Goal: Task Accomplishment & Management: Manage account settings

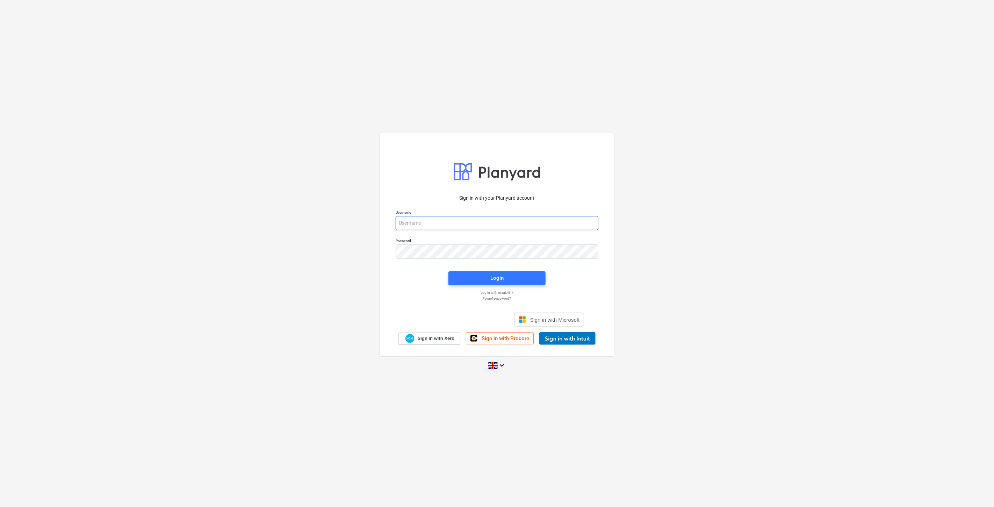
click at [552, 221] on input "email" at bounding box center [497, 223] width 203 height 14
type input "[EMAIL_ADDRESS][PERSON_NAME][DOMAIN_NAME]"
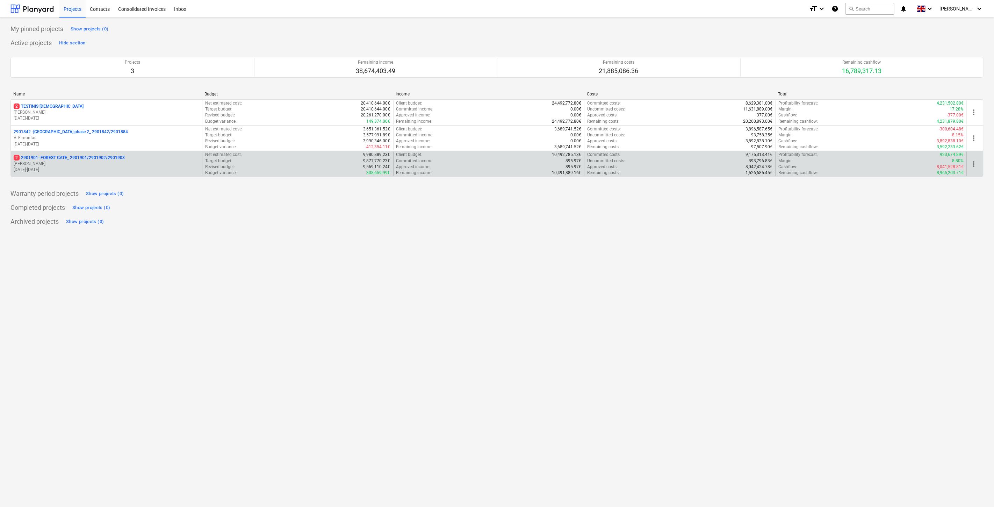
click at [109, 165] on p "[PERSON_NAME]" at bounding box center [107, 164] width 186 height 6
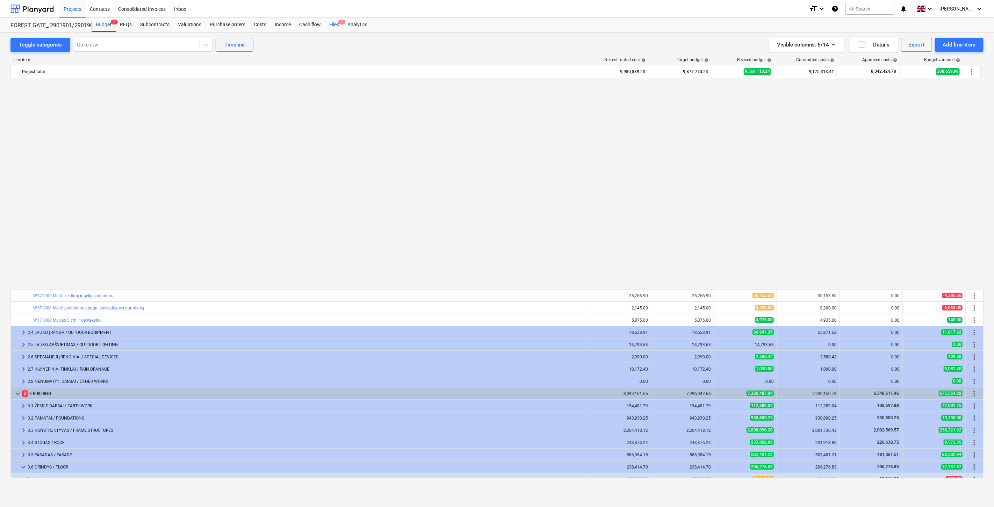
scroll to position [453, 0]
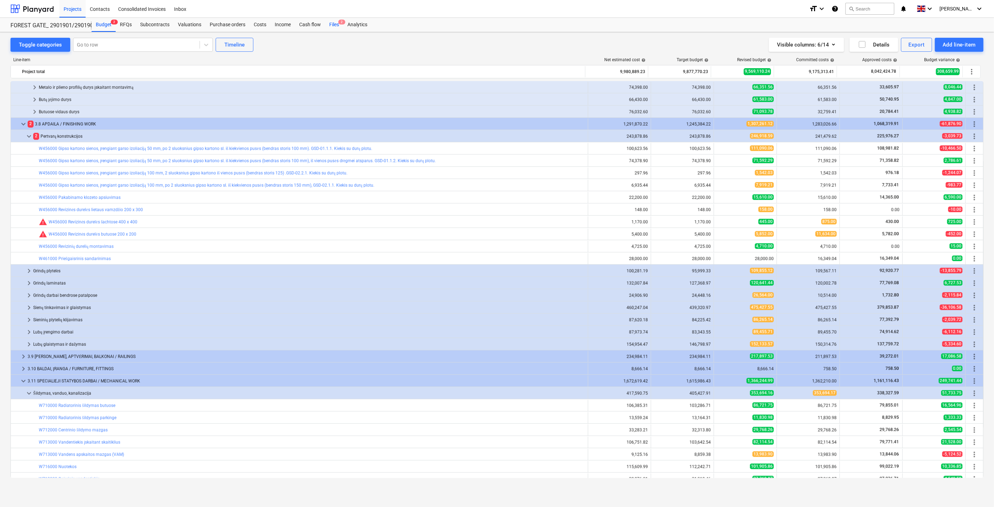
click at [336, 26] on div "Files 2" at bounding box center [334, 25] width 18 height 14
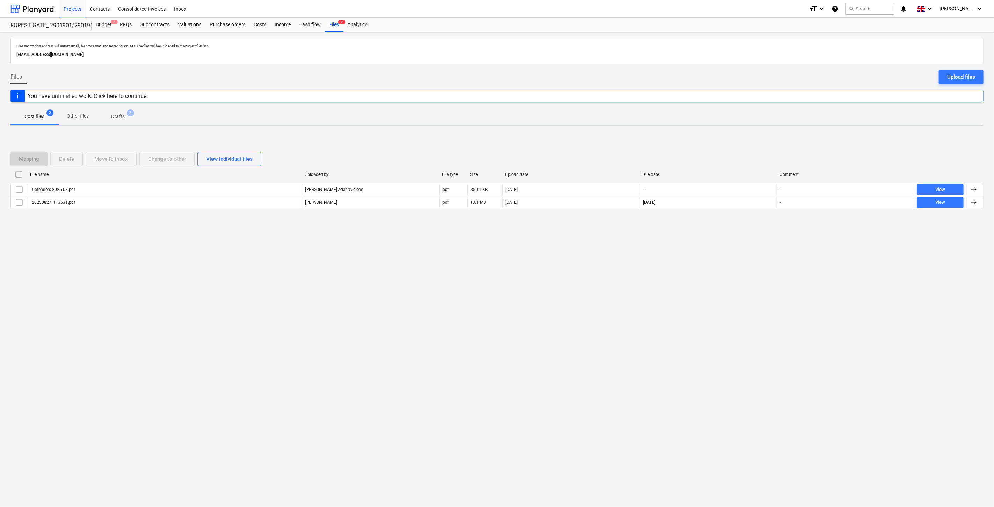
click at [710, 291] on div "Files sent to this address will automatically be processed and tested for virus…" at bounding box center [497, 269] width 994 height 475
click at [719, 281] on div "Files sent to this address will automatically be processed and tested for virus…" at bounding box center [497, 269] width 994 height 475
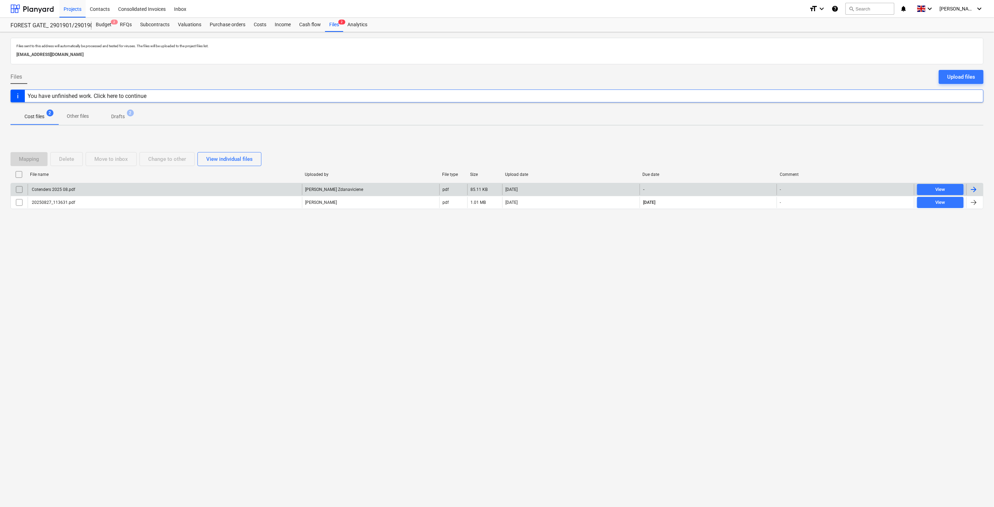
click at [155, 188] on div "Cotenders 2025 08.pdf" at bounding box center [165, 189] width 274 height 11
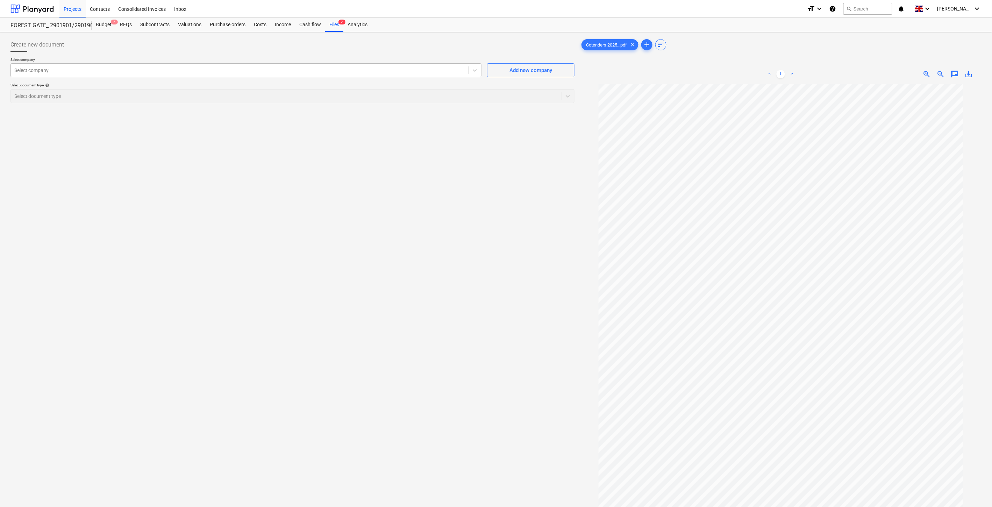
click at [190, 74] on div "Select company" at bounding box center [239, 70] width 457 height 10
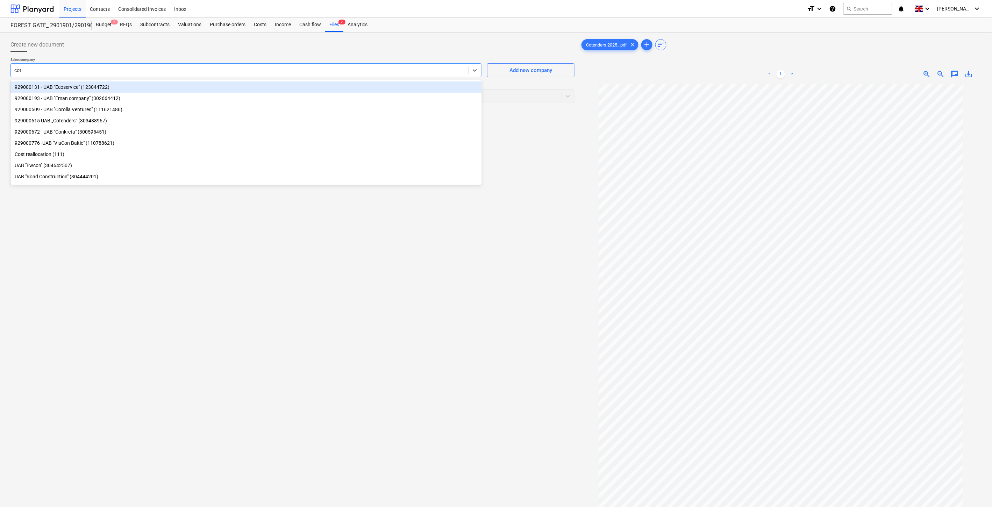
type input "cote"
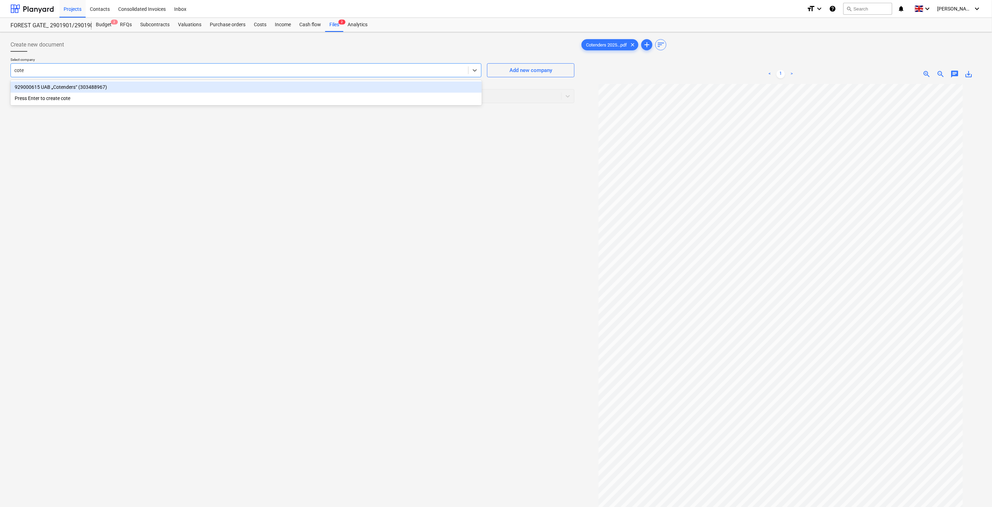
click at [177, 85] on div "929000615 UAB „Cotenders“ (303488967)" at bounding box center [245, 86] width 471 height 11
click at [169, 100] on div "Select document type" at bounding box center [286, 96] width 550 height 10
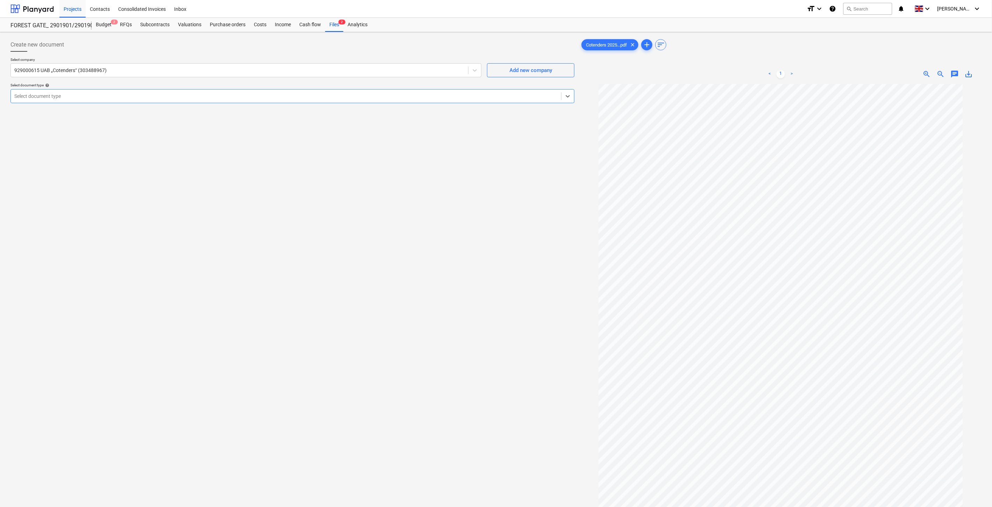
click at [253, 96] on div at bounding box center [285, 96] width 543 height 7
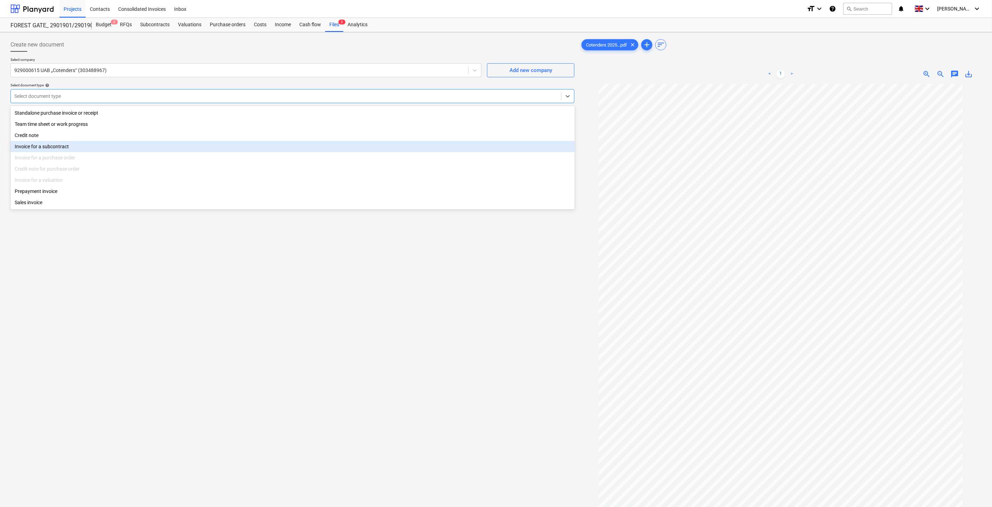
click at [88, 148] on div "Invoice for a subcontract" at bounding box center [292, 146] width 564 height 11
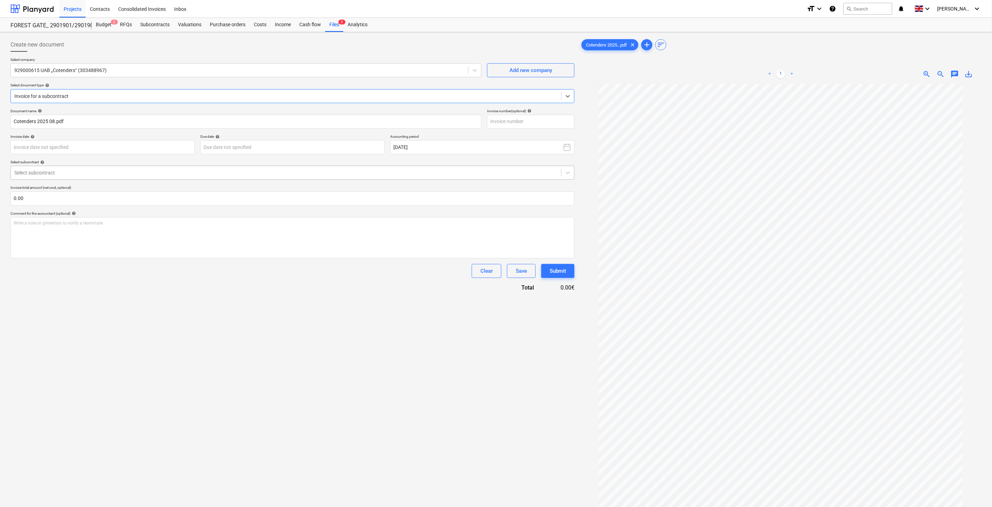
click at [196, 175] on div at bounding box center [285, 172] width 543 height 7
click at [155, 207] on div "2901901-SO-015 | [DOMAIN_NAME] 2901901-SO-133 | Statybos žurnalas_Įvaža" at bounding box center [292, 195] width 564 height 25
click at [151, 204] on div "2901901-SO-133 | Statybos žurnalas_Įvaža" at bounding box center [292, 200] width 564 height 11
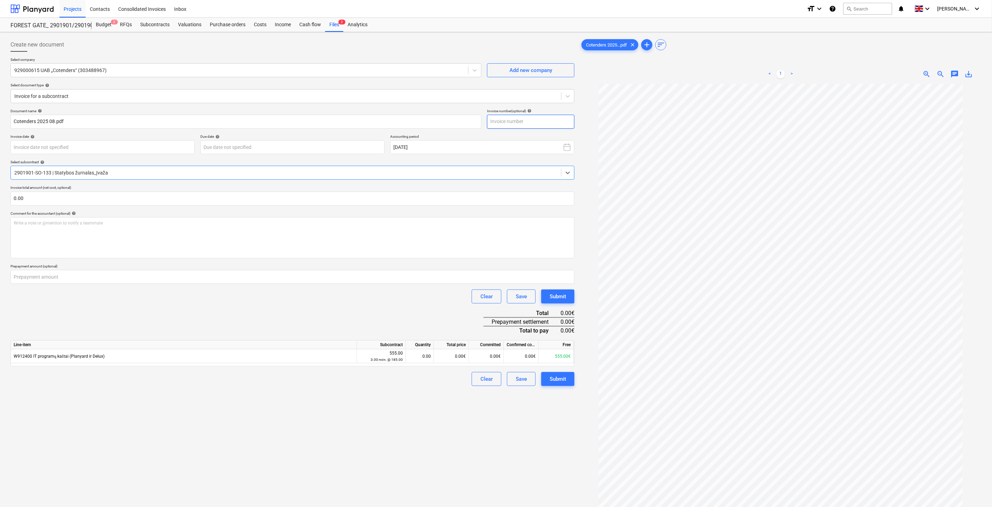
click at [539, 123] on input "text" at bounding box center [530, 122] width 87 height 14
type input "DCFC80-0010"
click at [181, 149] on body "Projects Contacts Consolidated Invoices Inbox format_size keyboard_arrow_down h…" at bounding box center [496, 253] width 992 height 507
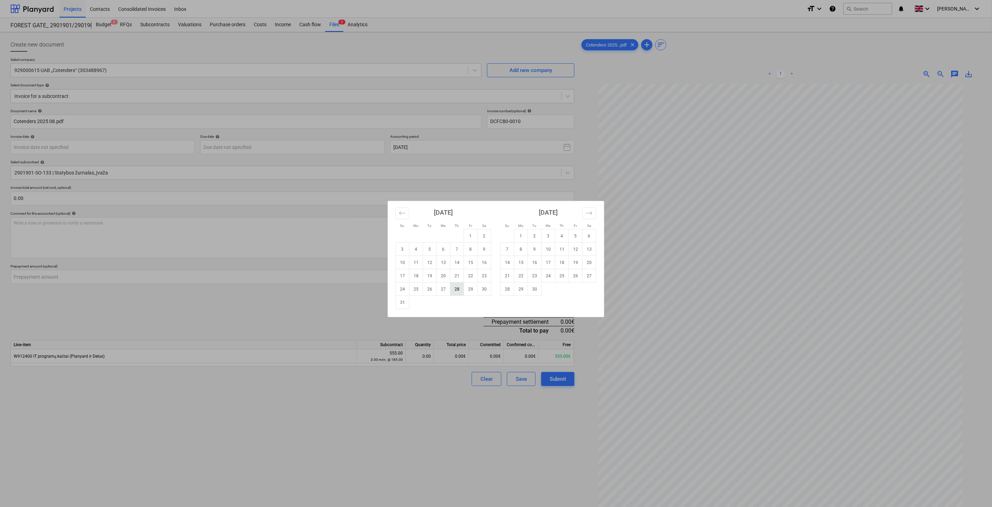
click at [460, 289] on td "28" at bounding box center [457, 288] width 14 height 13
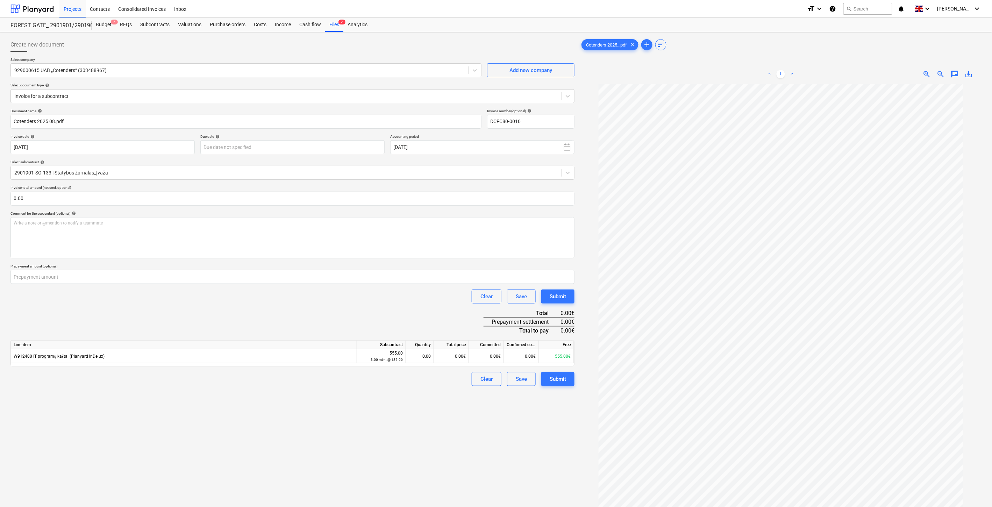
type input "[DATE]"
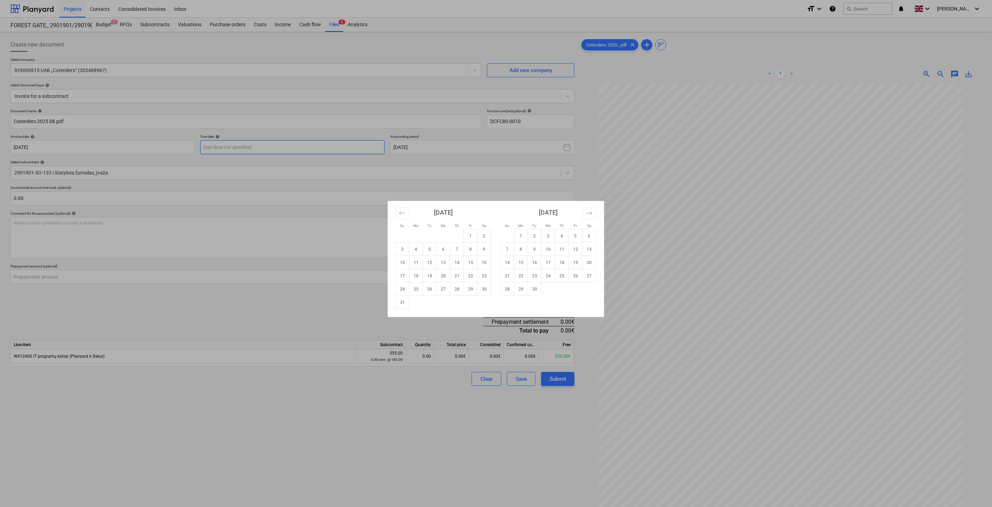
click at [359, 144] on body "Projects Contacts Consolidated Invoices Inbox format_size keyboard_arrow_down h…" at bounding box center [496, 253] width 992 height 507
click at [508, 291] on td "28" at bounding box center [508, 288] width 14 height 13
type input "[DATE]"
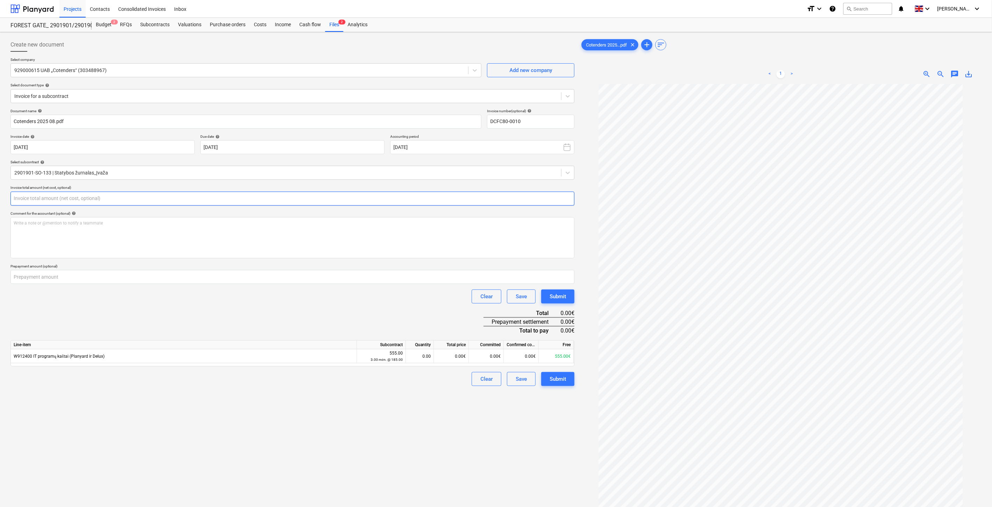
click at [179, 194] on input "text" at bounding box center [292, 199] width 564 height 14
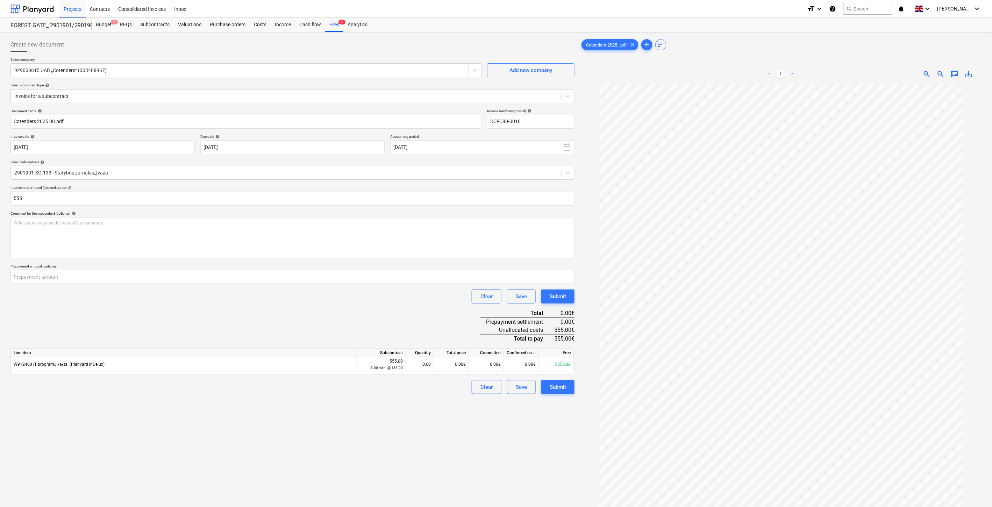
type input "555.00"
click at [929, 76] on span "zoom_in" at bounding box center [927, 74] width 8 height 8
click at [169, 281] on input "number" at bounding box center [292, 277] width 564 height 14
type input "555"
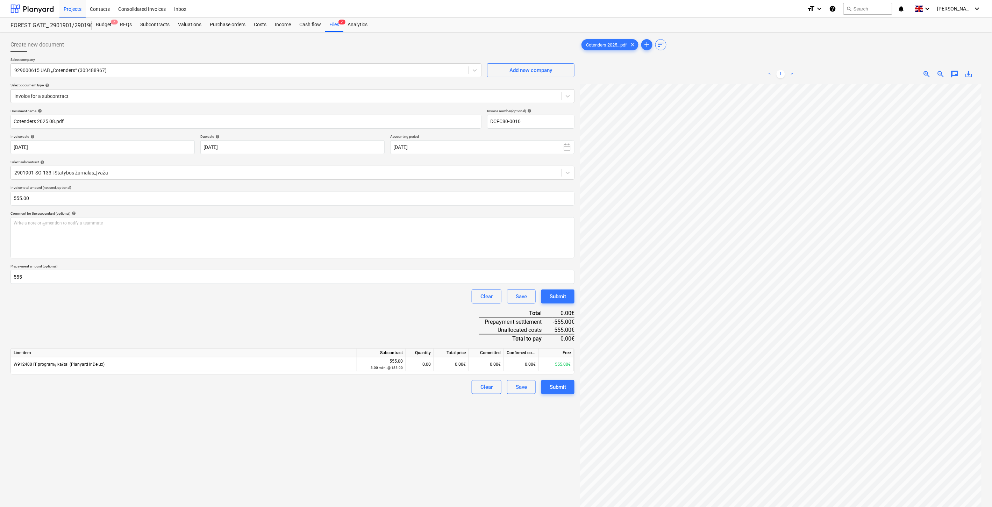
click at [184, 317] on div "Document name help Cotenders 2025 08.pdf Invoice number (optional) help DCFC80-…" at bounding box center [292, 252] width 564 height 286
click at [458, 364] on div "0.00€" at bounding box center [451, 364] width 35 height 14
type input "555"
click at [414, 315] on div "Document name help Cotenders 2025 08.pdf Invoice number (optional) help DCFC80-…" at bounding box center [292, 252] width 564 height 286
click at [344, 322] on div "Document name help Cotenders 2025 08.pdf Invoice number (optional) help DCFC80-…" at bounding box center [292, 252] width 564 height 286
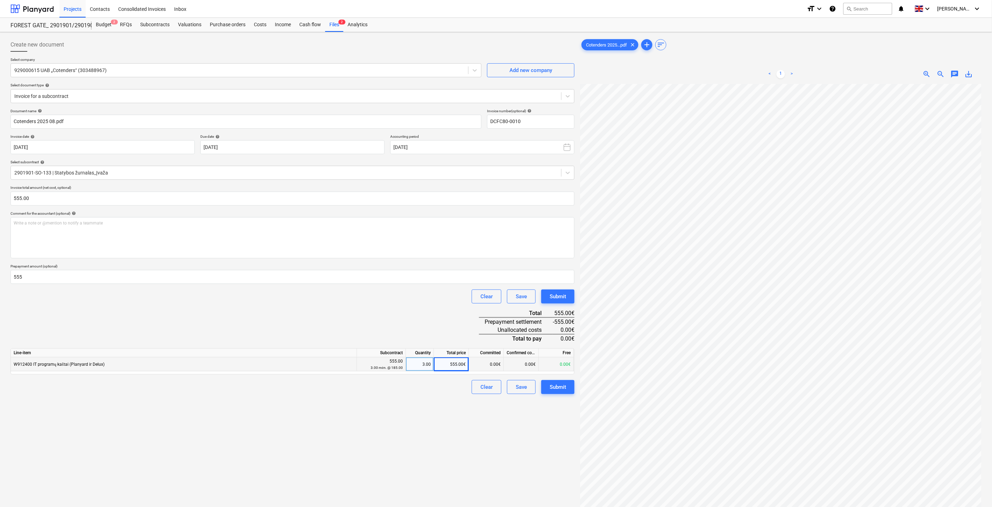
click at [357, 315] on div "Document name help Cotenders 2025 08.pdf Invoice number (optional) help DCFC80-…" at bounding box center [292, 252] width 564 height 286
click at [387, 315] on div "Document name help Cotenders 2025 08.pdf Invoice number (optional) help DCFC80-…" at bounding box center [292, 252] width 564 height 286
click at [425, 303] on div "Clear Save Submit" at bounding box center [292, 296] width 564 height 14
click at [530, 392] on button "Save" at bounding box center [521, 387] width 29 height 14
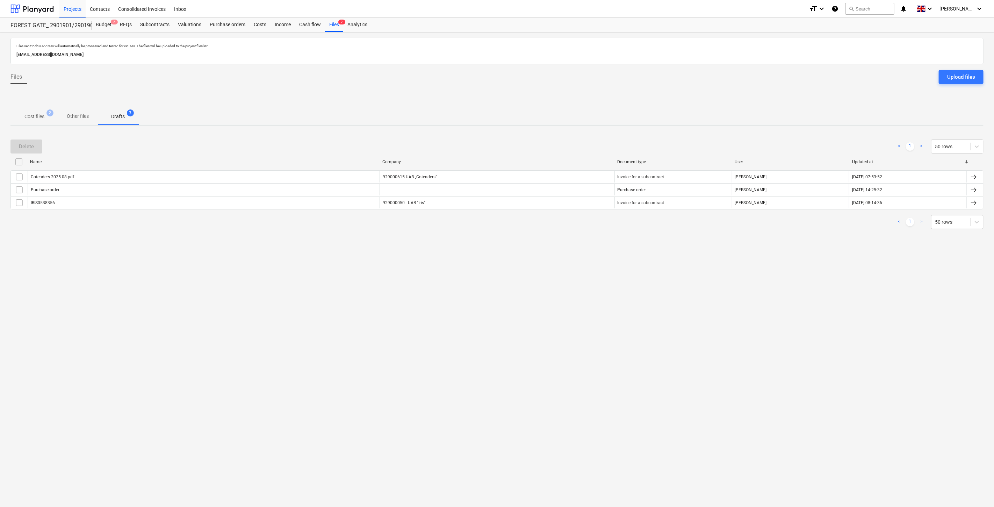
drag, startPoint x: 419, startPoint y: 330, endPoint x: 549, endPoint y: 285, distance: 137.7
click at [420, 329] on div "Files sent to this address will automatically be processed and tested for virus…" at bounding box center [497, 269] width 994 height 475
drag, startPoint x: 549, startPoint y: 285, endPoint x: 756, endPoint y: 254, distance: 209.5
click at [551, 284] on div "Files sent to this address will automatically be processed and tested for virus…" at bounding box center [497, 269] width 994 height 475
click at [787, 245] on div "Files sent to this address will automatically be processed and tested for virus…" at bounding box center [497, 269] width 994 height 475
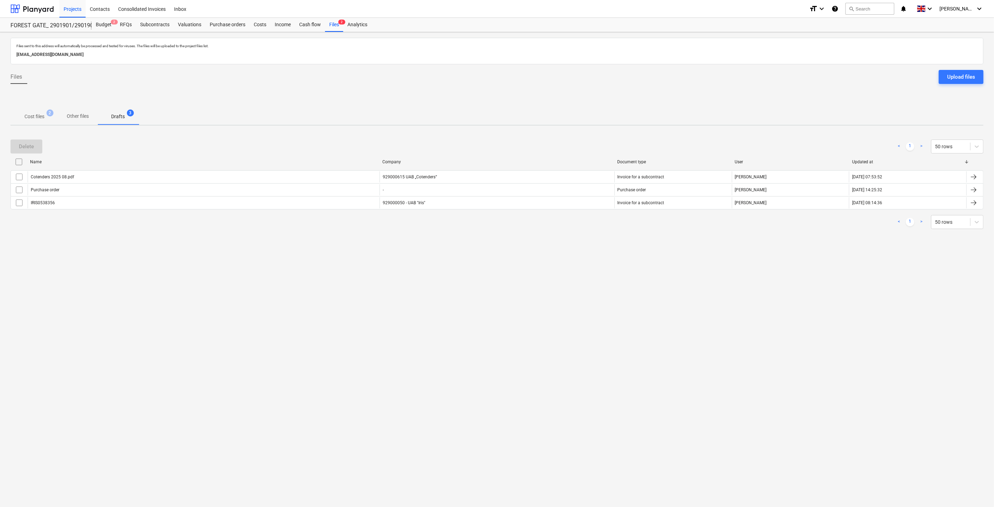
drag, startPoint x: 802, startPoint y: 237, endPoint x: 699, endPoint y: 254, distance: 104.5
click at [801, 237] on div "Files sent to this address will automatically be processed and tested for virus…" at bounding box center [497, 269] width 994 height 475
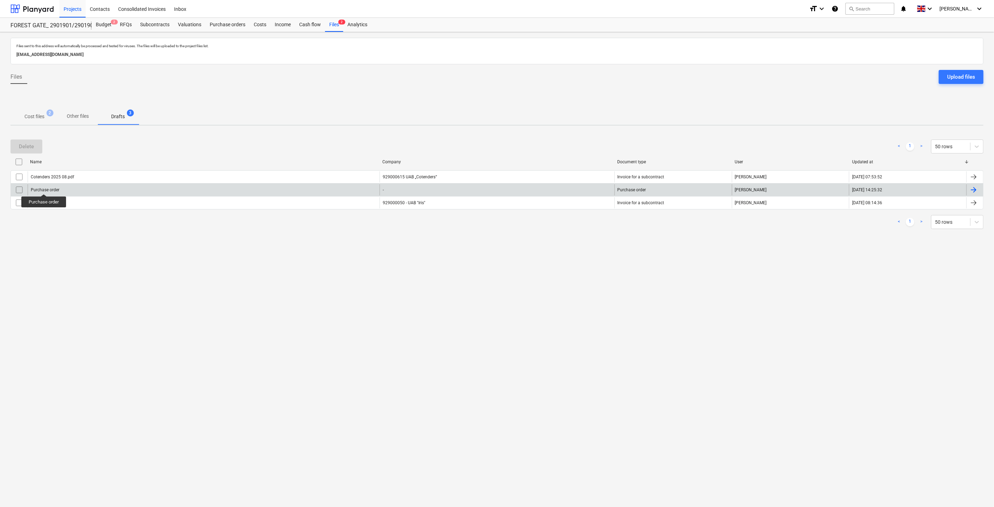
click at [82, 187] on div "Purchase order" at bounding box center [204, 189] width 352 height 11
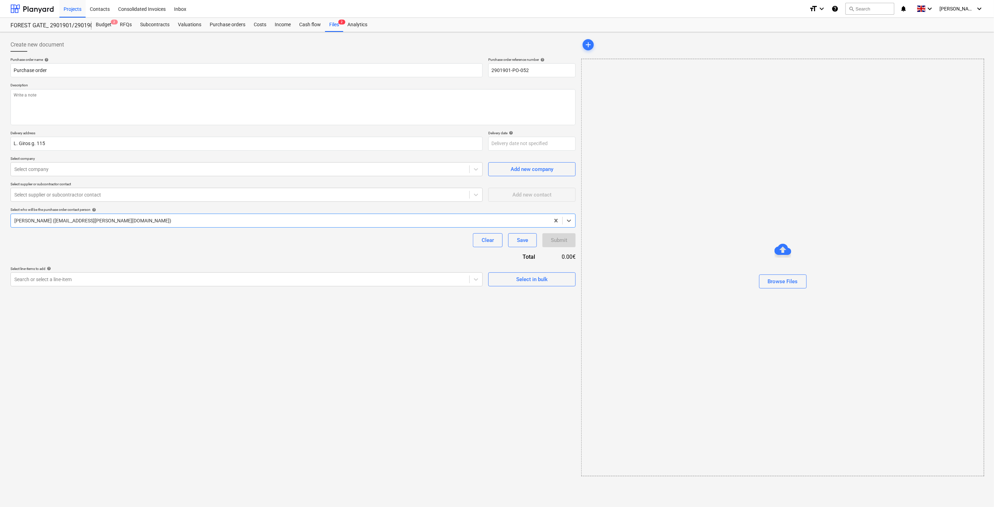
type textarea "x"
click at [336, 25] on div "Files 2" at bounding box center [334, 25] width 18 height 14
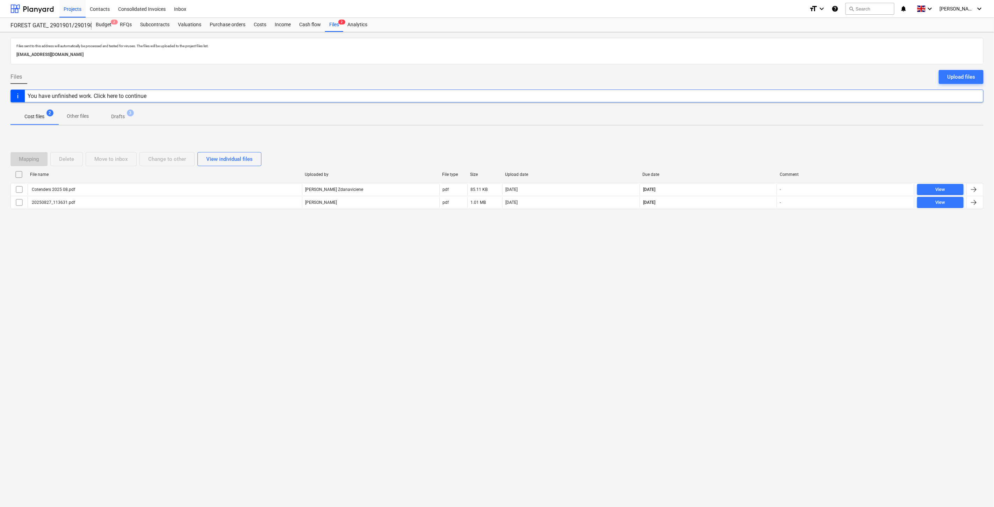
click at [125, 121] on span "Drafts 3" at bounding box center [118, 116] width 42 height 13
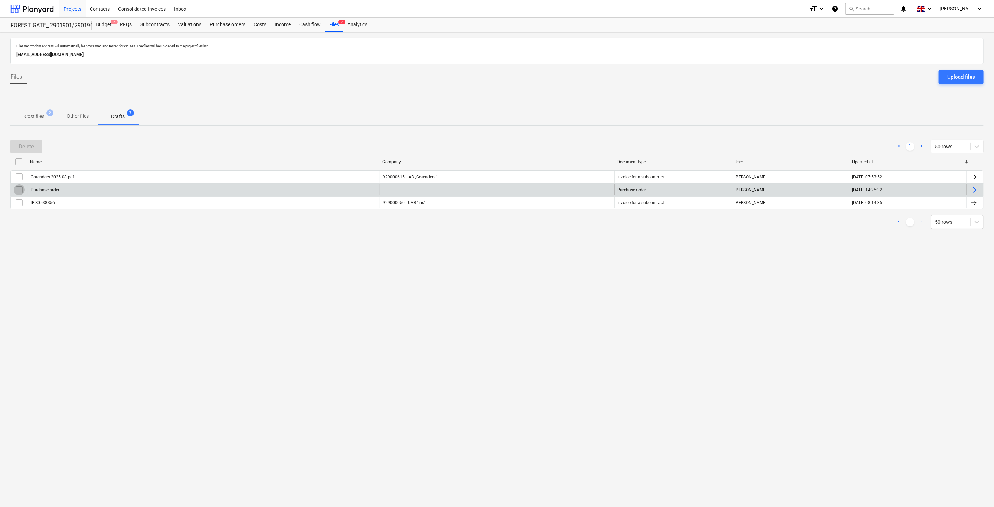
click at [20, 192] on input "checkbox" at bounding box center [19, 189] width 11 height 11
click at [28, 141] on button "Delete" at bounding box center [26, 146] width 32 height 14
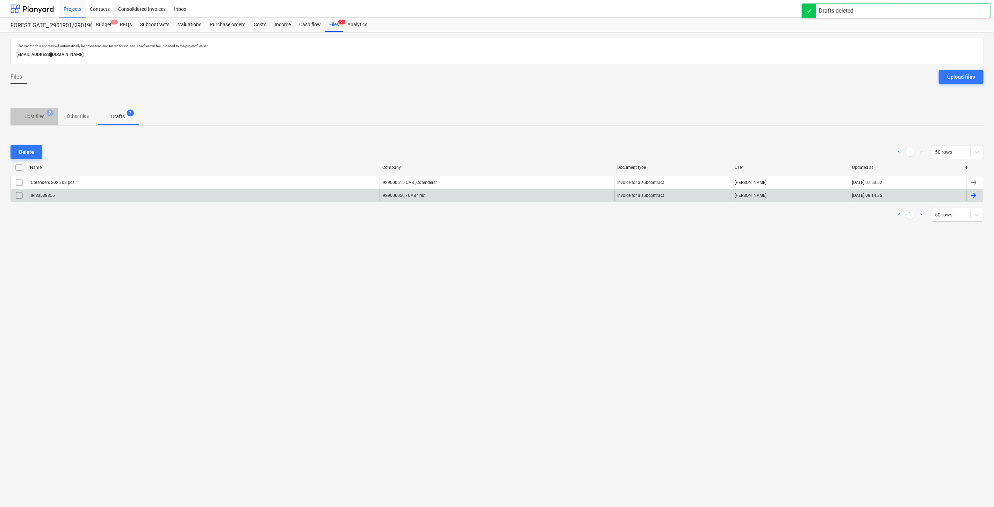
click at [37, 109] on button "Cost files 2" at bounding box center [34, 116] width 48 height 17
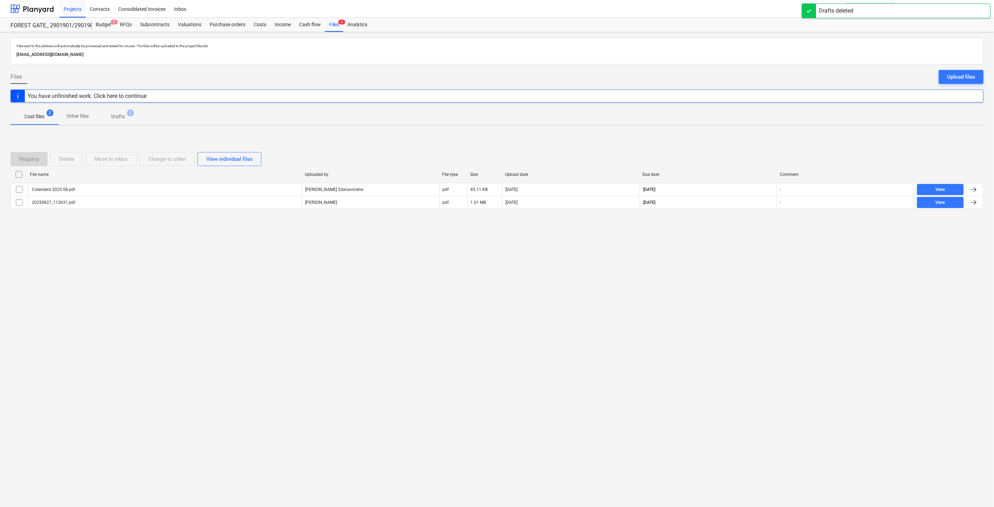
click at [683, 271] on div "Files sent to this address will automatically be processed and tested for virus…" at bounding box center [497, 269] width 994 height 475
click at [707, 254] on div "Files sent to this address will automatically be processed and tested for virus…" at bounding box center [497, 269] width 994 height 475
drag, startPoint x: 717, startPoint y: 245, endPoint x: 731, endPoint y: 236, distance: 16.5
click at [718, 245] on div "Files sent to this address will automatically be processed and tested for virus…" at bounding box center [497, 269] width 994 height 475
click at [731, 236] on div "Mapping Delete Move to inbox Change to other View individual files File name Up…" at bounding box center [496, 183] width 973 height 105
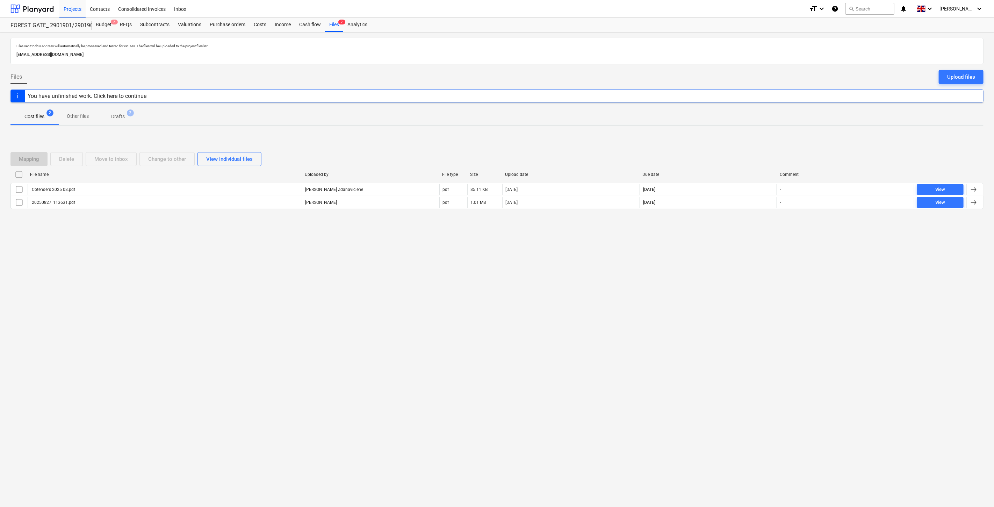
click at [471, 335] on div "Files sent to this address will automatically be processed and tested for virus…" at bounding box center [497, 269] width 994 height 475
click at [492, 320] on div "Files sent to this address will automatically be processed and tested for virus…" at bounding box center [497, 269] width 994 height 475
click at [702, 274] on div "Files sent to this address will automatically be processed and tested for virus…" at bounding box center [497, 269] width 994 height 475
click at [722, 256] on div "Files sent to this address will automatically be processed and tested for virus…" at bounding box center [497, 269] width 994 height 475
click at [733, 308] on div "Files sent to this address will automatically be processed and tested for virus…" at bounding box center [497, 269] width 994 height 475
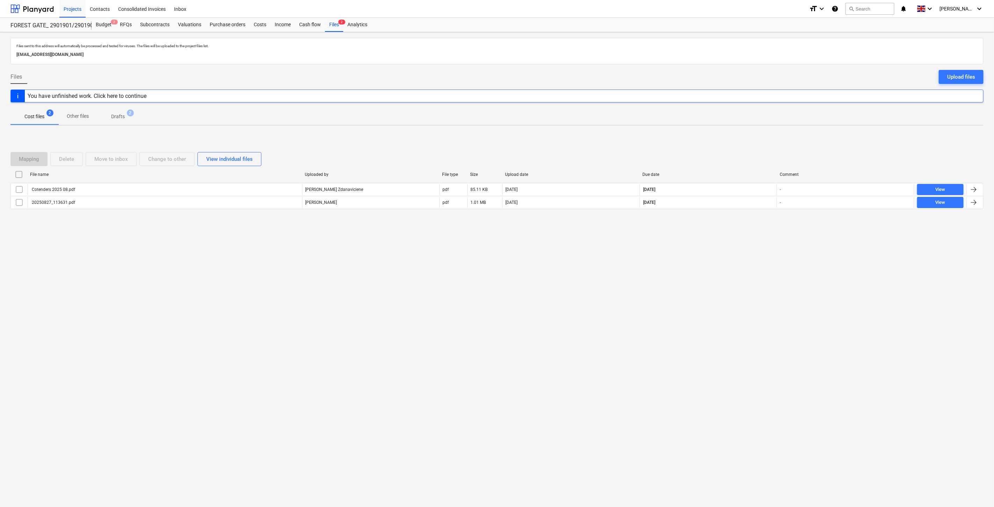
click at [739, 289] on div "Files sent to this address will automatically be processed and tested for virus…" at bounding box center [497, 269] width 994 height 475
click at [740, 286] on div "Files sent to this address will automatically be processed and tested for virus…" at bounding box center [497, 269] width 994 height 475
click at [746, 272] on div "Files sent to this address will automatically be processed and tested for virus…" at bounding box center [497, 269] width 994 height 475
click at [878, 9] on button "search Search" at bounding box center [870, 9] width 49 height 12
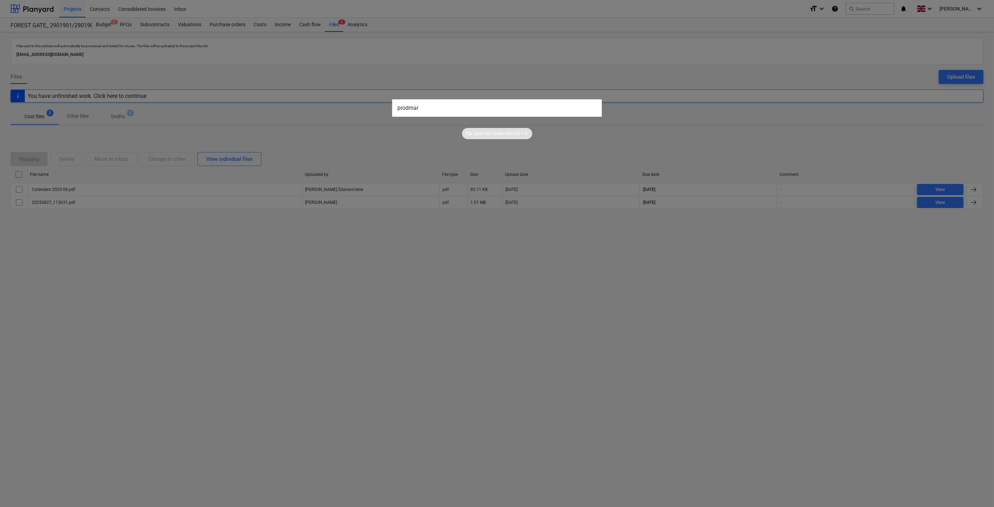
type input "prodmar"
click at [724, 122] on div "Tip: Open this faster with Ctrl + K" at bounding box center [497, 128] width 994 height 22
click at [740, 154] on div at bounding box center [497, 253] width 994 height 507
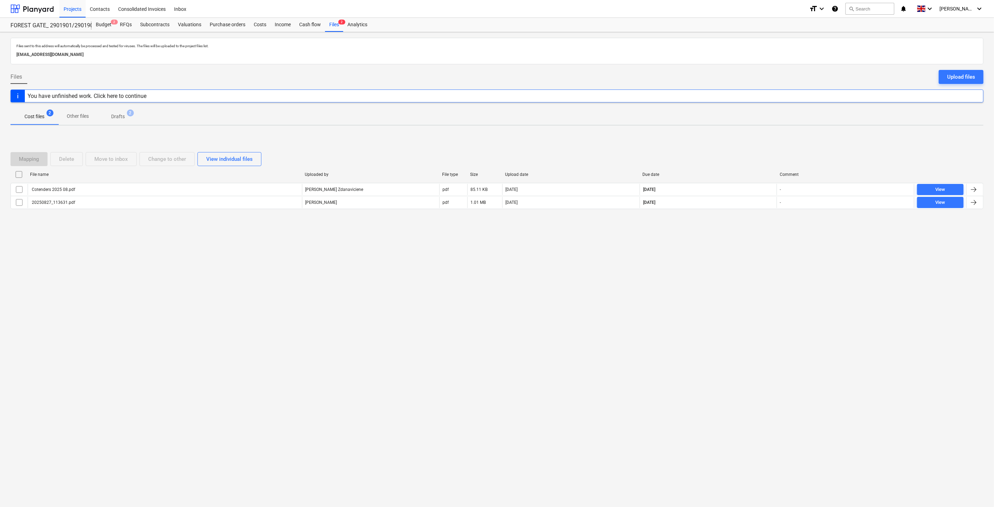
click at [720, 162] on div "Mapping Delete Move to inbox Change to other View individual files" at bounding box center [496, 159] width 973 height 14
drag, startPoint x: 738, startPoint y: 154, endPoint x: 759, endPoint y: 144, distance: 23.1
click at [739, 154] on div "Mapping Delete Move to inbox Change to other View individual files" at bounding box center [496, 159] width 973 height 14
click at [759, 144] on div "Mapping Delete Move to inbox Change to other View individual files File name Up…" at bounding box center [496, 183] width 973 height 79
drag, startPoint x: 704, startPoint y: 320, endPoint x: 709, endPoint y: 310, distance: 10.5
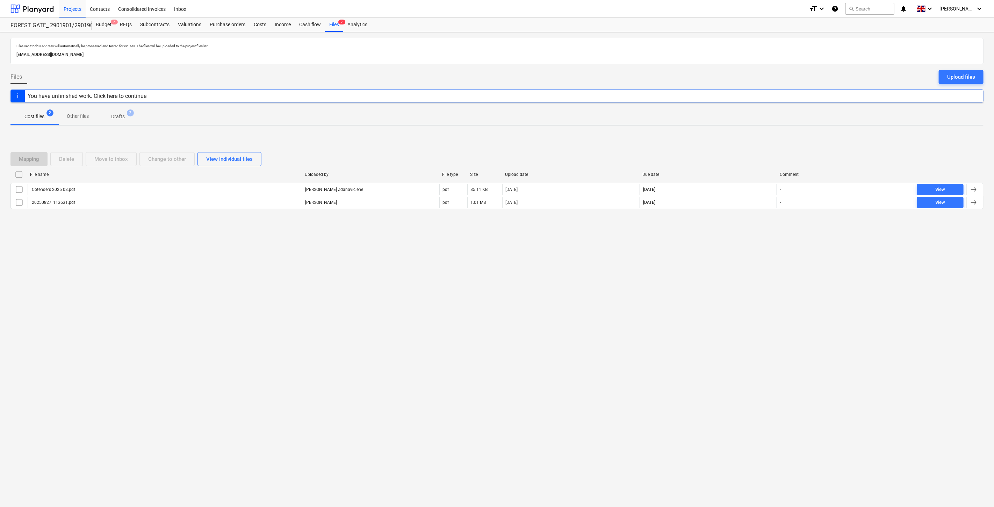
click at [704, 319] on div "Files sent to this address will automatically be processed and tested for virus…" at bounding box center [497, 269] width 994 height 475
click at [713, 305] on div "Files sent to this address will automatically be processed and tested for virus…" at bounding box center [497, 269] width 994 height 475
drag, startPoint x: 721, startPoint y: 288, endPoint x: 730, endPoint y: 277, distance: 15.2
click at [721, 288] on div "Files sent to this address will automatically be processed and tested for virus…" at bounding box center [497, 269] width 994 height 475
click at [731, 275] on div "Files sent to this address will automatically be processed and tested for virus…" at bounding box center [497, 269] width 994 height 475
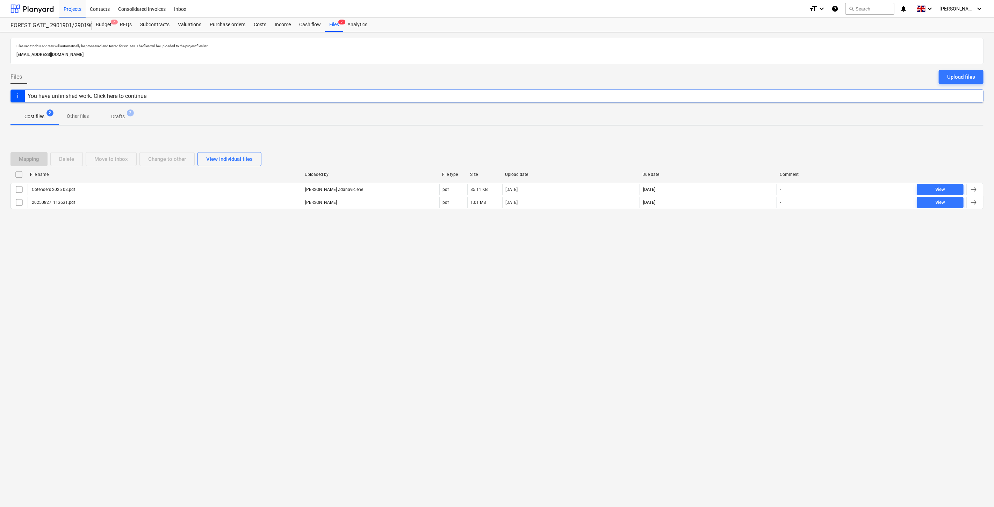
drag, startPoint x: 692, startPoint y: 287, endPoint x: 695, endPoint y: 283, distance: 4.7
click at [694, 285] on div "Files sent to this address will automatically be processed and tested for virus…" at bounding box center [497, 269] width 994 height 475
click at [703, 275] on div "Files sent to this address will automatically be processed and tested for virus…" at bounding box center [497, 269] width 994 height 475
drag, startPoint x: 720, startPoint y: 258, endPoint x: 730, endPoint y: 245, distance: 15.7
click at [720, 258] on div "Files sent to this address will automatically be processed and tested for virus…" at bounding box center [497, 269] width 994 height 475
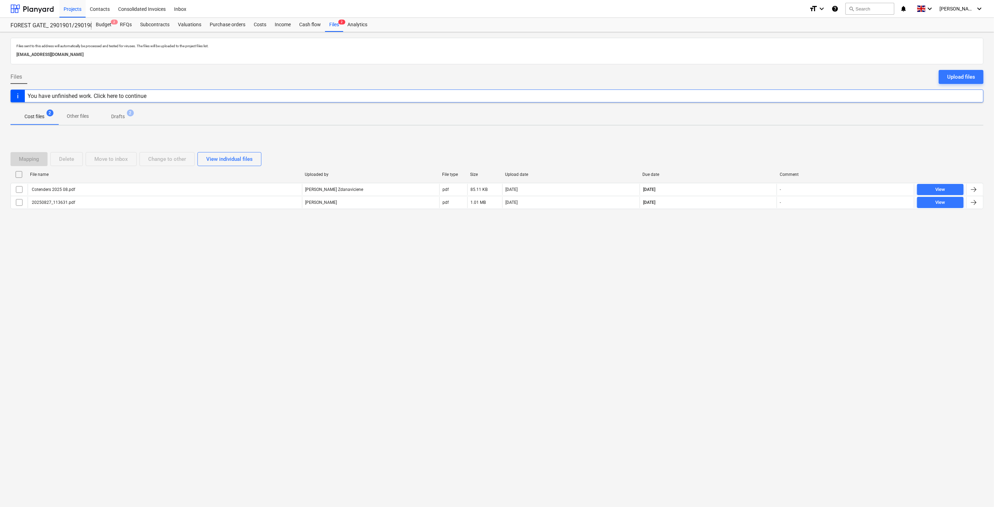
click at [730, 245] on div "Files sent to this address will automatically be processed and tested for virus…" at bounding box center [497, 269] width 994 height 475
drag, startPoint x: 715, startPoint y: 315, endPoint x: 726, endPoint y: 284, distance: 32.9
click at [716, 312] on div "Files sent to this address will automatically be processed and tested for virus…" at bounding box center [497, 269] width 994 height 475
click at [728, 280] on div "Files sent to this address will automatically be processed and tested for virus…" at bounding box center [497, 269] width 994 height 475
click at [740, 260] on div "Files sent to this address will automatically be processed and tested for virus…" at bounding box center [497, 269] width 994 height 475
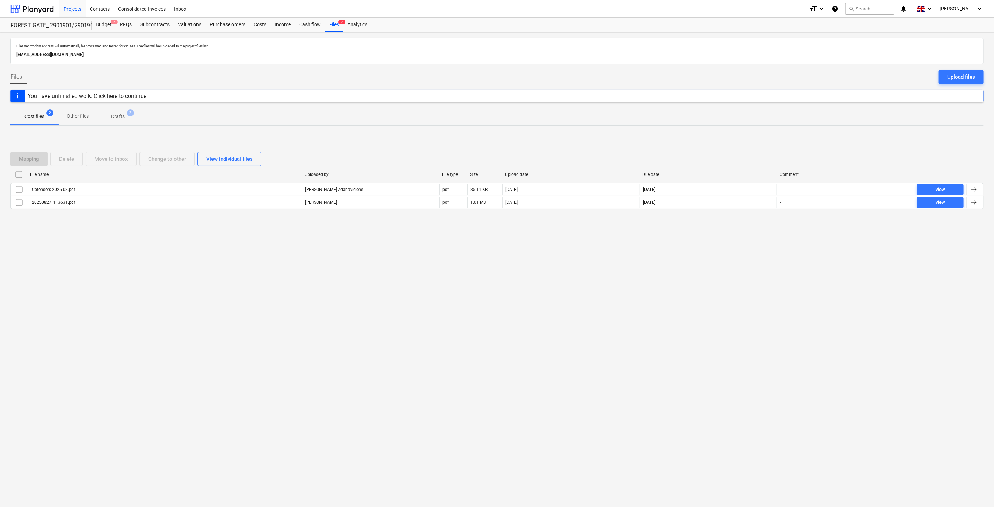
click at [753, 243] on div "Files sent to this address will automatically be processed and tested for virus…" at bounding box center [497, 269] width 994 height 475
click at [770, 298] on div "Files sent to this address will automatically be processed and tested for virus…" at bounding box center [497, 269] width 994 height 475
click at [771, 277] on div "Files sent to this address will automatically be processed and tested for virus…" at bounding box center [497, 269] width 994 height 475
drag, startPoint x: 754, startPoint y: 266, endPoint x: 756, endPoint y: 263, distance: 3.7
click at [755, 265] on div "Files sent to this address will automatically be processed and tested for virus…" at bounding box center [497, 269] width 994 height 475
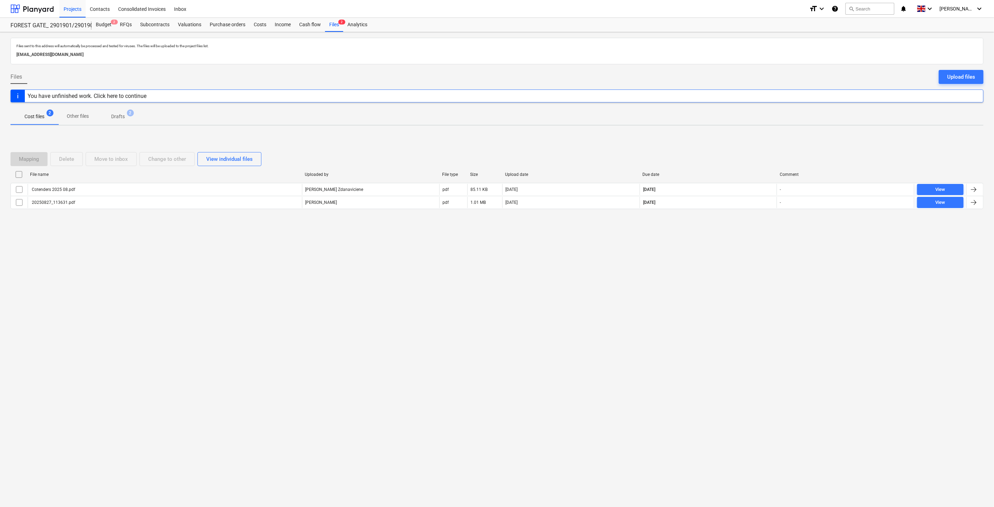
click at [761, 248] on div "Files sent to this address will automatically be processed and tested for virus…" at bounding box center [497, 269] width 994 height 475
click at [716, 304] on div "Files sent to this address will automatically be processed and tested for virus…" at bounding box center [497, 269] width 994 height 475
drag, startPoint x: 724, startPoint y: 287, endPoint x: 728, endPoint y: 281, distance: 6.9
click at [725, 284] on div "Files sent to this address will automatically be processed and tested for virus…" at bounding box center [497, 269] width 994 height 475
click at [735, 271] on div "Files sent to this address will automatically be processed and tested for virus…" at bounding box center [497, 269] width 994 height 475
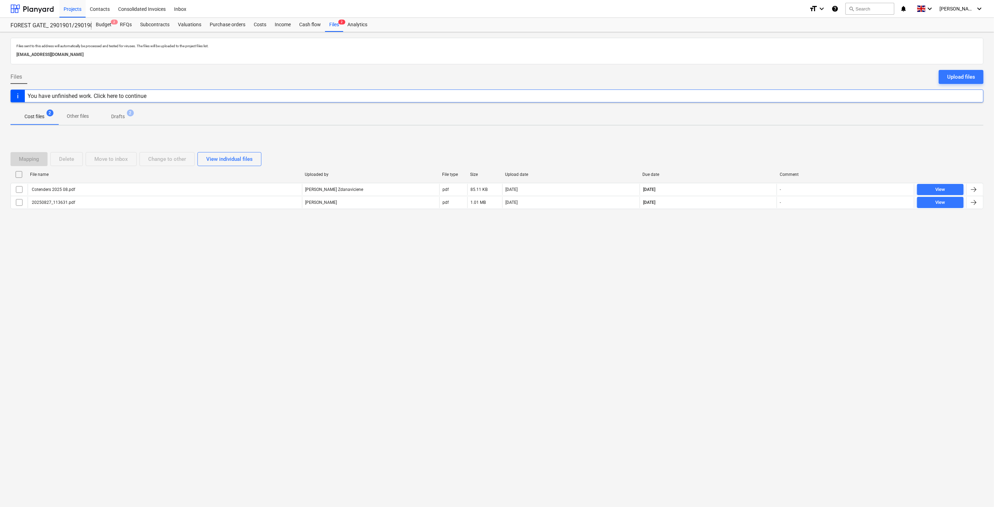
click at [746, 254] on div "Files sent to this address will automatically be processed and tested for virus…" at bounding box center [497, 269] width 994 height 475
drag, startPoint x: 723, startPoint y: 260, endPoint x: 750, endPoint y: 234, distance: 38.1
click at [724, 259] on div "Files sent to this address will automatically be processed and tested for virus…" at bounding box center [497, 269] width 994 height 475
click at [750, 234] on div "Mapping Delete Move to inbox Change to other View individual files File name Up…" at bounding box center [496, 183] width 973 height 105
click at [46, 12] on div at bounding box center [31, 8] width 43 height 17
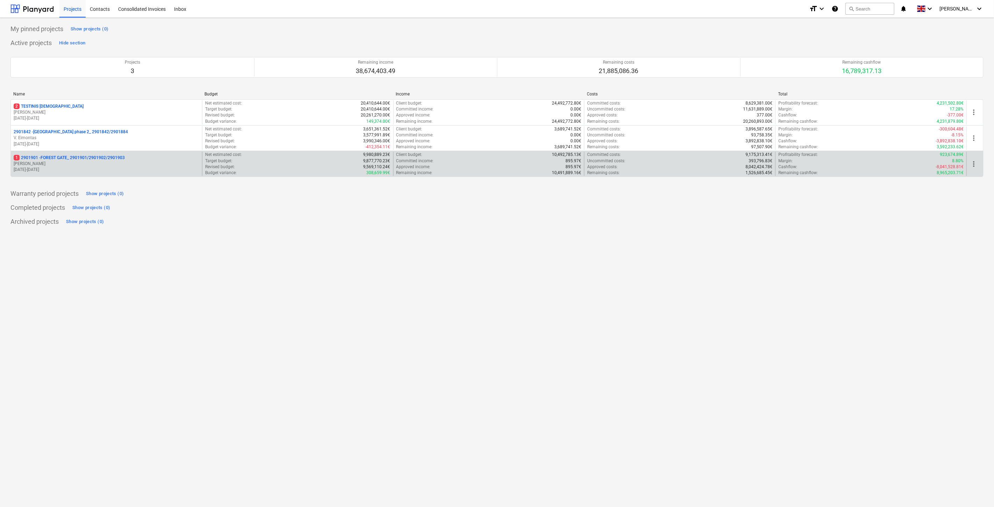
click at [78, 166] on p "[PERSON_NAME]" at bounding box center [107, 164] width 186 height 6
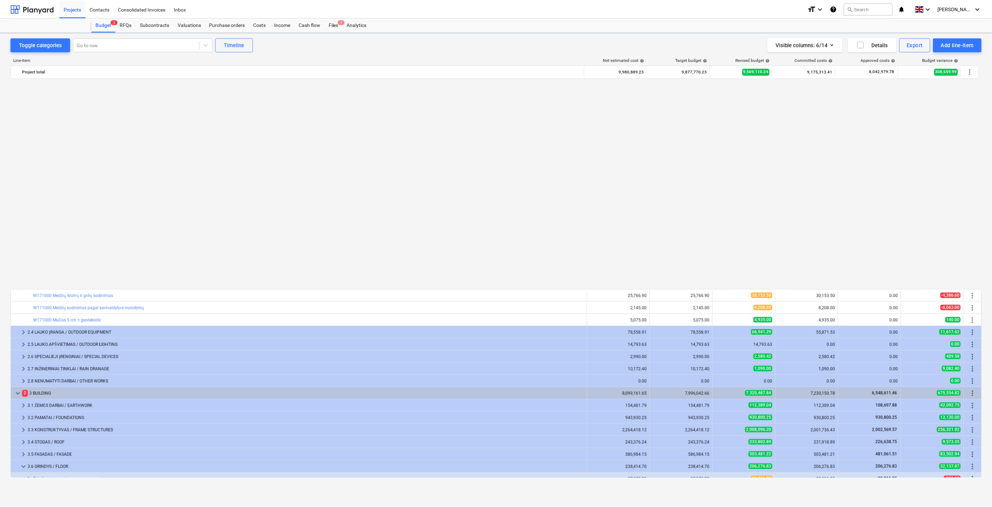
scroll to position [453, 0]
click at [337, 23] on div "Files 1" at bounding box center [334, 25] width 18 height 14
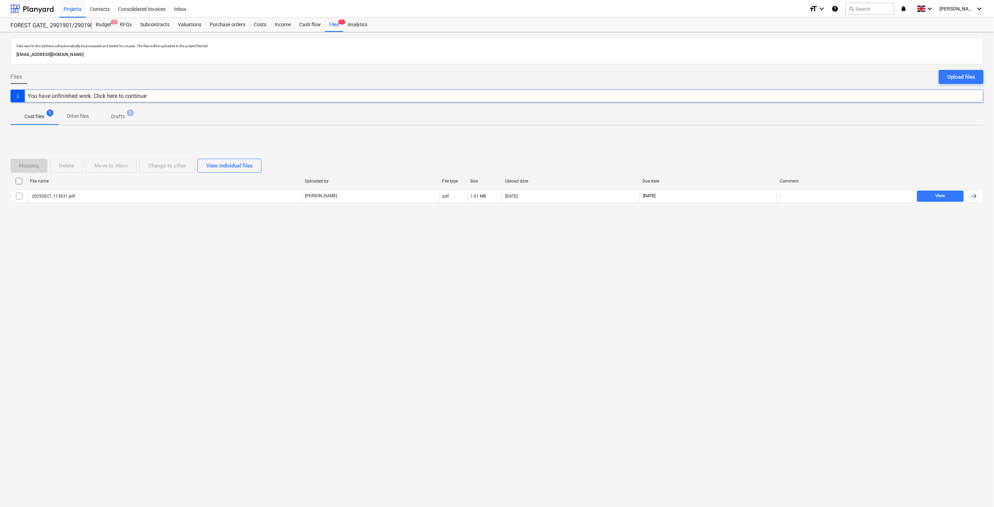
drag, startPoint x: 702, startPoint y: 293, endPoint x: 728, endPoint y: 261, distance: 41.2
click at [703, 292] on div "Files sent to this address will automatically be processed and tested for virus…" at bounding box center [497, 269] width 994 height 475
click at [729, 261] on div "Files sent to this address will automatically be processed and tested for virus…" at bounding box center [497, 269] width 994 height 475
click at [723, 265] on div "Files sent to this address will automatically be processed and tested for virus…" at bounding box center [497, 269] width 994 height 475
click at [750, 235] on div "Mapping Delete Move to inbox Change to other View individual files File name Up…" at bounding box center [496, 183] width 973 height 105
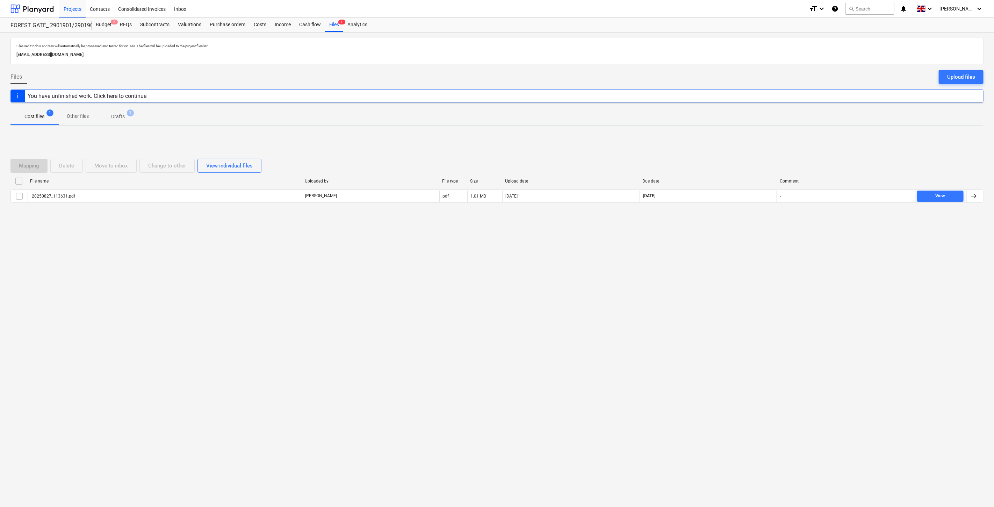
click at [699, 312] on div "Files sent to this address will automatically be processed and tested for virus…" at bounding box center [497, 269] width 994 height 475
click at [711, 280] on div "Files sent to this address will automatically be processed and tested for virus…" at bounding box center [497, 269] width 994 height 475
drag, startPoint x: 725, startPoint y: 282, endPoint x: 733, endPoint y: 271, distance: 13.9
click at [726, 282] on div "Files sent to this address will automatically be processed and tested for virus…" at bounding box center [497, 269] width 994 height 475
click at [743, 251] on div "Files sent to this address will automatically be processed and tested for virus…" at bounding box center [497, 269] width 994 height 475
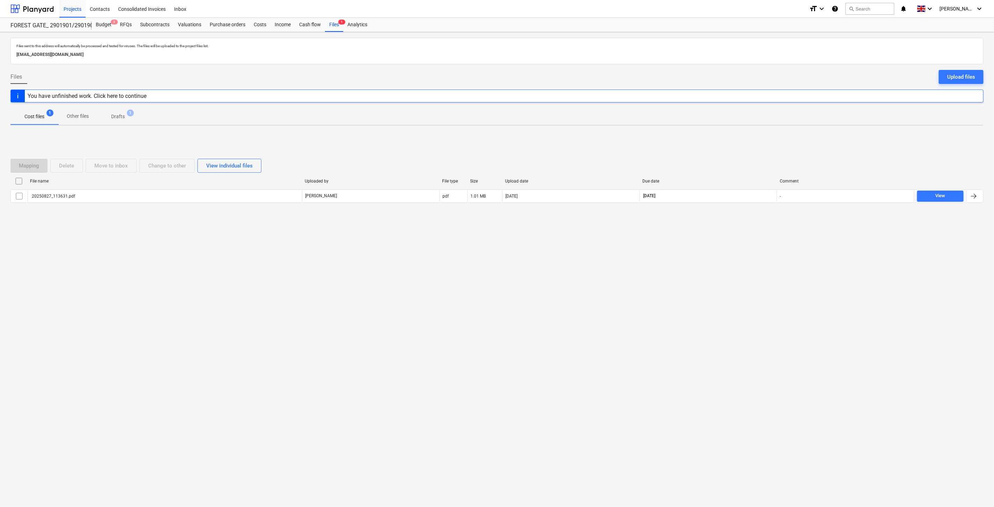
click at [751, 278] on div "Files sent to this address will automatically be processed and tested for virus…" at bounding box center [497, 269] width 994 height 475
click at [757, 267] on div "Files sent to this address will automatically be processed and tested for virus…" at bounding box center [497, 269] width 994 height 475
click at [224, 24] on div "Purchase orders" at bounding box center [228, 25] width 44 height 14
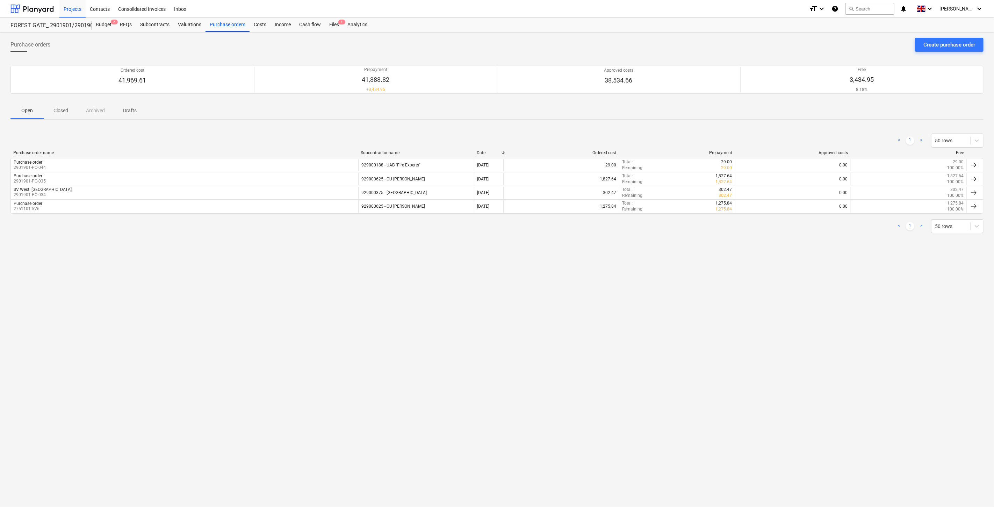
drag, startPoint x: 700, startPoint y: 358, endPoint x: 738, endPoint y: 327, distance: 49.4
click at [700, 357] on div "Purchase orders Create purchase order Ordered cost 41,969.61 Prepayment 41,888.…" at bounding box center [497, 269] width 994 height 475
click at [738, 327] on div "Purchase orders Create purchase order Ordered cost 41,969.61 Prepayment 41,888.…" at bounding box center [497, 269] width 994 height 475
click at [793, 315] on div "Purchase orders Create purchase order Ordered cost 41,969.61 Prepayment 41,888.…" at bounding box center [497, 269] width 994 height 475
click at [796, 312] on div "Purchase orders Create purchase order Ordered cost 41,969.61 Prepayment 41,888.…" at bounding box center [497, 269] width 994 height 475
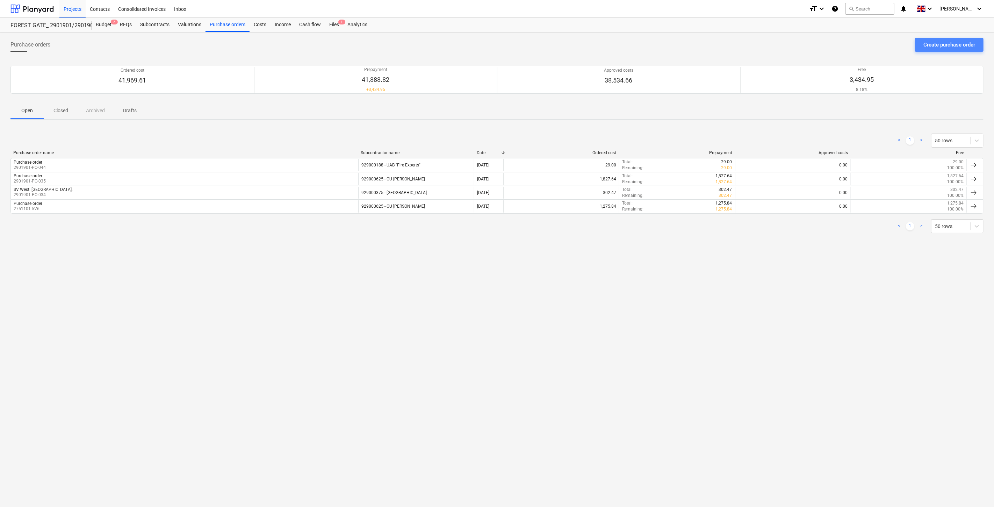
click at [953, 46] on div "Create purchase order" at bounding box center [950, 44] width 52 height 9
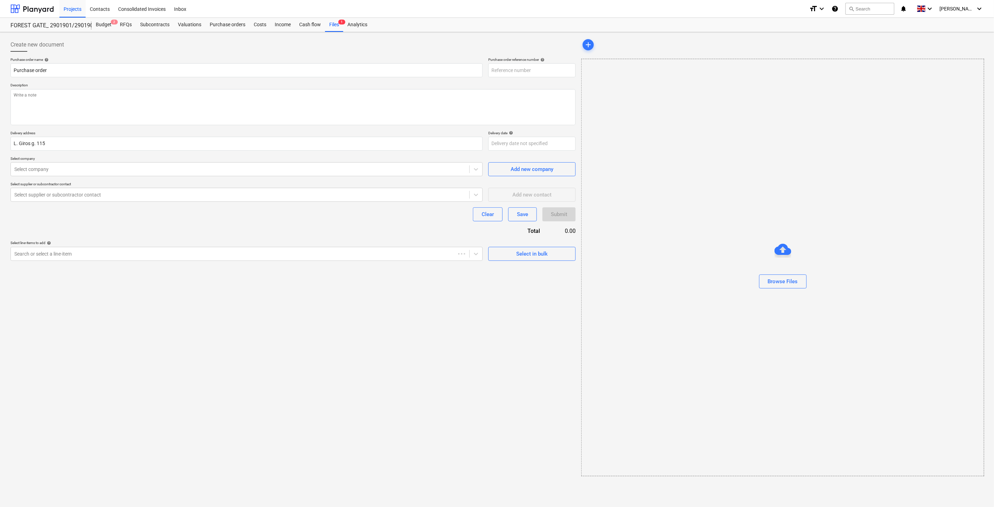
type textarea "x"
type input "2901901-PO-053"
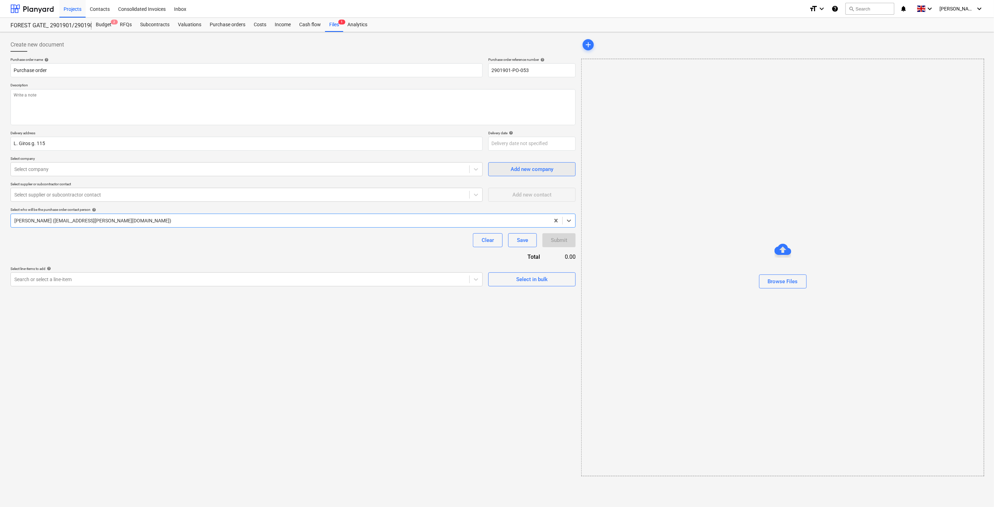
click at [514, 167] on div "Add new company" at bounding box center [532, 169] width 43 height 9
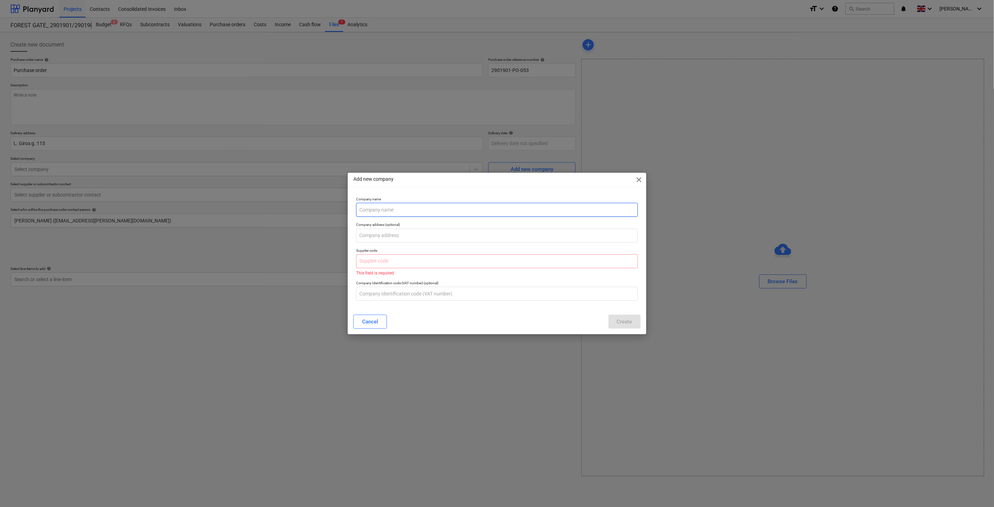
click at [471, 208] on input "text" at bounding box center [496, 210] width 281 height 14
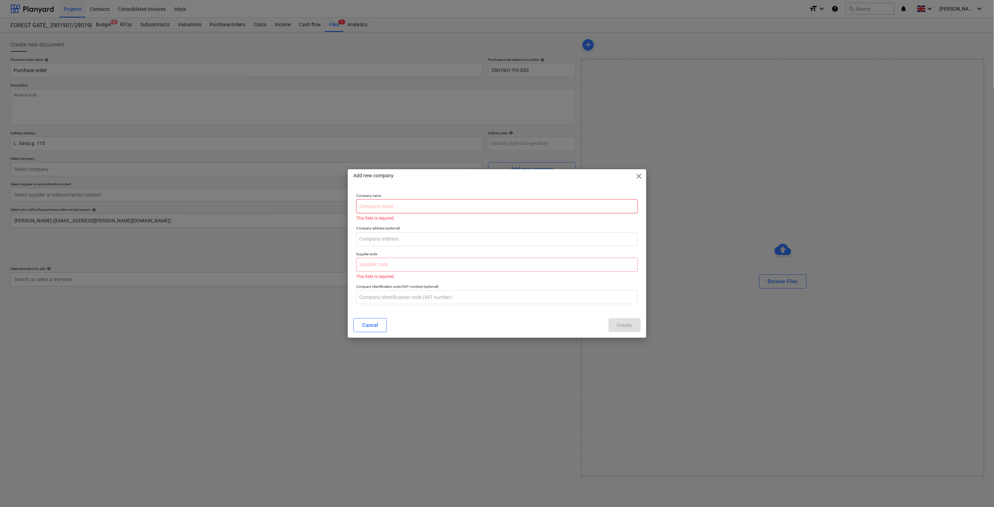
type textarea "x"
click at [483, 204] on input "text" at bounding box center [496, 206] width 281 height 14
paste input "PRODMAR maty wejściowe Sp. z o.o."
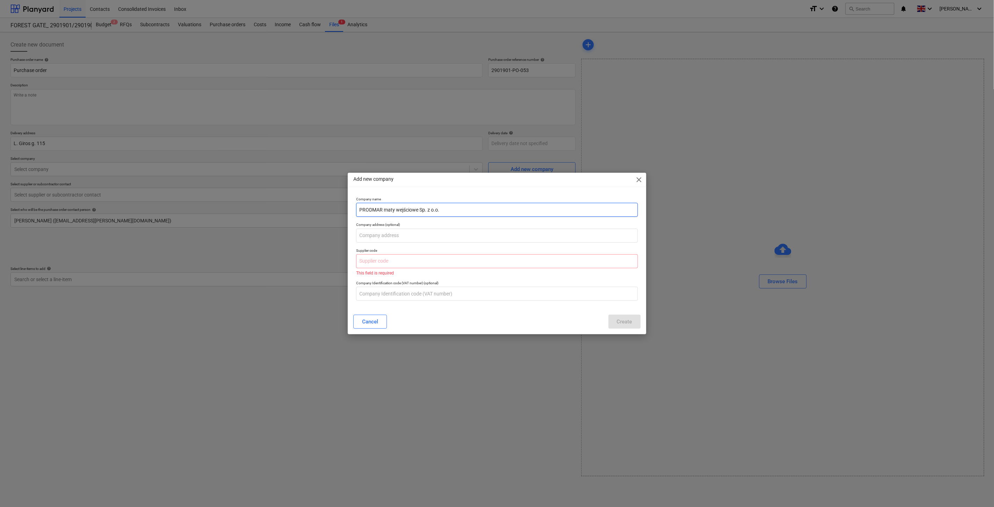
type input "PRODMAR maty wejściowe Sp. z o.o."
click at [464, 223] on p "Company address (optional)" at bounding box center [496, 225] width 281 height 6
type textarea "x"
click at [438, 233] on input "text" at bounding box center [496, 236] width 281 height 14
paste input "[STREET_ADDRESS]"
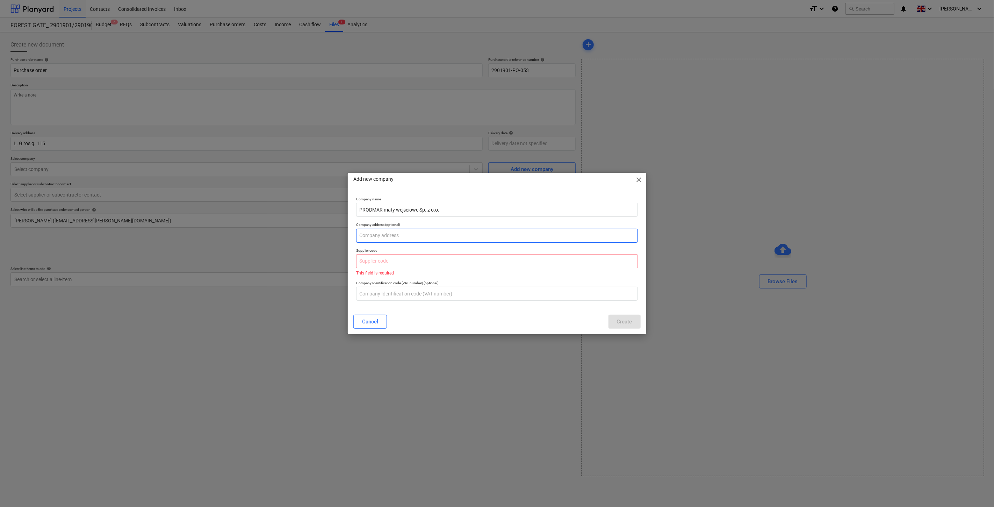
type input "[STREET_ADDRESS]"
type textarea "x"
type input "[STREET_ADDRESS]"
type textarea "x"
drag, startPoint x: 390, startPoint y: 263, endPoint x: 399, endPoint y: 267, distance: 9.4
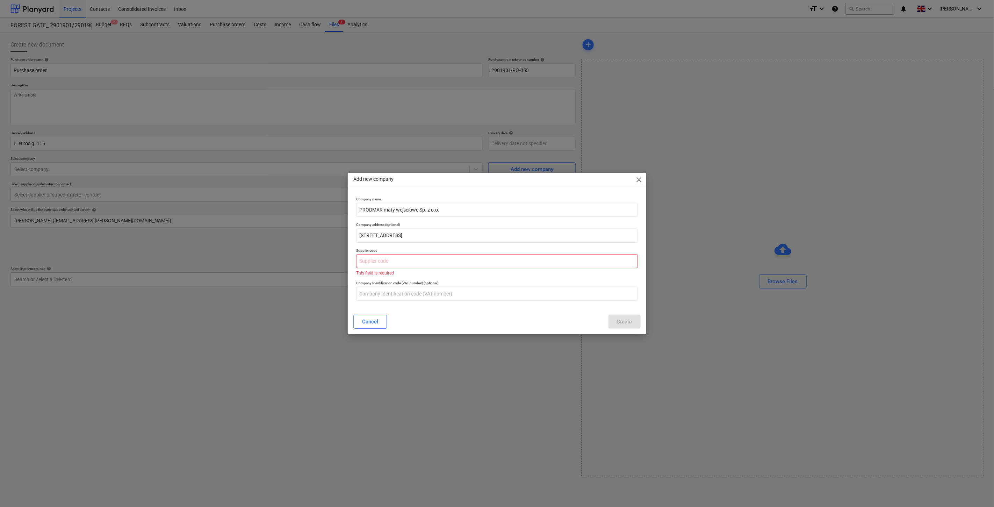
click at [390, 264] on input "text" at bounding box center [496, 261] width 281 height 14
paste input "381916241"
type input "381916241"
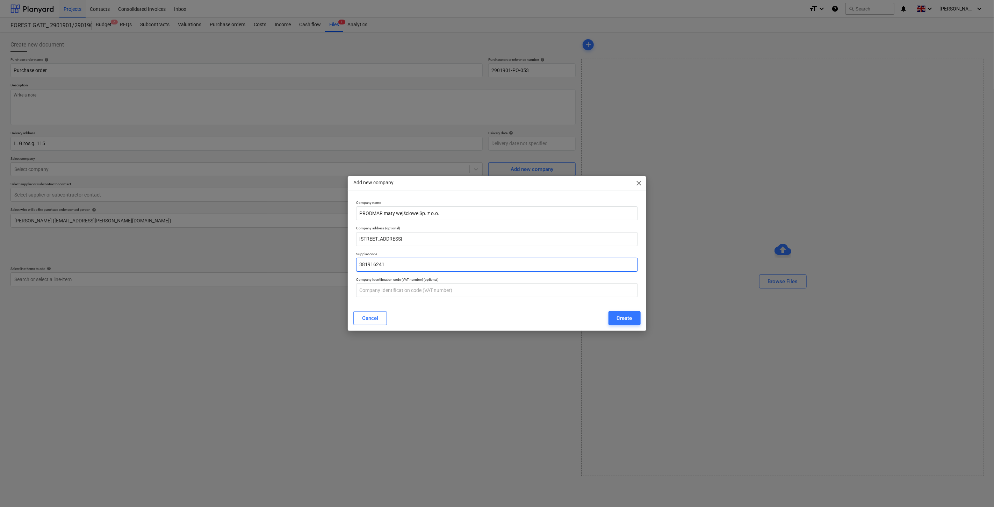
type textarea "x"
type input "381916241"
type textarea "x"
click at [388, 288] on input "text" at bounding box center [496, 290] width 281 height 14
paste input "PL8542425786"
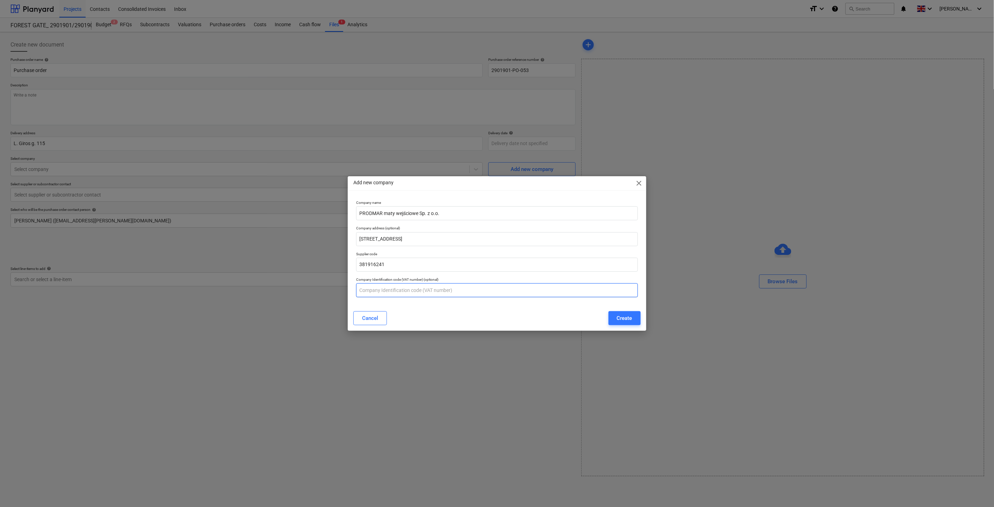
type input "PL8542425786"
type textarea "x"
type input "PL8542425786"
click at [467, 317] on div "Cancel Create" at bounding box center [496, 318] width 287 height 14
drag, startPoint x: 489, startPoint y: 320, endPoint x: 495, endPoint y: 317, distance: 6.6
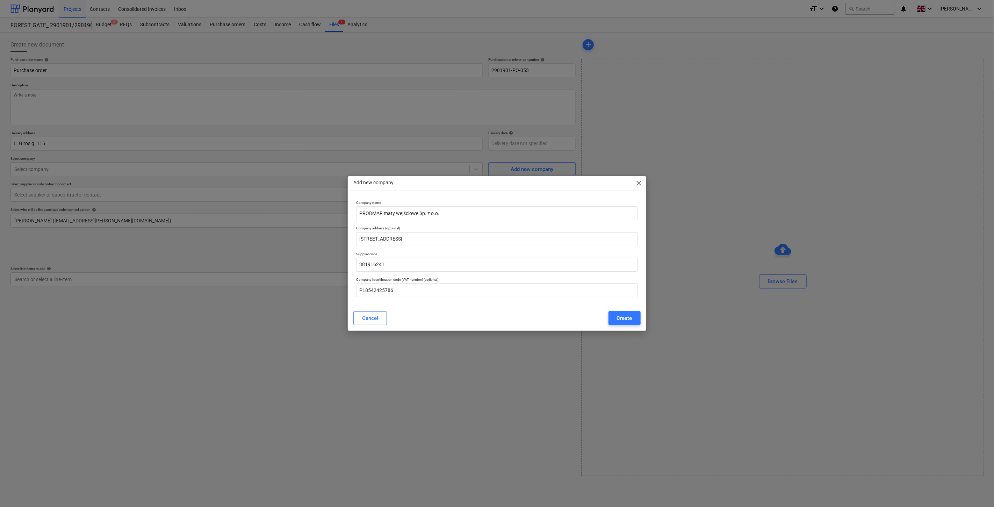
click at [489, 320] on div "Cancel Create" at bounding box center [496, 318] width 287 height 14
drag, startPoint x: 495, startPoint y: 317, endPoint x: 233, endPoint y: 325, distance: 262.4
click at [494, 317] on div "Cancel Create" at bounding box center [496, 318] width 287 height 14
click at [520, 324] on div "Cancel Create" at bounding box center [496, 318] width 287 height 14
click at [526, 321] on div "Cancel Create" at bounding box center [496, 318] width 287 height 14
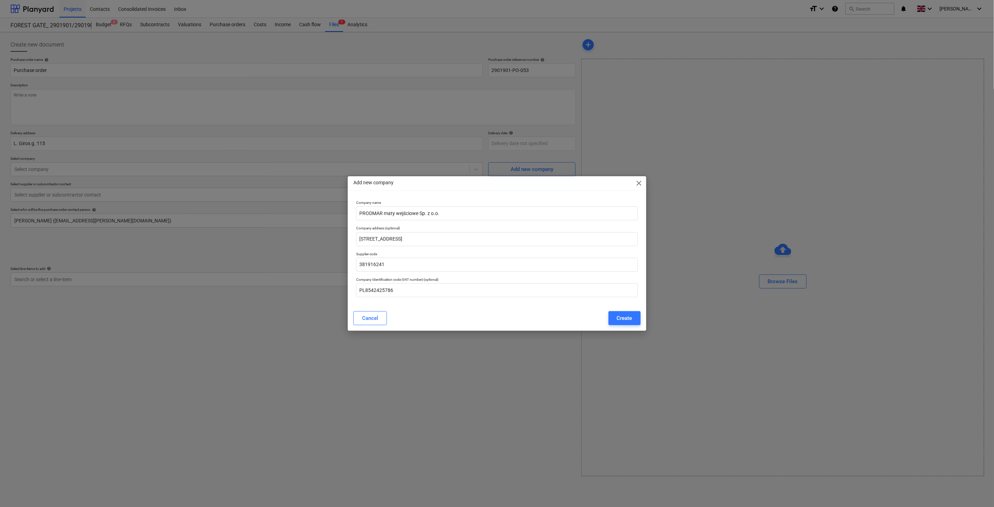
drag, startPoint x: 457, startPoint y: 310, endPoint x: 571, endPoint y: 316, distance: 113.8
click at [457, 310] on div "Cancel Create" at bounding box center [496, 318] width 295 height 20
click at [624, 317] on div "Create" at bounding box center [624, 318] width 15 height 9
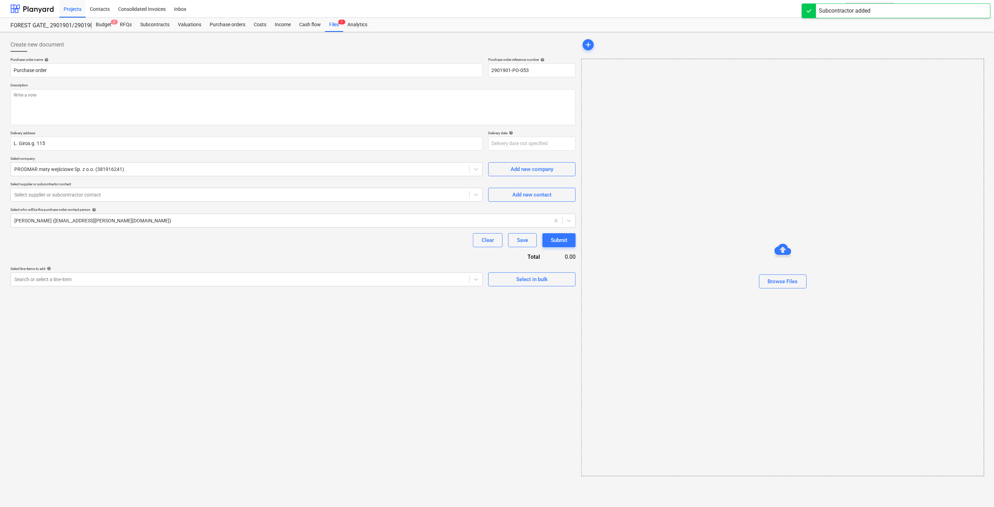
click at [374, 348] on div "Create new document Purchase order name help Purchase order Purchase order refe…" at bounding box center [293, 257] width 571 height 444
drag, startPoint x: 387, startPoint y: 341, endPoint x: 60, endPoint y: 343, distance: 327.2
click at [386, 341] on div "Create new document Purchase order name help Purchase order Purchase order refe…" at bounding box center [293, 257] width 571 height 444
click at [393, 368] on div "Create new document Purchase order name help Purchase order Purchase order refe…" at bounding box center [293, 257] width 571 height 444
click at [410, 357] on div "Create new document Purchase order name help Purchase order Purchase order refe…" at bounding box center [293, 257] width 571 height 444
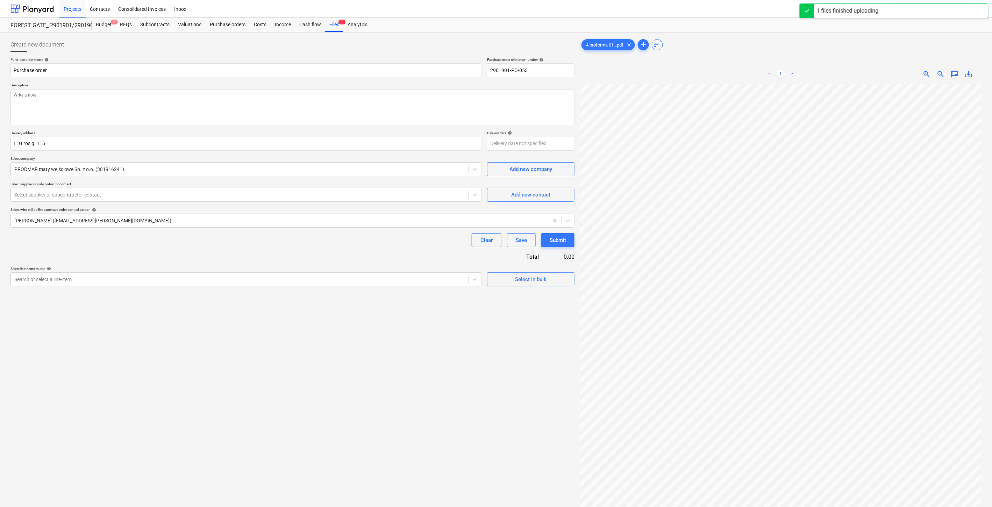
click at [342, 384] on div "Create new document Purchase order name help Purchase order Purchase order refe…" at bounding box center [293, 304] width 570 height 539
click at [358, 378] on div "Create new document Purchase order name help Purchase order Purchase order refe…" at bounding box center [293, 304] width 570 height 539
drag, startPoint x: 383, startPoint y: 364, endPoint x: 400, endPoint y: 352, distance: 20.8
click at [384, 364] on div "Create new document Purchase order name help Purchase order Purchase order refe…" at bounding box center [293, 304] width 570 height 539
click at [400, 352] on div "Create new document Purchase order name help Purchase order Purchase order refe…" at bounding box center [293, 304] width 570 height 539
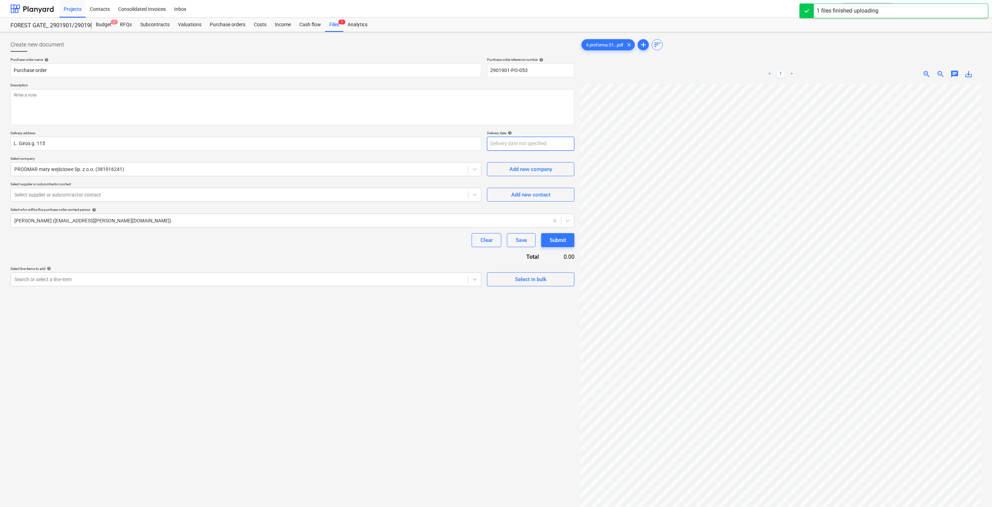
click at [528, 141] on body "Projects Contacts Consolidated Invoices Inbox format_size keyboard_arrow_down h…" at bounding box center [496, 253] width 992 height 507
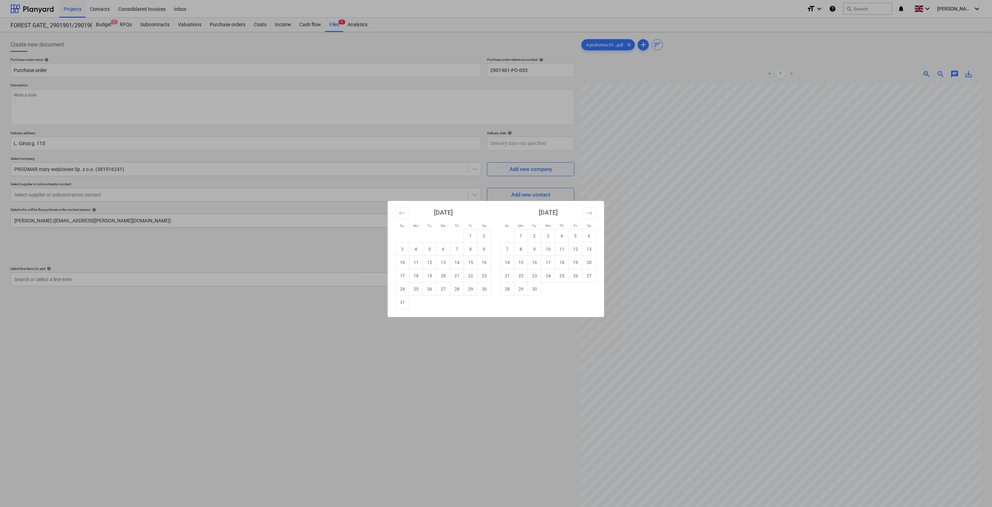
click at [182, 369] on div "Su Mo Tu We Th Fr Sa Su Mo Tu We Th Fr Sa [DATE] 1 2 3 4 5 6 7 8 9 10 11 12 13 …" at bounding box center [496, 253] width 992 height 507
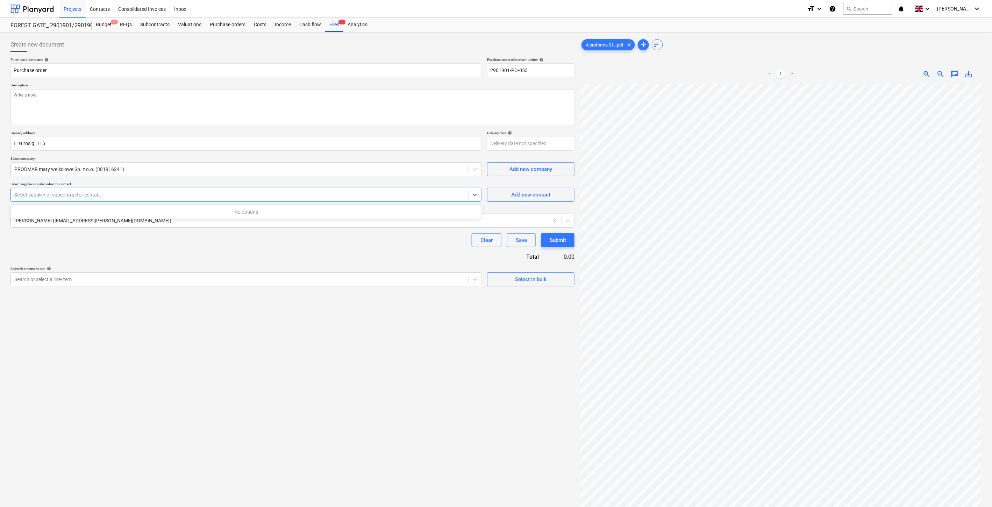
click at [169, 198] on div at bounding box center [239, 194] width 450 height 7
click at [187, 258] on div "Purchase order name help Purchase order Purchase order reference number help 29…" at bounding box center [292, 171] width 564 height 229
click at [201, 252] on div "Purchase order name help Purchase order Purchase order reference number help 29…" at bounding box center [292, 171] width 564 height 229
click at [334, 266] on div "Select line-items to add help" at bounding box center [245, 268] width 471 height 5
click at [348, 260] on div "Purchase order name help Purchase order Purchase order reference number help 29…" at bounding box center [292, 171] width 564 height 229
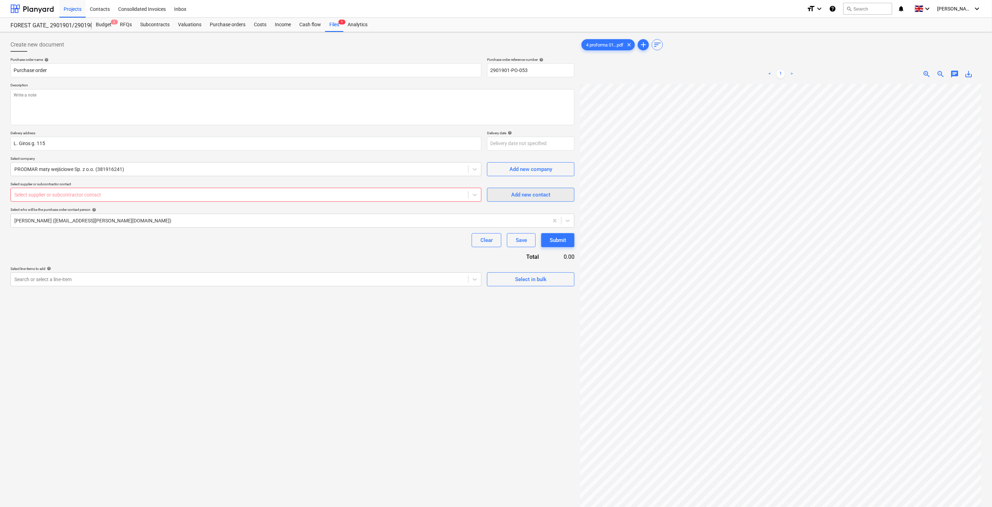
click at [543, 196] on div "Add new contact" at bounding box center [530, 194] width 39 height 9
type textarea "x"
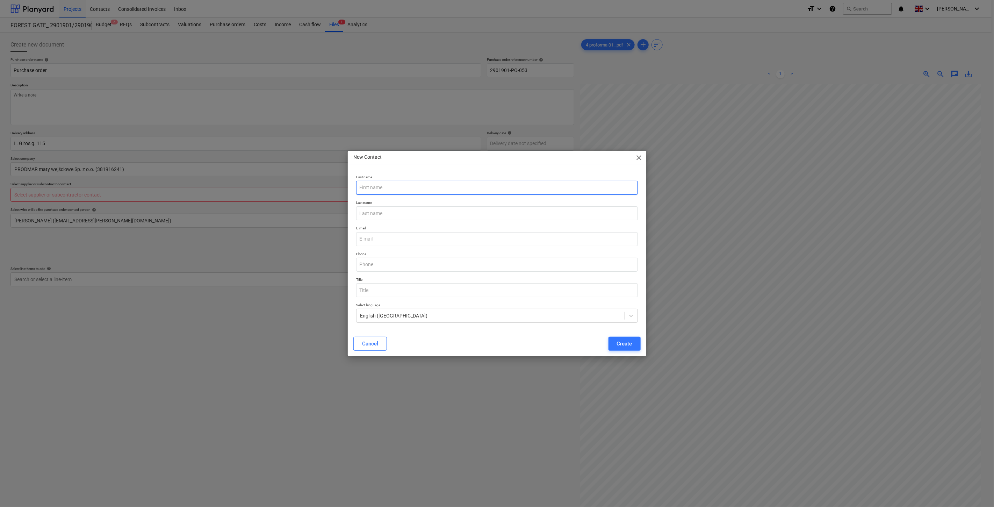
click at [466, 186] on input "text" at bounding box center [496, 188] width 281 height 14
type input "Audrius"
click at [448, 211] on input "text" at bounding box center [496, 213] width 281 height 14
type input "Dragūnas"
click at [477, 267] on input "text" at bounding box center [496, 265] width 281 height 14
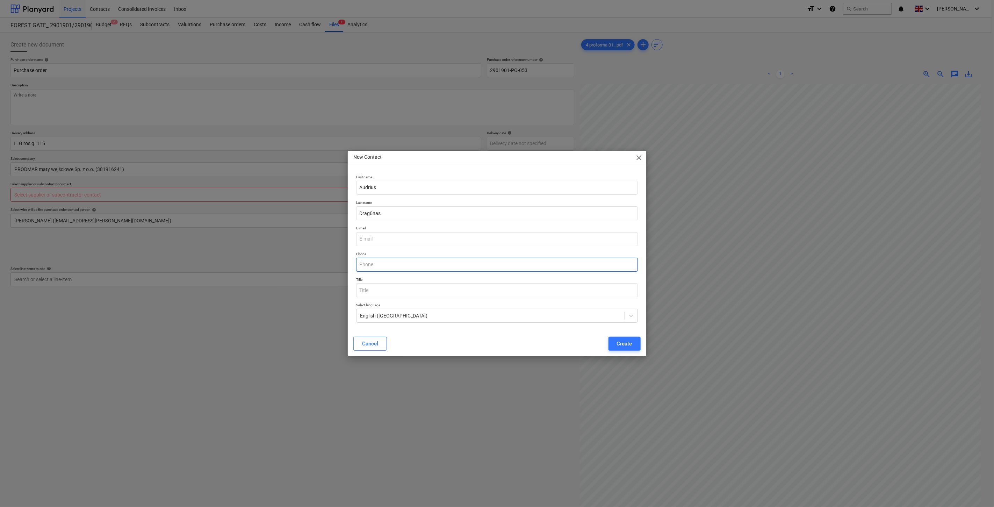
type textarea "x"
paste input "[PHONE_NUMBER]"
type input "[PHONE_NUMBER]"
type textarea "x"
type input "[PHONE_NUMBER]"
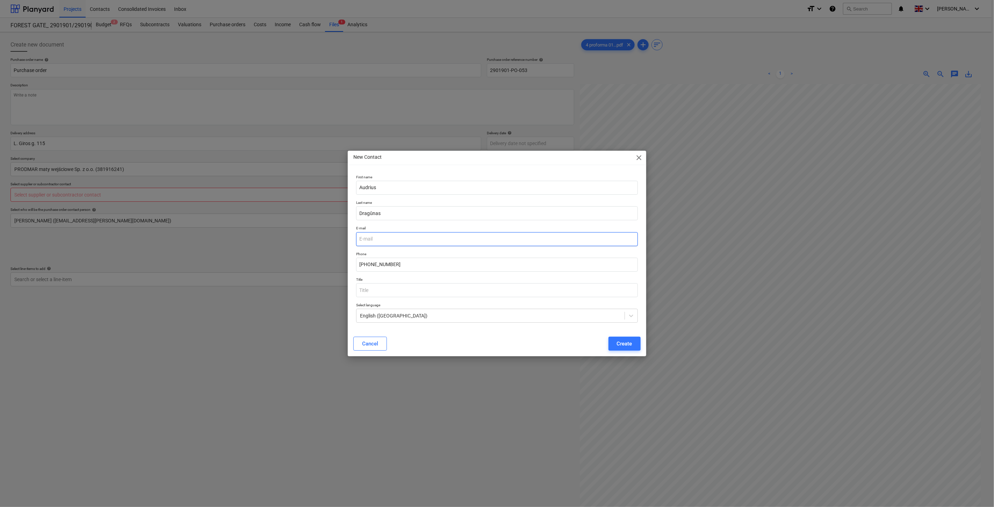
click at [412, 240] on input "email" at bounding box center [496, 239] width 281 height 14
type textarea "x"
paste input "[EMAIL_ADDRESS][DOMAIN_NAME]"
type input "[EMAIL_ADDRESS][DOMAIN_NAME]"
click at [449, 330] on div "First name [PERSON_NAME] Last name [PERSON_NAME] E-mail [PERSON_NAME][EMAIL_ADD…" at bounding box center [497, 251] width 298 height 159
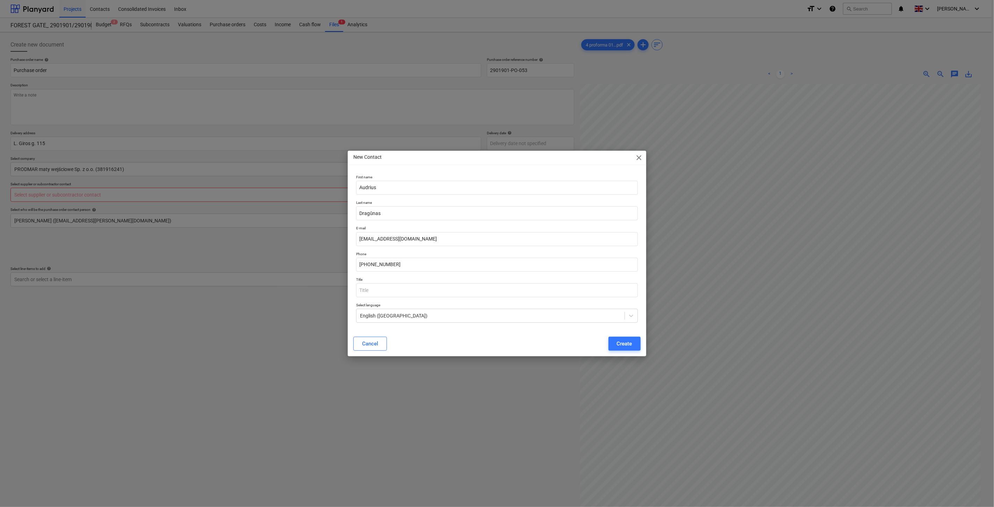
type textarea "x"
click at [468, 289] on input "text" at bounding box center [496, 290] width 281 height 14
type input "Kilimėliai"
click at [620, 345] on div "Create" at bounding box center [624, 343] width 15 height 9
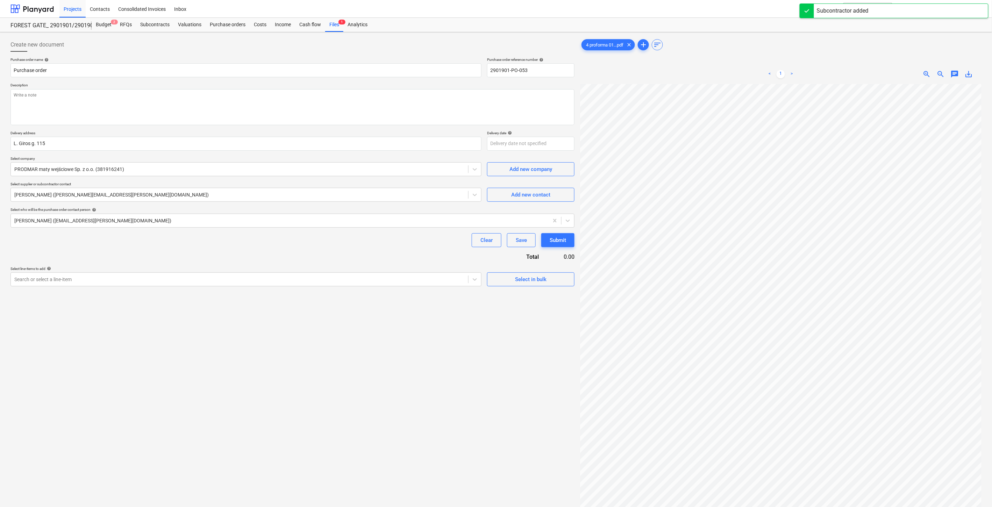
drag, startPoint x: 250, startPoint y: 249, endPoint x: 274, endPoint y: 244, distance: 25.0
click at [251, 249] on div "Purchase order name help Purchase order Purchase order reference number help 29…" at bounding box center [292, 171] width 564 height 229
click at [285, 242] on div "Clear Save Submit" at bounding box center [292, 240] width 564 height 14
click at [210, 222] on div at bounding box center [279, 220] width 531 height 7
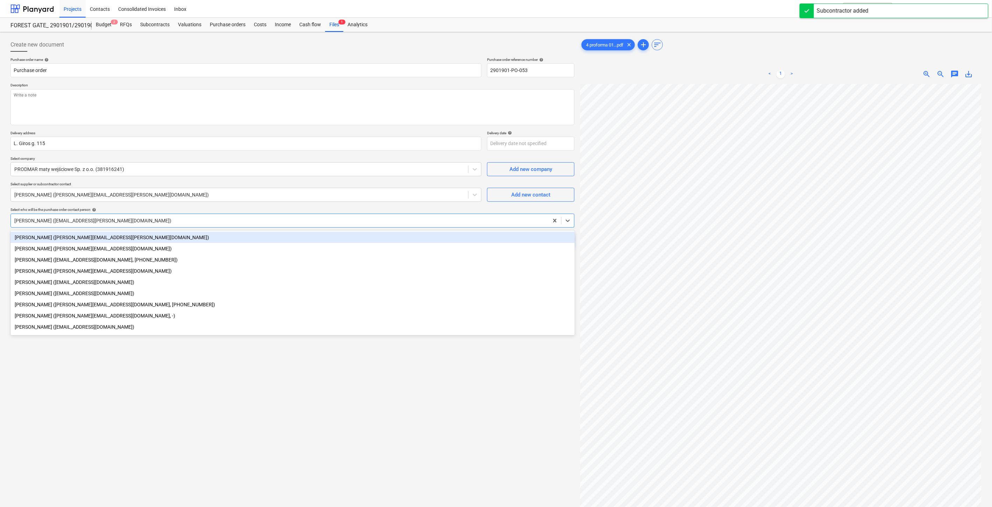
click at [117, 239] on div "[PERSON_NAME] ([PERSON_NAME][EMAIL_ADDRESS][PERSON_NAME][DOMAIN_NAME])" at bounding box center [292, 237] width 564 height 11
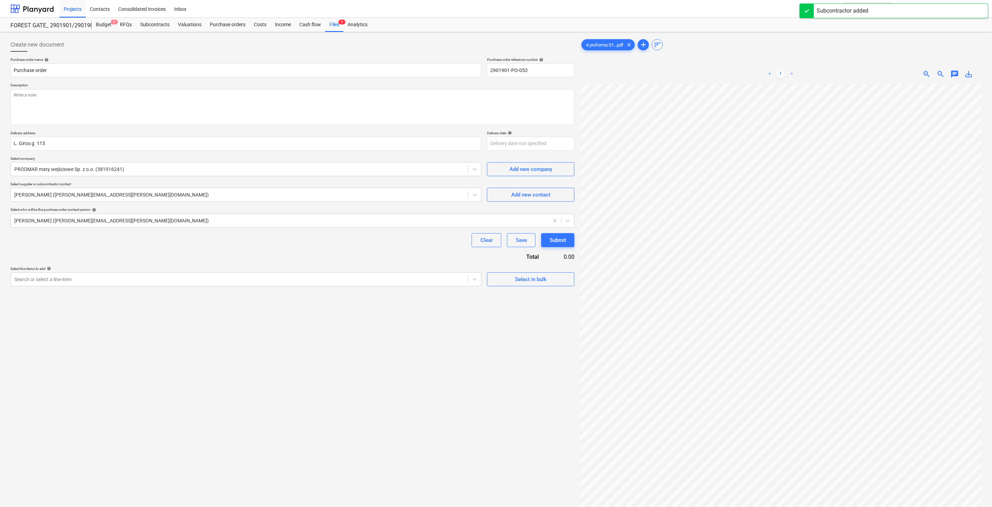
click at [263, 257] on div "Purchase order name help Purchase order Purchase order reference number help 29…" at bounding box center [292, 171] width 564 height 229
click at [294, 249] on div "Purchase order name help Purchase order Purchase order reference number help 29…" at bounding box center [292, 171] width 564 height 229
click at [339, 241] on div "Clear Save Submit" at bounding box center [292, 240] width 564 height 14
drag, startPoint x: 351, startPoint y: 238, endPoint x: 290, endPoint y: 245, distance: 60.9
click at [350, 238] on div "Clear Save Submit" at bounding box center [292, 240] width 564 height 14
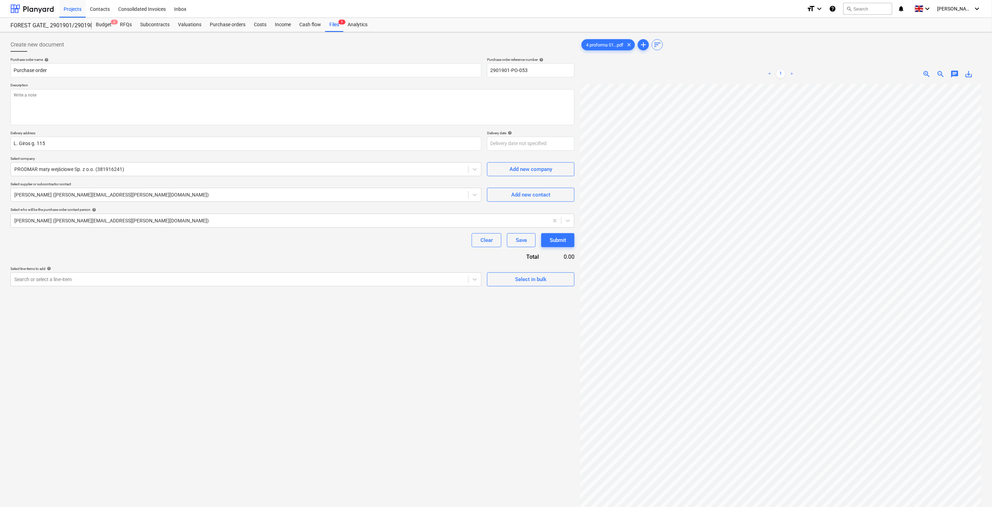
click at [358, 246] on div "Clear Save Submit" at bounding box center [292, 240] width 564 height 14
drag, startPoint x: 368, startPoint y: 244, endPoint x: 168, endPoint y: 258, distance: 200.8
click at [364, 245] on div "Clear Save Submit" at bounding box center [292, 240] width 564 height 14
click at [194, 106] on textarea at bounding box center [292, 107] width 564 height 36
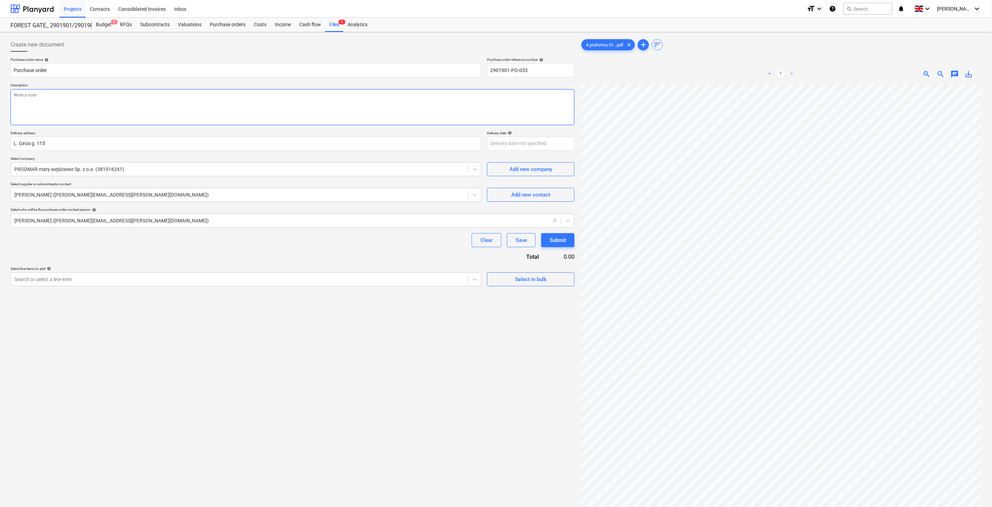
type textarea "x"
type textarea "I"
type textarea "x"
type textarea "Iš"
type textarea "x"
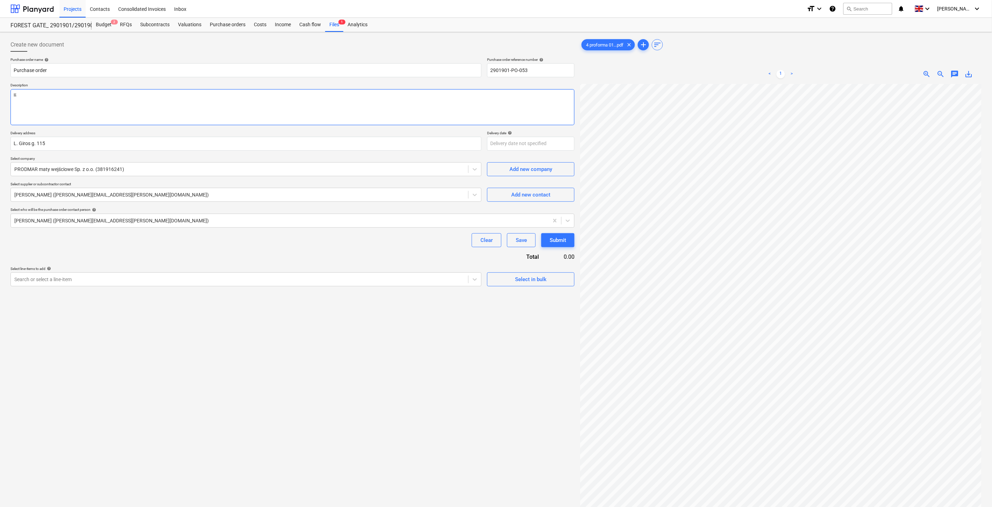
type textarea "Iša"
type textarea "x"
type textarea "Išanjk"
type textarea "x"
type textarea "Išanjks"
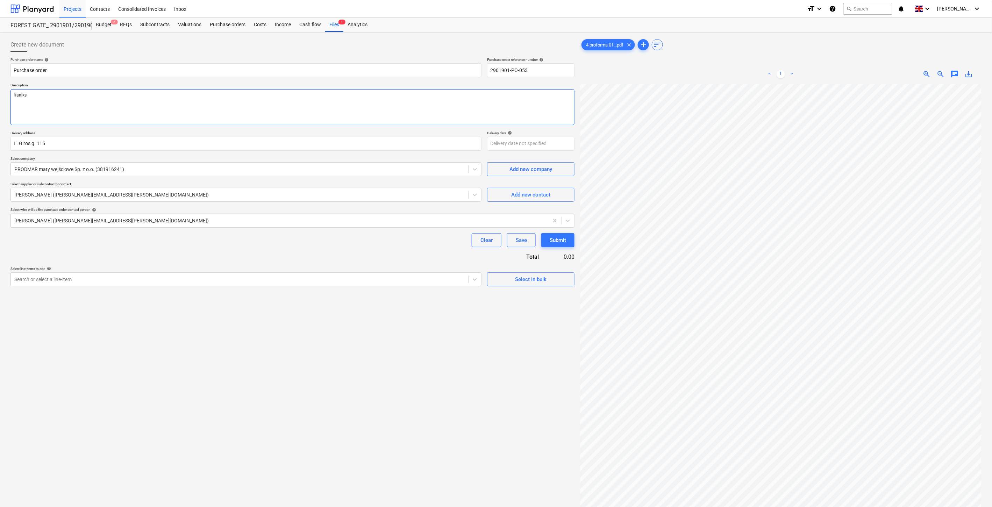
type textarea "x"
type textarea "Išanjk"
type textarea "x"
type textarea "Išanj"
type textarea "x"
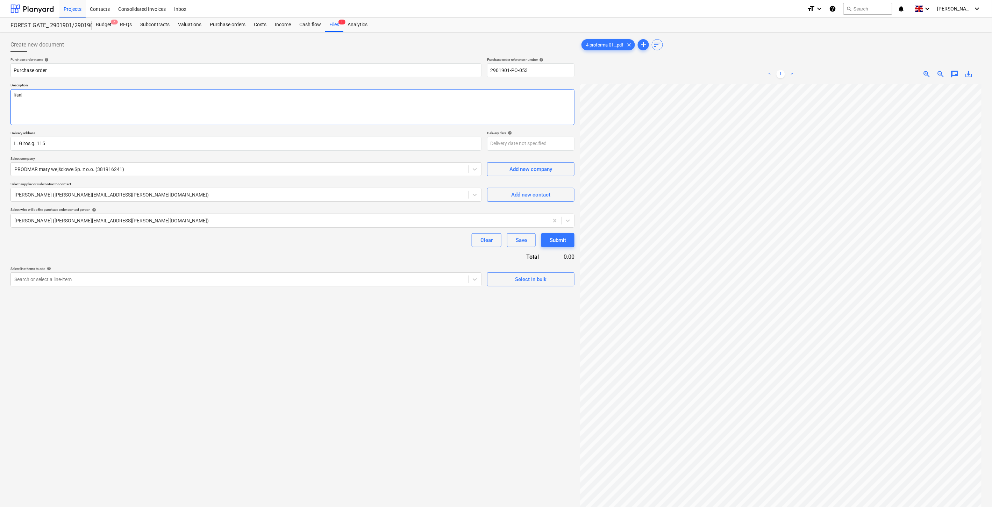
type textarea "Išan"
type textarea "x"
type textarea "Išank"
type textarea "x"
type textarea "Išanks"
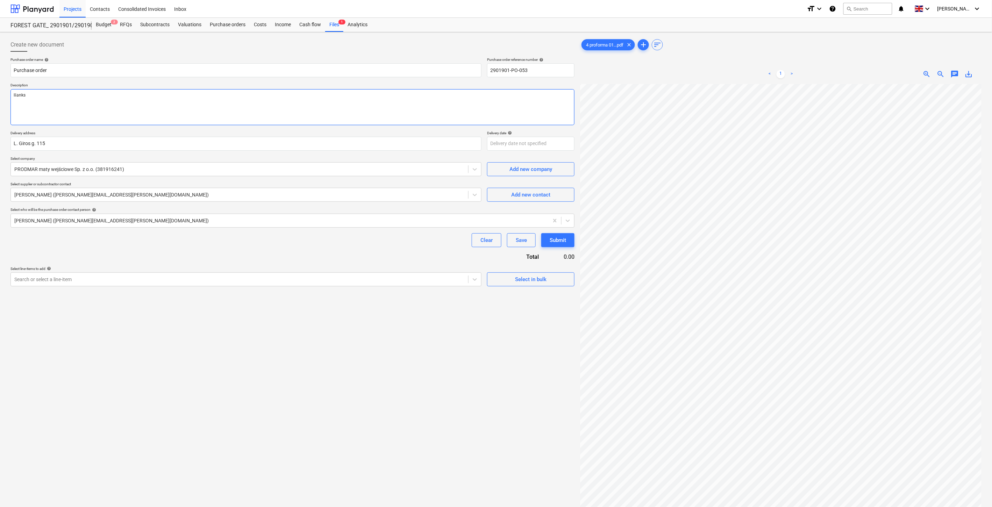
type textarea "x"
type textarea "Išankst"
type textarea "x"
type textarea "Išanksti"
type textarea "x"
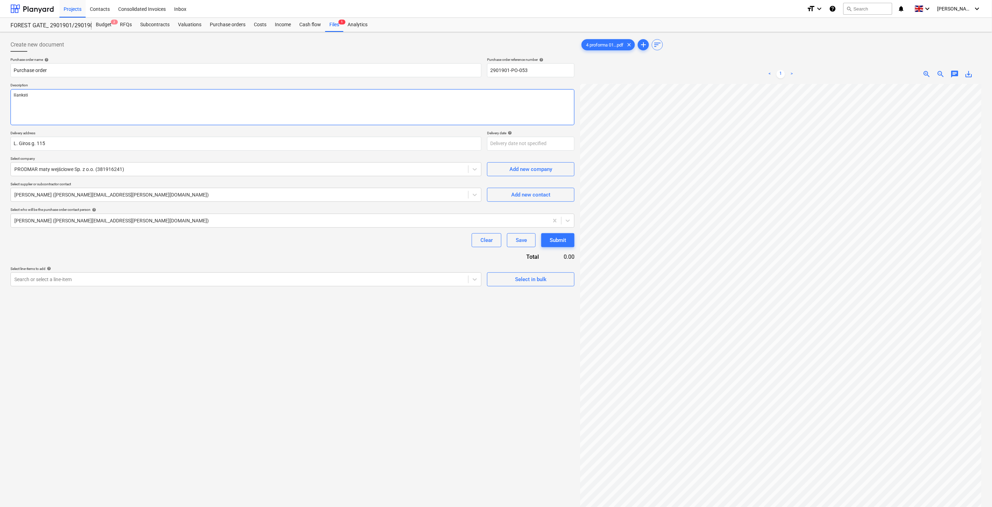
type textarea "Išankstin"
type textarea "x"
type textarea "Išankstini"
type textarea "x"
type textarea "Išankstinio"
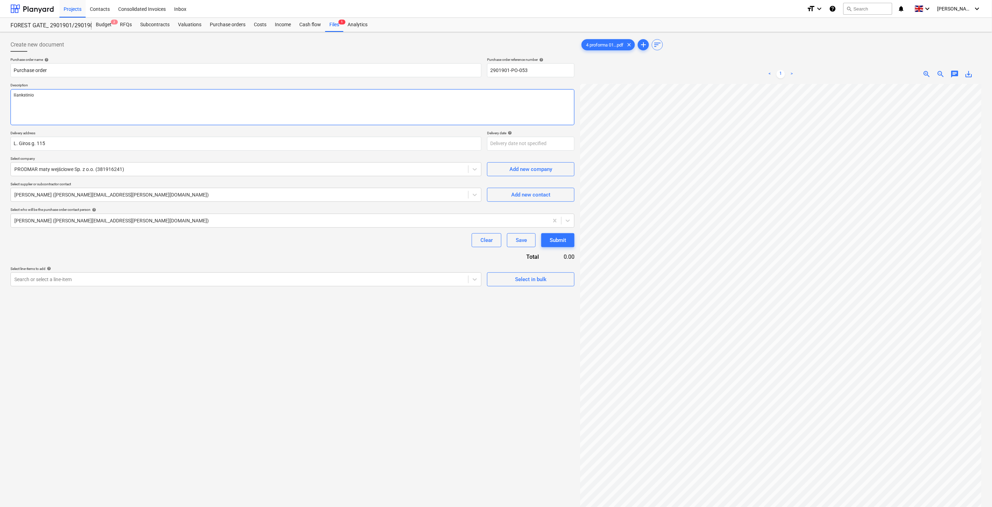
type textarea "x"
type textarea "Išankstinio"
type textarea "x"
type textarea "Išankstinio m"
type textarea "x"
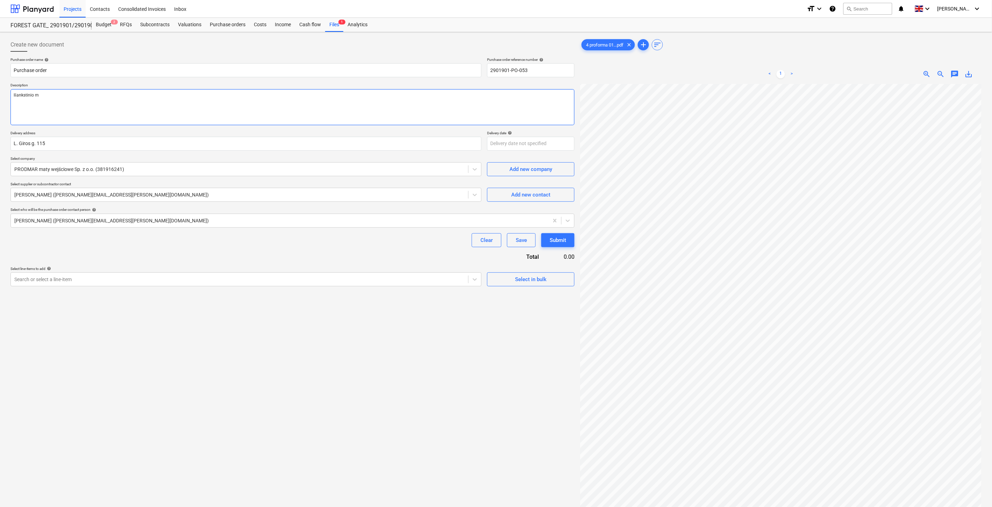
type textarea "Išankstinio mo"
type textarea "x"
type textarea "Išankstinio mok"
type textarea "x"
type textarea "Išankstinio mokė"
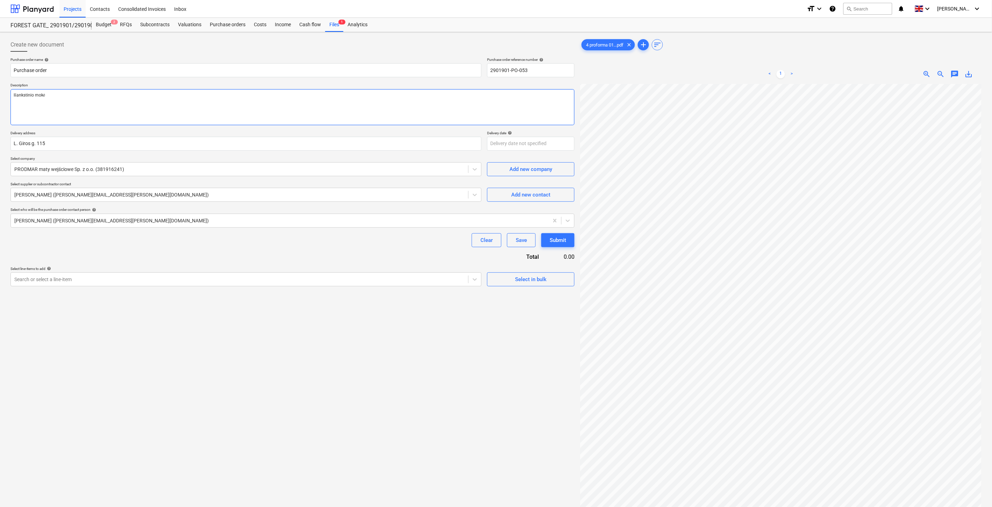
type textarea "x"
type textarea "Išankstinio mokėj"
type textarea "x"
type textarea "Išankstinio mokėji"
type textarea "x"
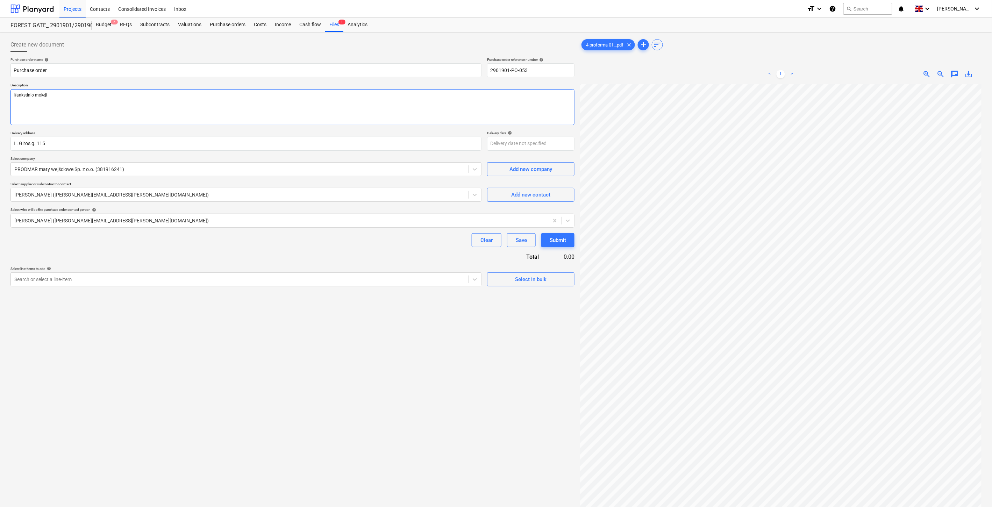
type textarea "Išankstinio mokėjim"
type textarea "x"
type textarea "Išankstinio mokėjimo"
type textarea "x"
type textarea "Išankstinio mokėjimo"
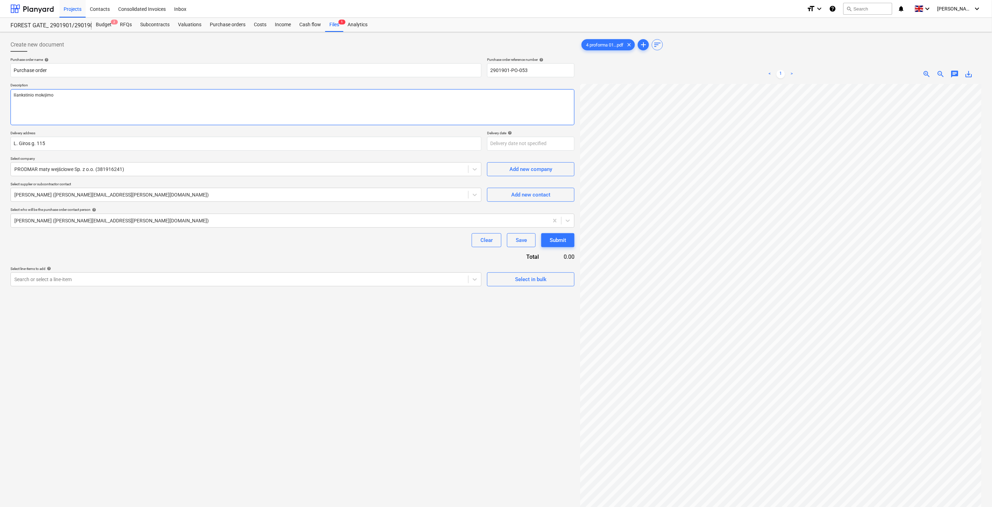
type textarea "x"
type textarea "Išankstinio mokėjimo s"
type textarea "x"
type textarea "Išankstinio mokėjimo są"
type textarea "x"
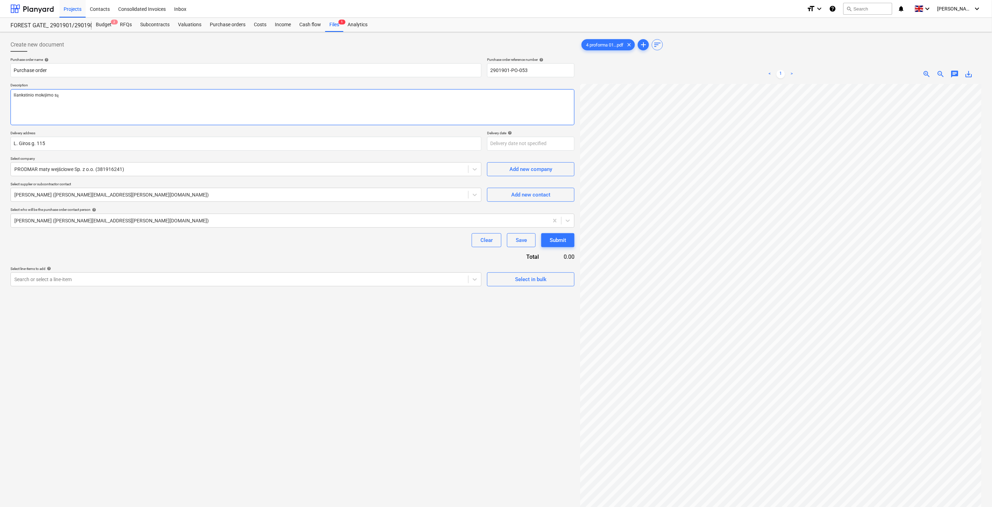
type textarea "Išankstinio mokėjimo sąs"
type textarea "x"
type textarea "Išankstinio mokėjimo sąsk"
type textarea "x"
type textarea "Išankstinio mokėjimo sąska"
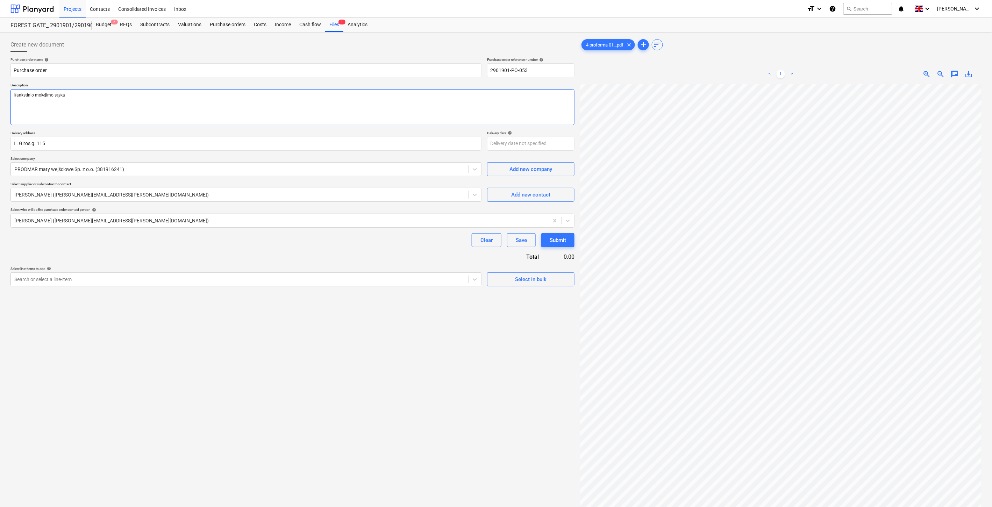
type textarea "x"
type textarea "Išankstinio mokėjimo sąskait"
type textarea "x"
type textarea "Išankstinio mokėjimo sąskaita"
type textarea "x"
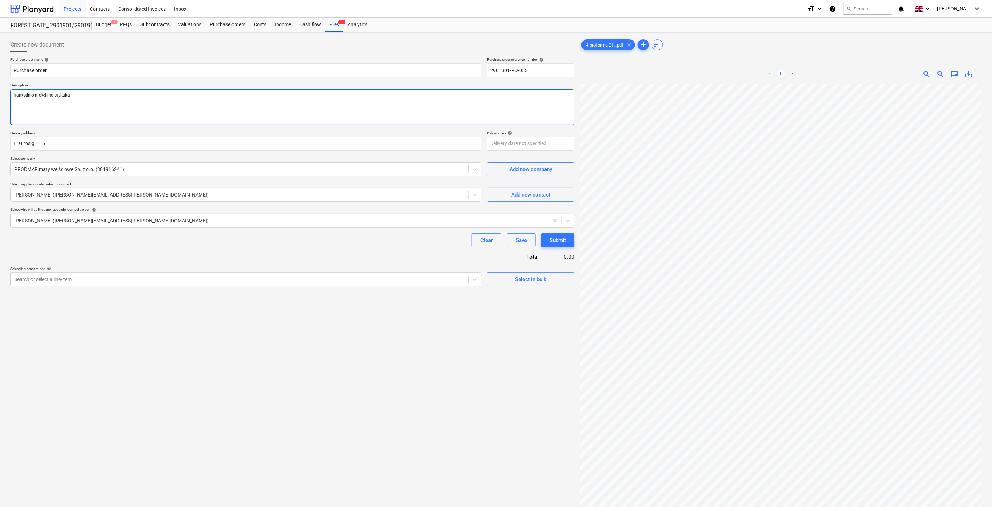
type textarea "Išankstinio mokėjimo sąskaita"
type textarea "x"
type textarea "Išankstinio mokėjimo sąskaita u"
type textarea "x"
type textarea "Išankstinio mokėjimo sąskaita už"
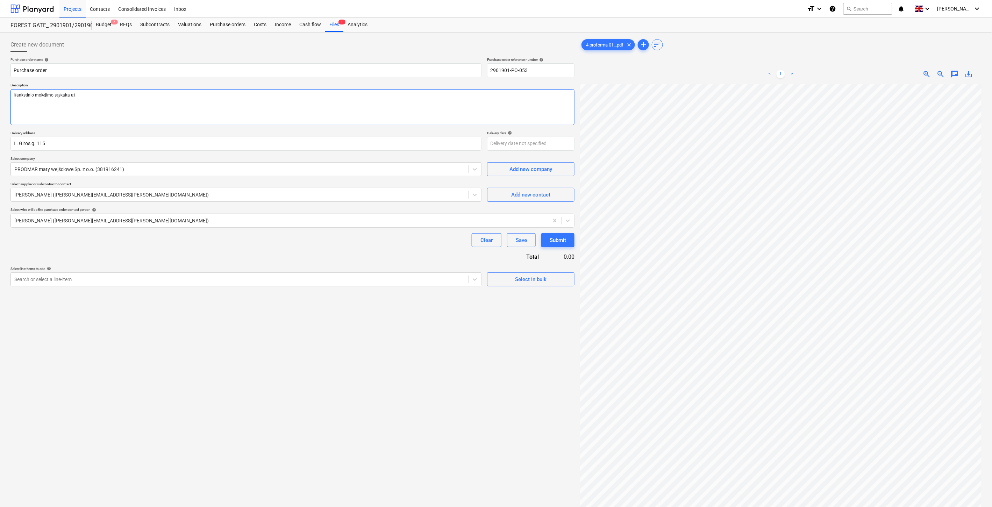
type textarea "x"
type textarea "Išankstinio mokėjimo sąskaita už"
type textarea "x"
type textarea "Išankstinio mokėjimo sąskaita už k"
type textarea "x"
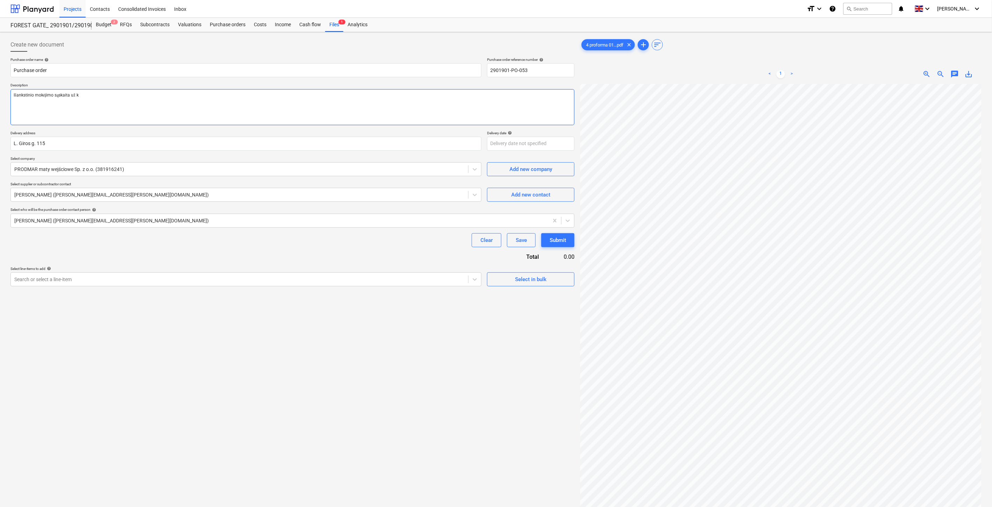
type textarea "Išankstinio mokėjimo sąskaita už ko"
type textarea "x"
type textarea "Išankstinio mokėjimo sąskaita už koj"
type textarea "x"
type textarea "Išankstinio mokėjimo sąskaita už kojų"
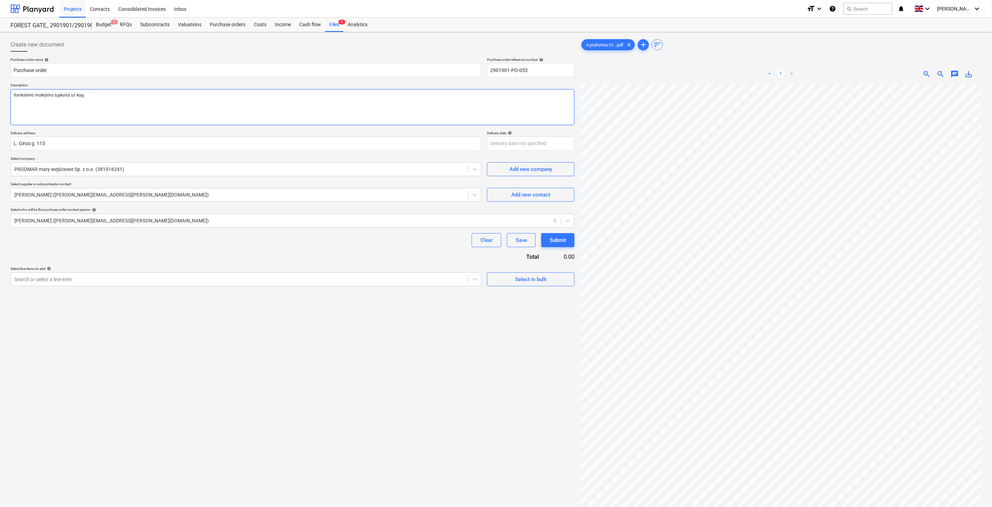
type textarea "x"
type textarea "Išankstinio mokėjimo sąskaita už kojų"
type textarea "x"
type textarea "Išankstinio mokėjimo sąskaita už kojų v"
type textarea "x"
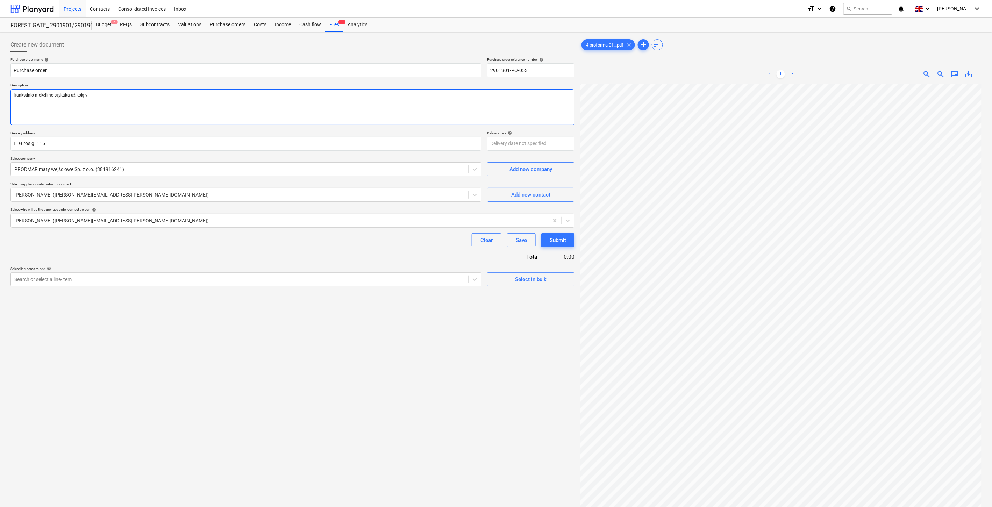
type textarea "Išankstinio mokėjimo sąskaita už kojų va"
type textarea "x"
type textarea "Išankstinio mokėjimo sąskaita už kojų val"
type textarea "x"
type textarea "Išankstinio mokėjimo sąskaita už kojų valy"
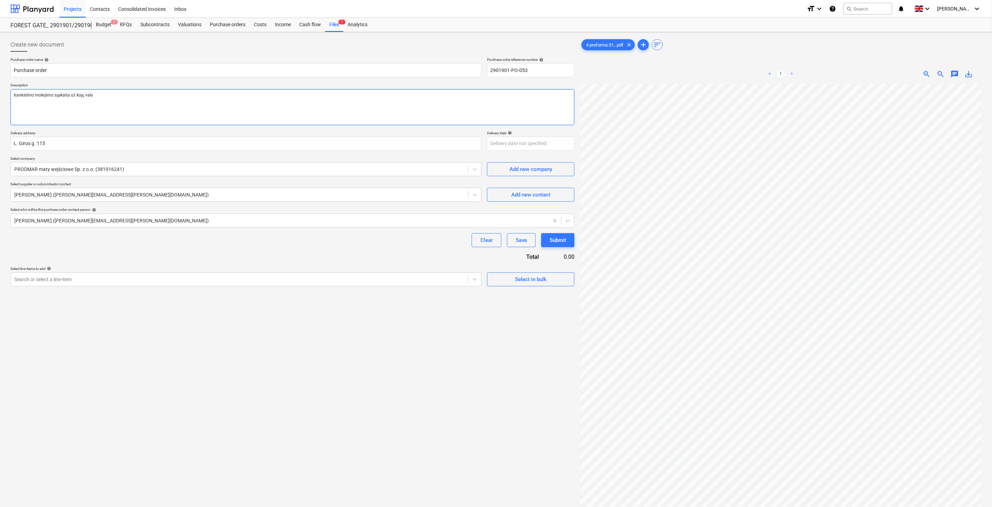
type textarea "x"
type textarea "Išankstinio mokėjimo sąskaita už kojų valym"
type textarea "x"
type textarea "Išankstinio mokėjimo sąskaita už kojų valymo"
type textarea "x"
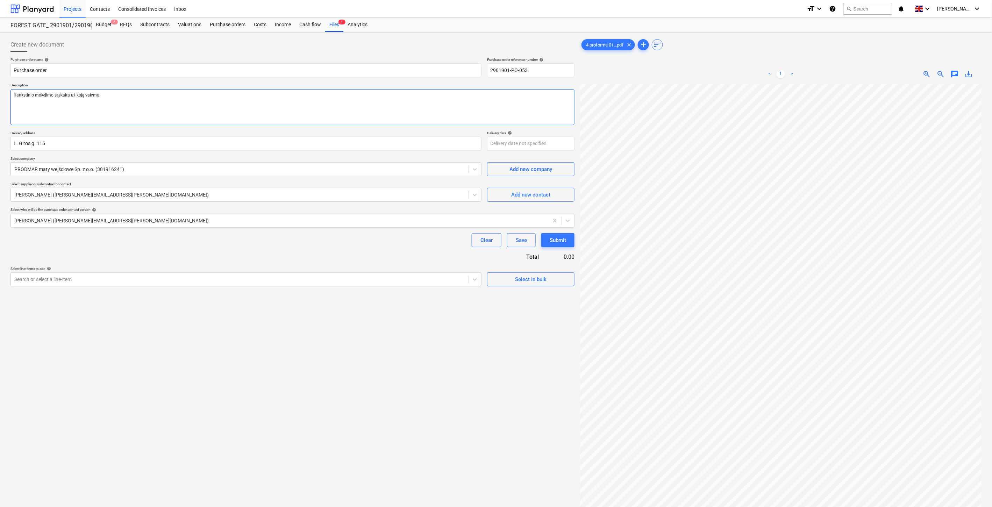
type textarea "Išankstinio mokėjimo sąskaita už kojų valymo"
type textarea "x"
type textarea "Išankstinio mokėjimo sąskaita už kojų valymo g"
type textarea "x"
type textarea "Išankstinio mokėjimo sąskaita už kojų valymo gr"
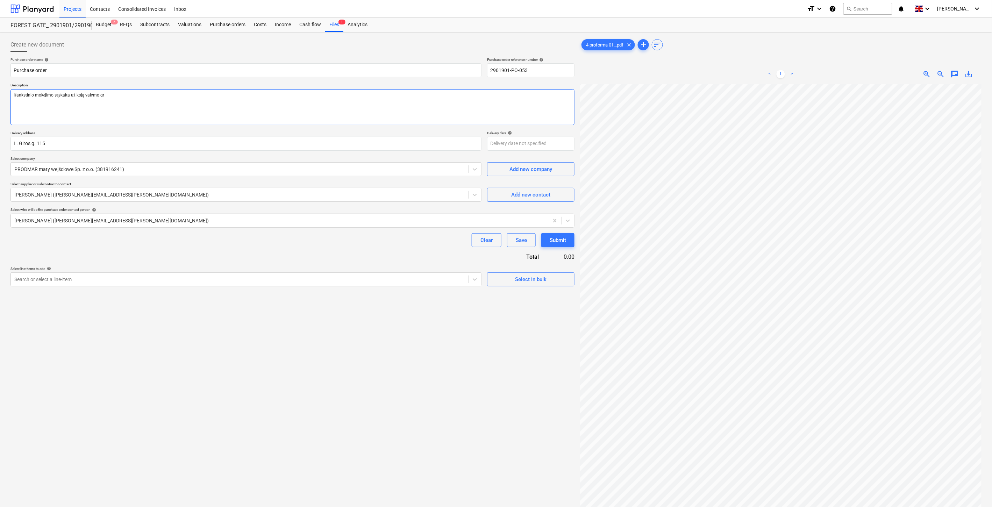
type textarea "x"
type textarea "Išankstinio mokėjimo sąskaita už kojų valymo gro"
type textarea "x"
type textarea "Išankstinio mokėjimo sąskaita už kojų valymo grot"
type textarea "x"
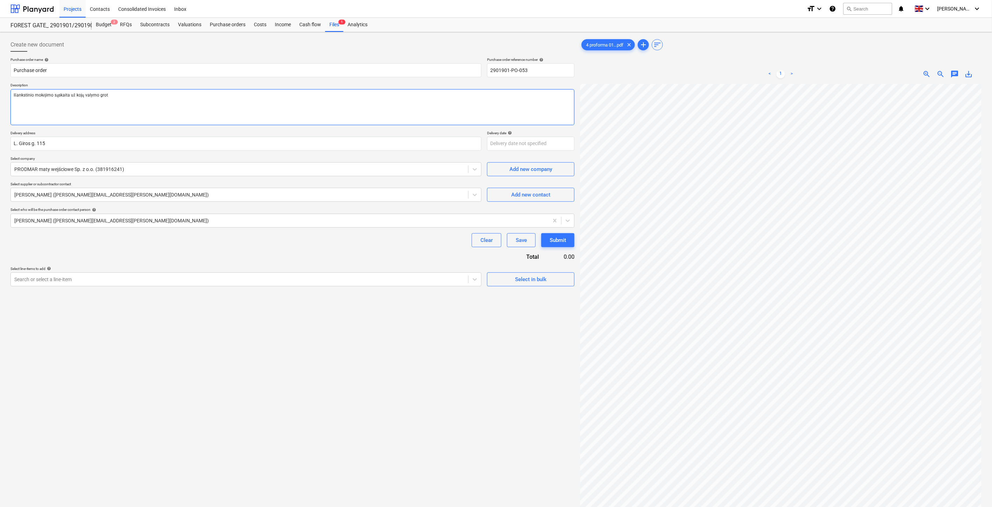
type textarea "Išankstinio mokėjimo sąskaita už kojų valymo [PERSON_NAME]"
type textarea "x"
type textarea "Išankstinio mokėjimo sąskaita už kojų valymo grotel"
type textarea "x"
type textarea "Išankstinio mokėjimo sąskaita už kojų valymo grotele"
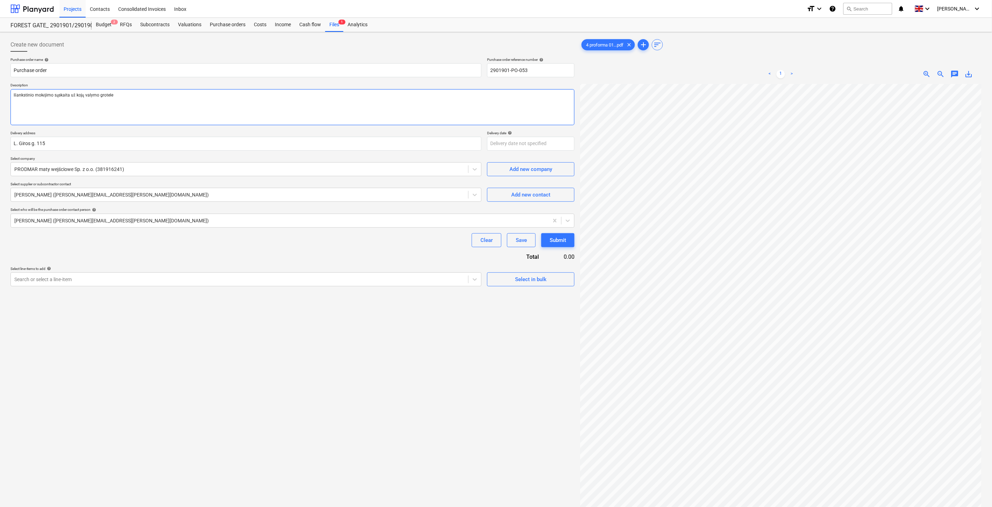
type textarea "x"
type textarea "Išankstinio mokėjimo sąskaita už kojų valymo groteles"
type textarea "x"
type textarea "Išankstinio mokėjimo sąskaita už kojų valymo groteles."
type textarea "x"
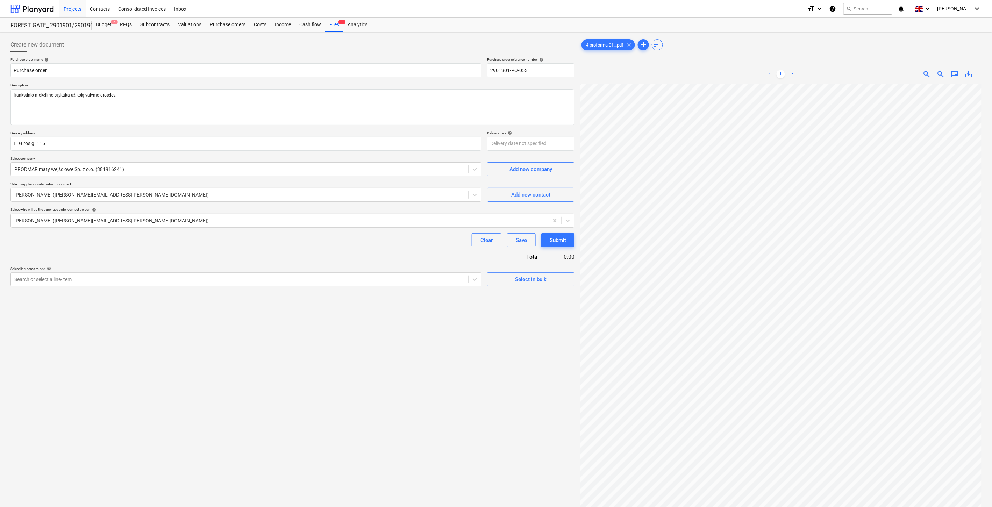
drag, startPoint x: 169, startPoint y: 350, endPoint x: 177, endPoint y: 314, distance: 37.3
click at [169, 347] on div "Create new document Purchase order name help Purchase order Purchase order refe…" at bounding box center [293, 304] width 570 height 539
click at [233, 284] on div "Search or select a line-item" at bounding box center [239, 279] width 457 height 10
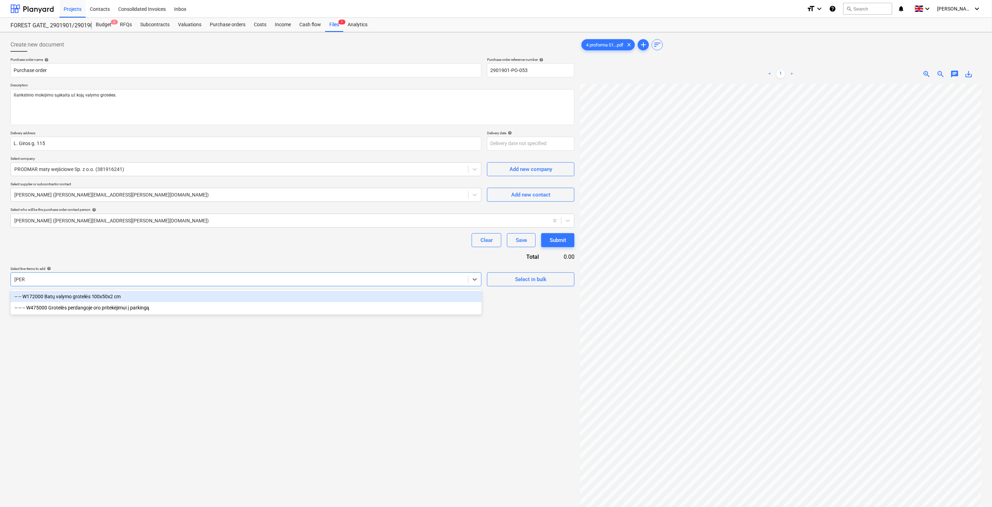
type input "grotel"
click at [172, 293] on div "-- -- W172000 Batų valymo grotelės 100x50x2 cm" at bounding box center [245, 296] width 471 height 11
type textarea "x"
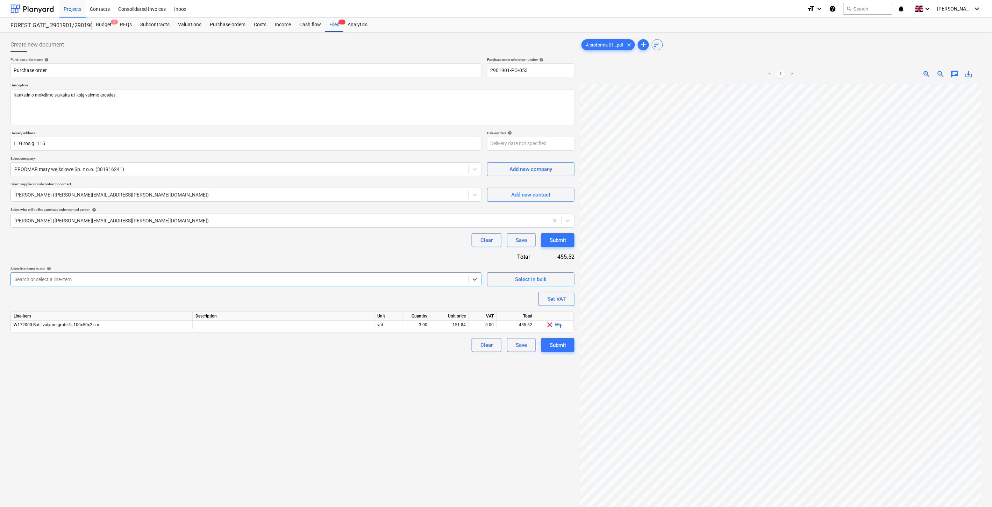
type textarea "x"
click at [321, 248] on div "Purchase order name help Purchase order Purchase order reference number help 29…" at bounding box center [292, 204] width 564 height 295
click at [387, 327] on div "vnt" at bounding box center [388, 325] width 28 height 9
type input "Kompl."
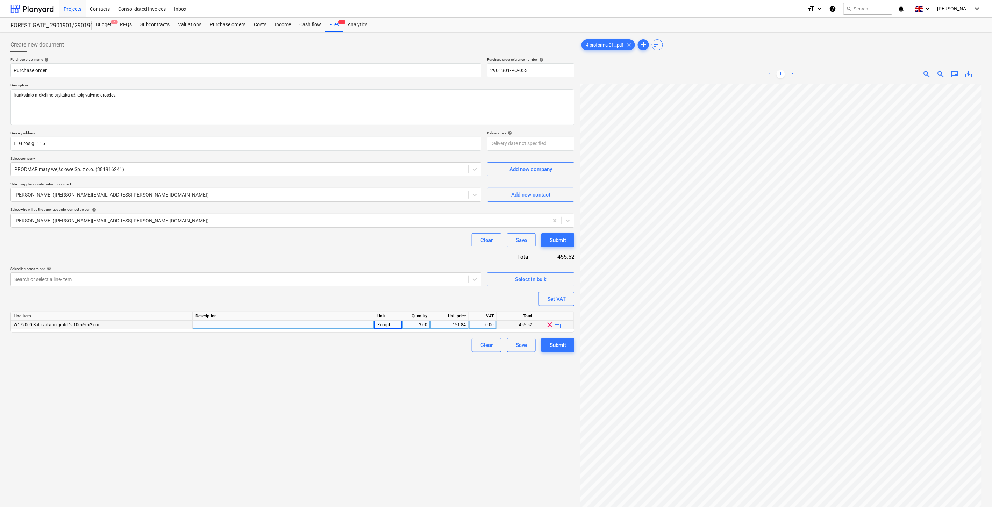
click at [420, 326] on div "3.00" at bounding box center [416, 325] width 22 height 9
type textarea "x"
drag, startPoint x: 436, startPoint y: 351, endPoint x: 440, endPoint y: 344, distance: 7.6
click at [437, 350] on div "Clear Save Submit" at bounding box center [292, 345] width 564 height 14
click at [417, 326] on div "3.00" at bounding box center [416, 325] width 22 height 9
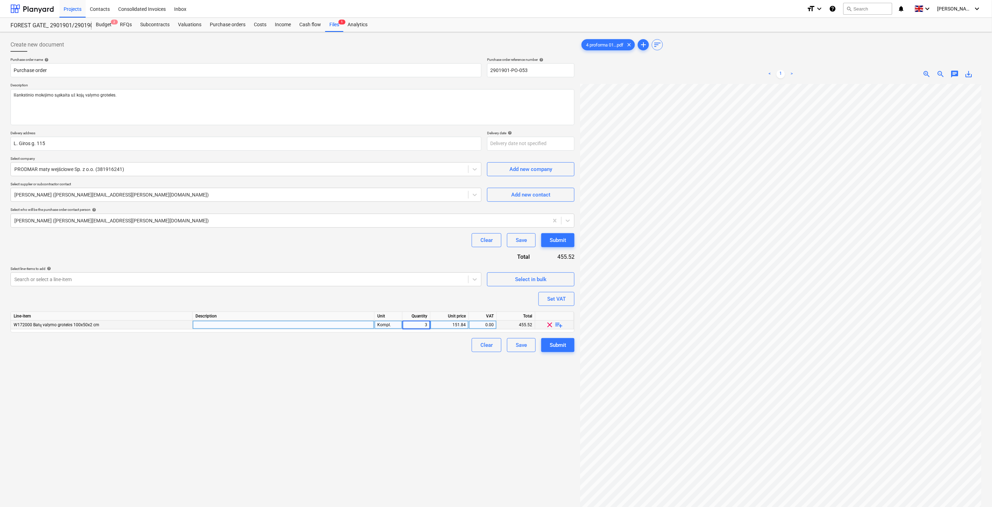
type input "1"
type textarea "x"
click at [444, 324] on div "151.84" at bounding box center [449, 325] width 33 height 9
click at [448, 324] on div "151.84" at bounding box center [449, 325] width 33 height 9
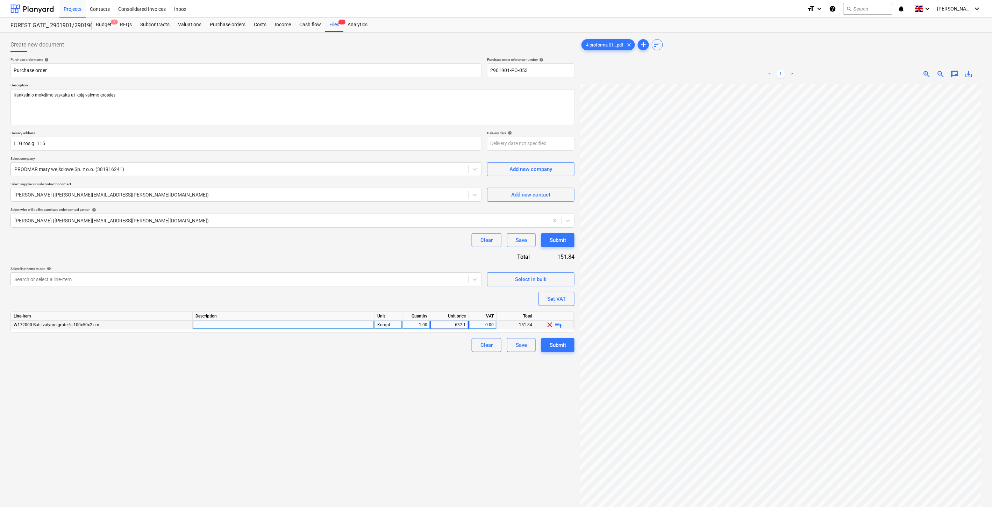
type input "637.12"
type textarea "x"
click at [442, 374] on div "Create new document Purchase order name help Purchase order Purchase order refe…" at bounding box center [293, 304] width 570 height 539
click at [334, 428] on div "Create new document Purchase order name help Purchase order Purchase order refe…" at bounding box center [293, 304] width 570 height 539
click at [337, 427] on div "Create new document Purchase order name help Purchase order Purchase order refe…" at bounding box center [293, 304] width 570 height 539
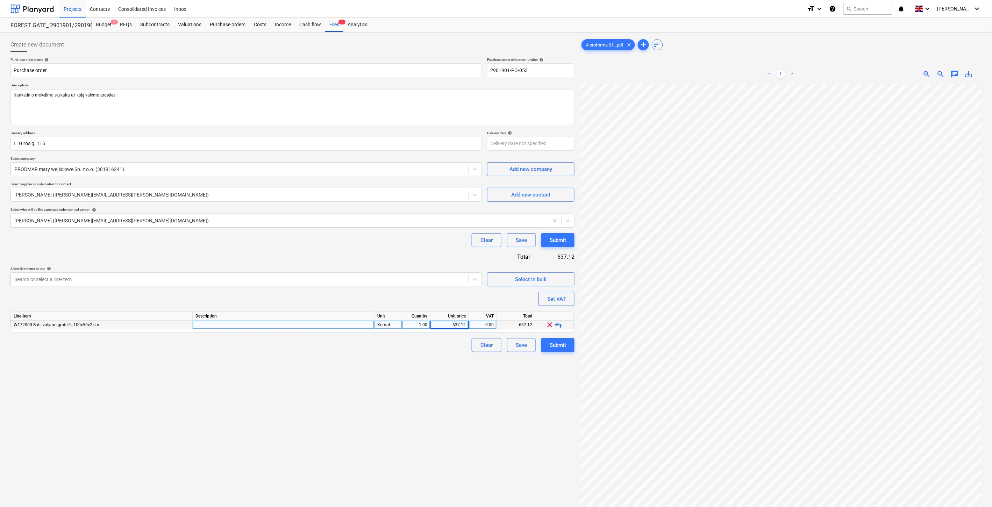
click at [365, 414] on div "Create new document Purchase order name help Purchase order Purchase order refe…" at bounding box center [293, 304] width 570 height 539
click at [371, 412] on div "Create new document Purchase order name help Purchase order Purchase order refe…" at bounding box center [293, 304] width 570 height 539
click at [382, 408] on div "Create new document Purchase order name help Purchase order Purchase order refe…" at bounding box center [293, 304] width 570 height 539
click at [388, 405] on div "Create new document Purchase order name help Purchase order Purchase order refe…" at bounding box center [293, 304] width 570 height 539
drag, startPoint x: 401, startPoint y: 400, endPoint x: 418, endPoint y: 392, distance: 19.6
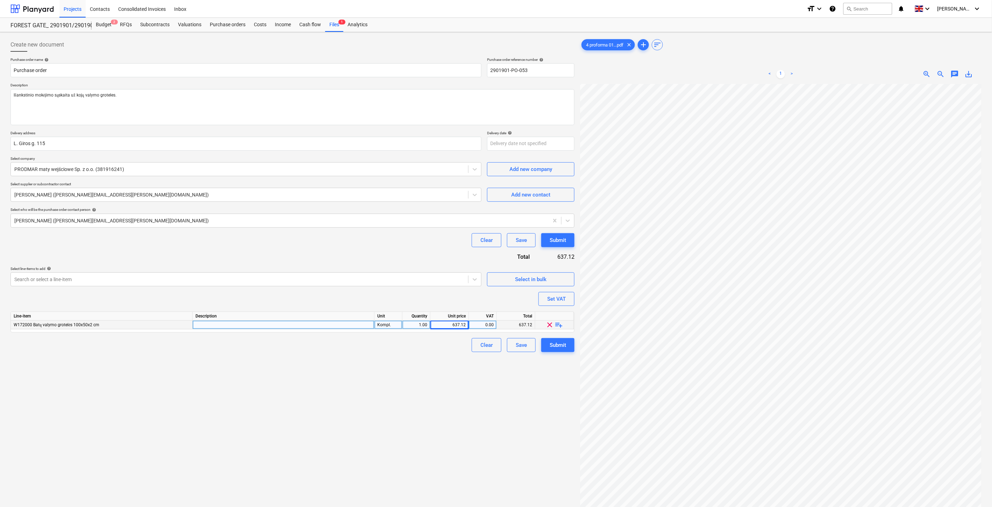
click at [404, 399] on div "Create new document Purchase order name help Purchase order Purchase order refe…" at bounding box center [293, 304] width 570 height 539
click at [418, 392] on div "Create new document Purchase order name help Purchase order Purchase order refe…" at bounding box center [293, 304] width 570 height 539
click at [518, 346] on div "Save" at bounding box center [521, 345] width 11 height 9
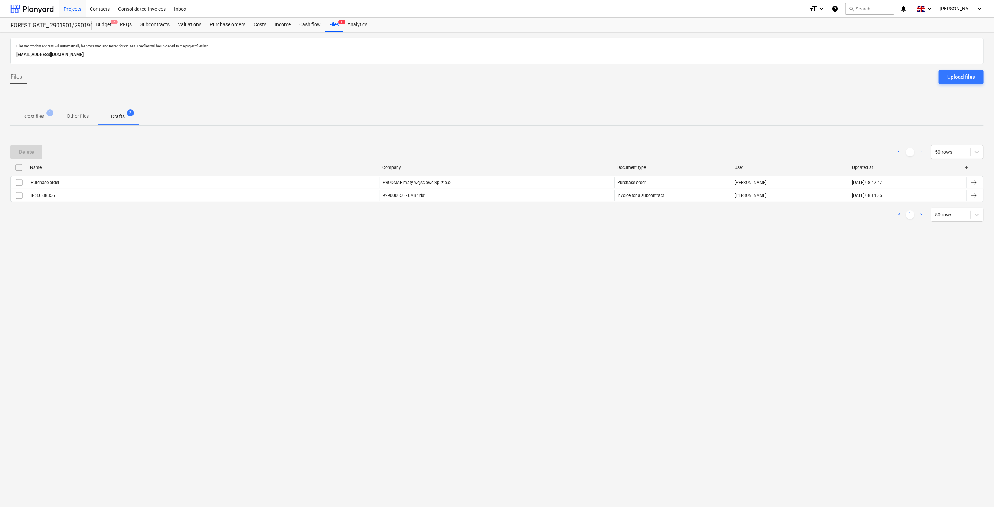
click at [494, 342] on div "Files sent to this address will automatically be processed and tested for virus…" at bounding box center [497, 269] width 994 height 475
drag, startPoint x: 521, startPoint y: 325, endPoint x: 537, endPoint y: 314, distance: 19.5
click at [522, 324] on div "Files sent to this address will automatically be processed and tested for virus…" at bounding box center [497, 269] width 994 height 475
click at [544, 309] on div "Files sent to this address will automatically be processed and tested for virus…" at bounding box center [497, 269] width 994 height 475
drag, startPoint x: 555, startPoint y: 301, endPoint x: 303, endPoint y: 322, distance: 253.3
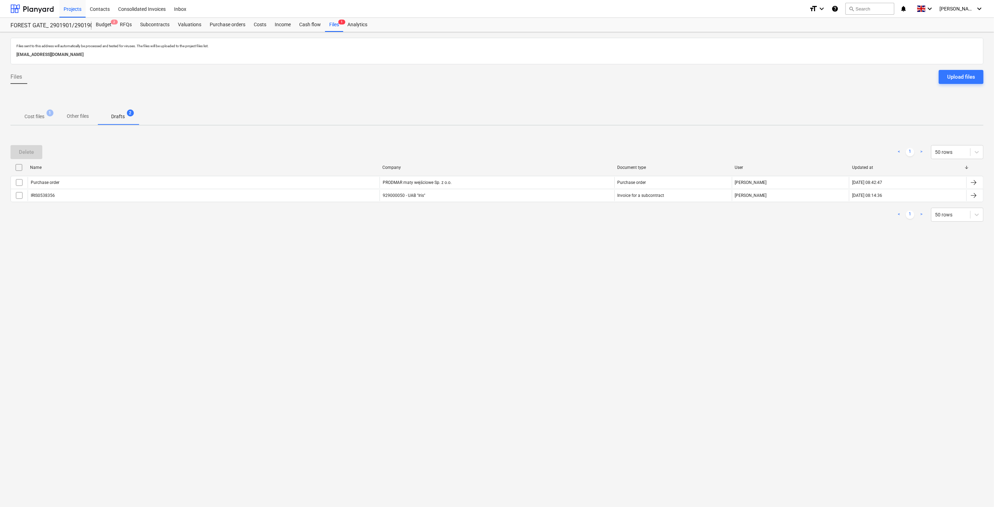
click at [552, 301] on div "Files sent to this address will automatically be processed and tested for virus…" at bounding box center [497, 269] width 994 height 475
click at [35, 124] on button "Cost files 1" at bounding box center [34, 116] width 48 height 17
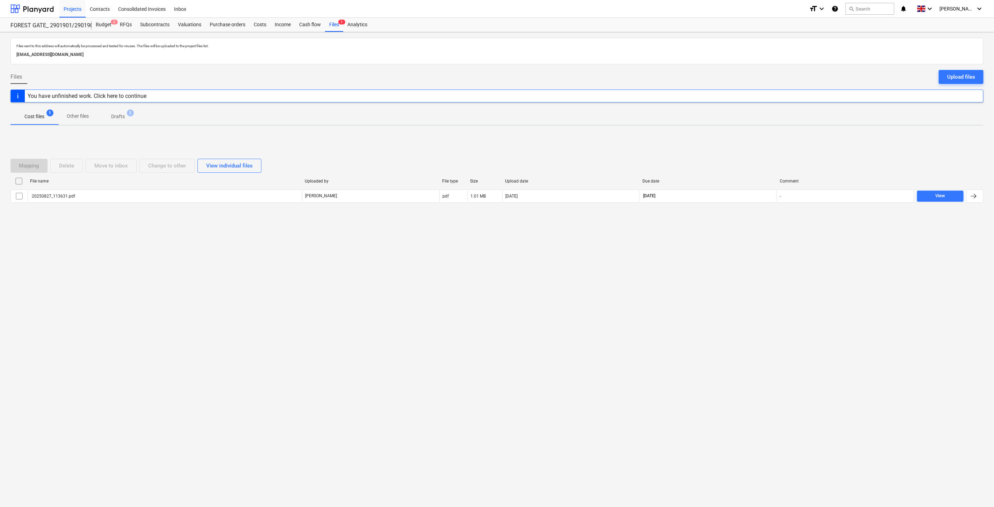
drag, startPoint x: 600, startPoint y: 271, endPoint x: 607, endPoint y: 265, distance: 9.2
click at [603, 268] on div "Files sent to this address will automatically be processed and tested for virus…" at bounding box center [497, 269] width 994 height 475
drag, startPoint x: 608, startPoint y: 264, endPoint x: 595, endPoint y: 264, distance: 12.2
click at [607, 264] on div "Files sent to this address will automatically be processed and tested for virus…" at bounding box center [497, 269] width 994 height 475
click at [718, 277] on div "Files sent to this address will automatically be processed and tested for virus…" at bounding box center [497, 269] width 994 height 475
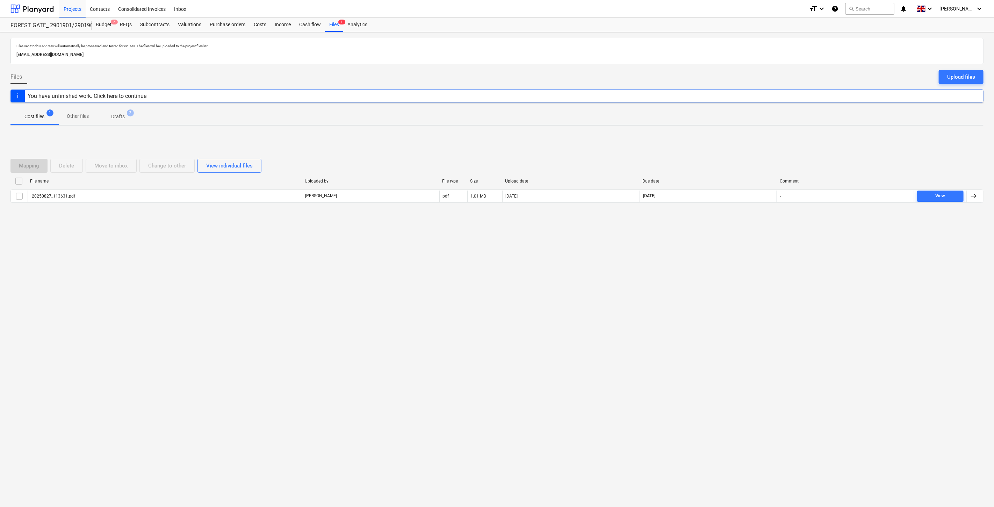
click at [725, 262] on div "Files sent to this address will automatically be processed and tested for virus…" at bounding box center [497, 269] width 994 height 475
click at [710, 293] on div "Files sent to this address will automatically be processed and tested for virus…" at bounding box center [497, 269] width 994 height 475
drag, startPoint x: 718, startPoint y: 275, endPoint x: 725, endPoint y: 260, distance: 16.6
click at [721, 270] on div "Files sent to this address will automatically be processed and tested for virus…" at bounding box center [497, 269] width 994 height 475
drag, startPoint x: 725, startPoint y: 260, endPoint x: 739, endPoint y: 242, distance: 23.2
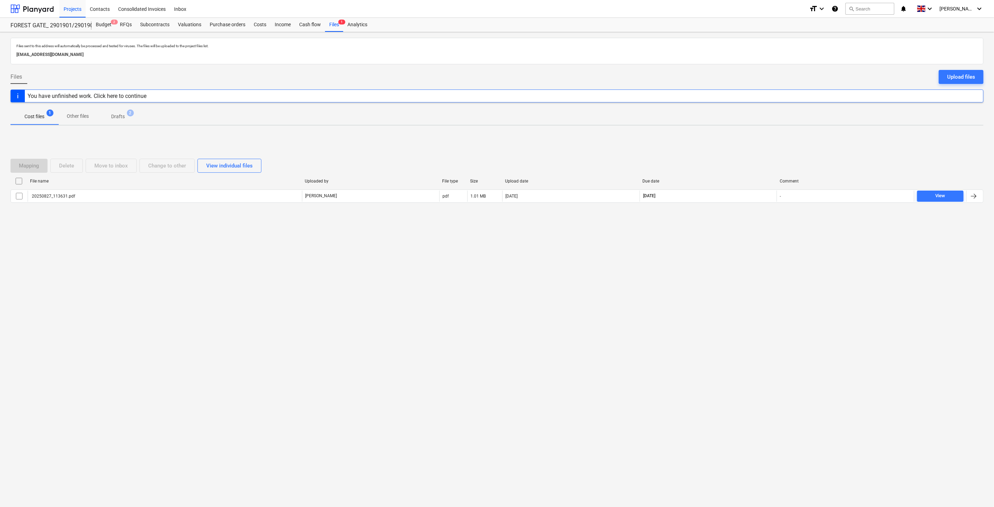
click at [729, 254] on div "Files sent to this address will automatically be processed and tested for virus…" at bounding box center [497, 269] width 994 height 475
click at [739, 242] on div "Files sent to this address will automatically be processed and tested for virus…" at bounding box center [497, 269] width 994 height 475
drag, startPoint x: 162, startPoint y: 257, endPoint x: 91, endPoint y: 135, distance: 140.4
click at [162, 257] on div "Files sent to this address will automatically be processed and tested for virus…" at bounding box center [497, 269] width 994 height 475
click at [620, 272] on div "Files sent to this address will automatically be processed and tested for virus…" at bounding box center [497, 269] width 994 height 475
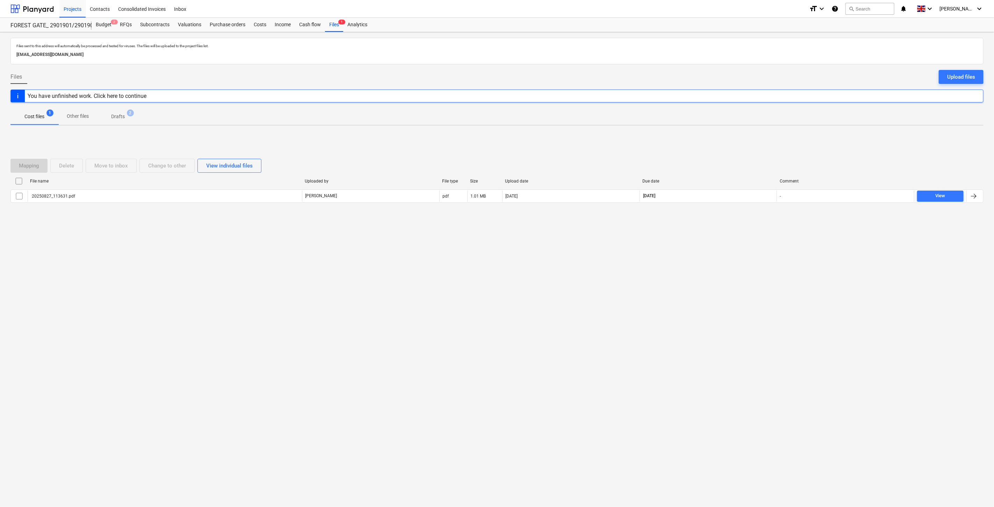
click at [695, 245] on div "Files sent to this address will automatically be processed and tested for virus…" at bounding box center [497, 269] width 994 height 475
click at [702, 239] on div "Files sent to this address will automatically be processed and tested for virus…" at bounding box center [497, 269] width 994 height 475
click at [732, 223] on div "Mapping Delete Move to inbox Change to other View individual files File name Up…" at bounding box center [496, 183] width 973 height 105
click at [697, 281] on div "Files sent to this address will automatically be processed and tested for virus…" at bounding box center [497, 269] width 994 height 475
click at [710, 271] on div "Files sent to this address will automatically be processed and tested for virus…" at bounding box center [497, 269] width 994 height 475
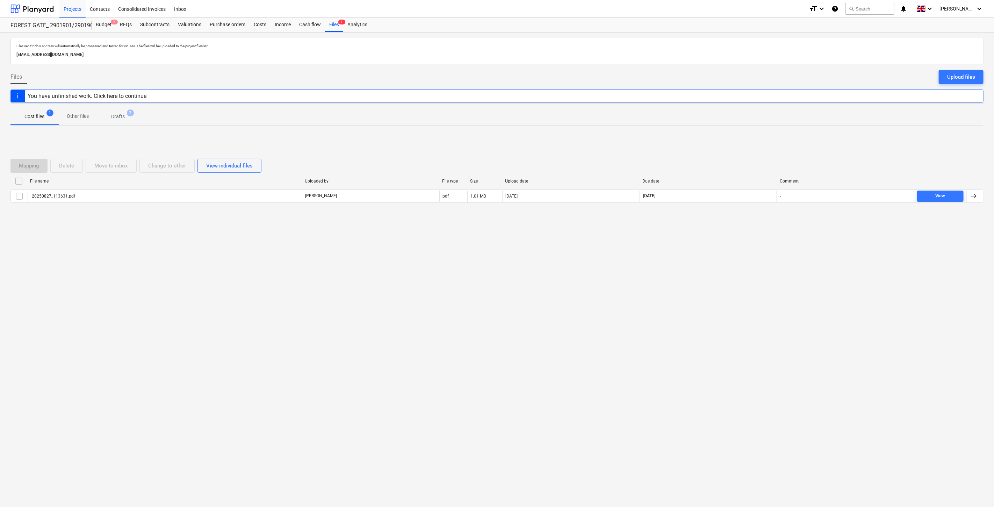
click at [695, 292] on div "Files sent to this address will automatically be processed and tested for virus…" at bounding box center [497, 269] width 994 height 475
click at [722, 276] on div "Files sent to this address will automatically be processed and tested for virus…" at bounding box center [497, 269] width 994 height 475
click at [736, 261] on div "Files sent to this address will automatically be processed and tested for virus…" at bounding box center [497, 269] width 994 height 475
click at [703, 299] on div "Files sent to this address will automatically be processed and tested for virus…" at bounding box center [497, 269] width 994 height 475
click at [732, 271] on div "Files sent to this address will automatically be processed and tested for virus…" at bounding box center [497, 269] width 994 height 475
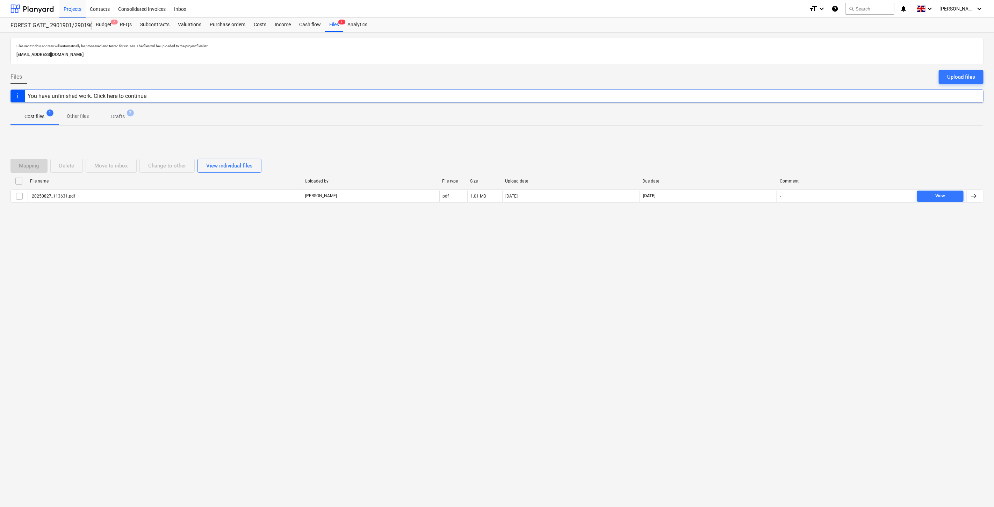
click at [712, 253] on div "Files sent to this address will automatically be processed and tested for virus…" at bounding box center [497, 269] width 994 height 475
click at [731, 242] on div "Files sent to this address will automatically be processed and tested for virus…" at bounding box center [497, 269] width 994 height 475
click at [742, 231] on div "Mapping Delete Move to inbox Change to other View individual files File name Up…" at bounding box center [496, 183] width 973 height 105
click at [756, 221] on div "Mapping Delete Move to inbox Change to other View individual files File name Up…" at bounding box center [496, 183] width 973 height 105
click at [53, 7] on div at bounding box center [31, 8] width 43 height 17
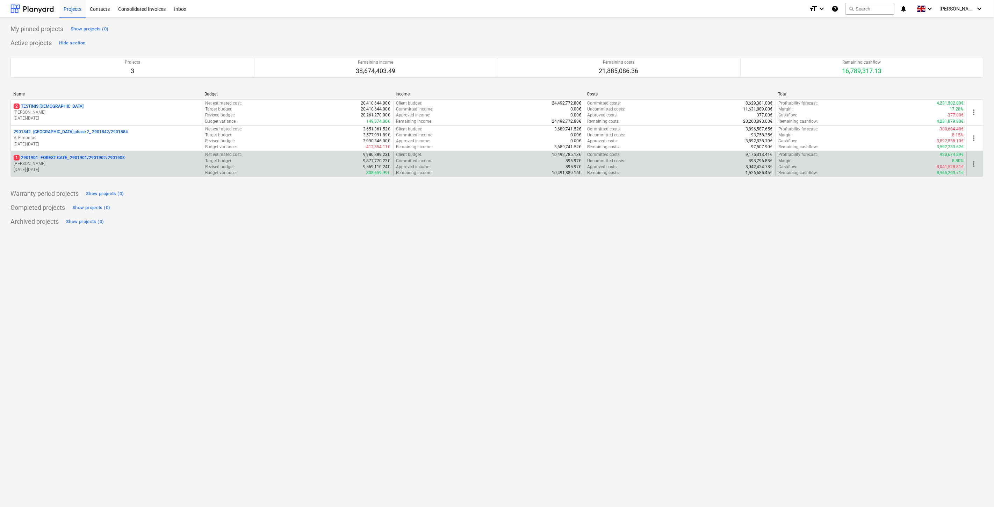
click at [98, 158] on p "1 2901901 - FOREST GATE_ 2901901/2901902/2901903" at bounding box center [69, 158] width 111 height 6
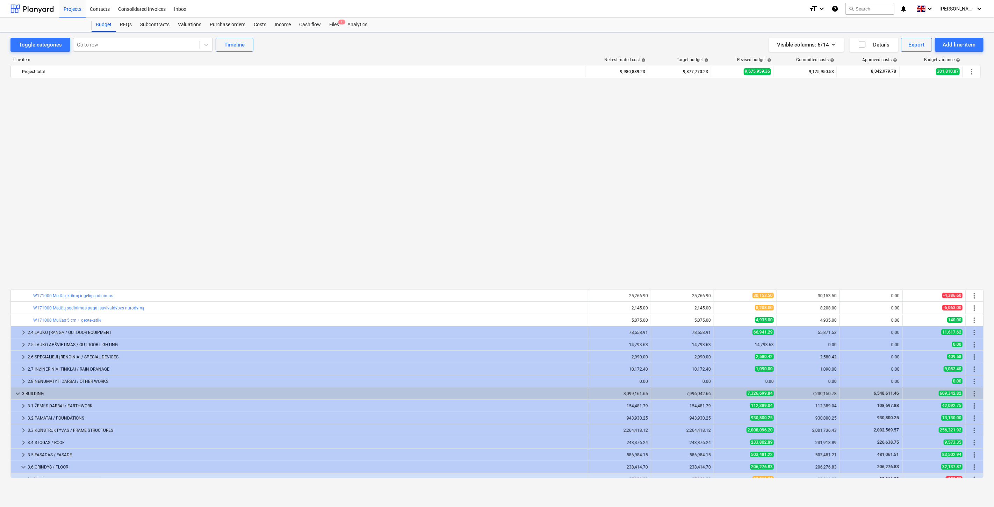
scroll to position [453, 0]
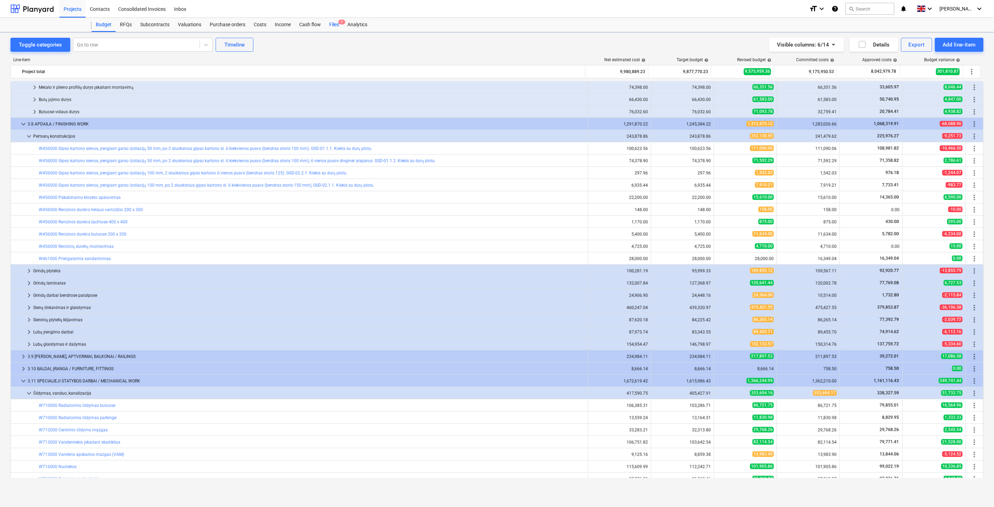
click at [337, 26] on div "Files 1" at bounding box center [334, 25] width 18 height 14
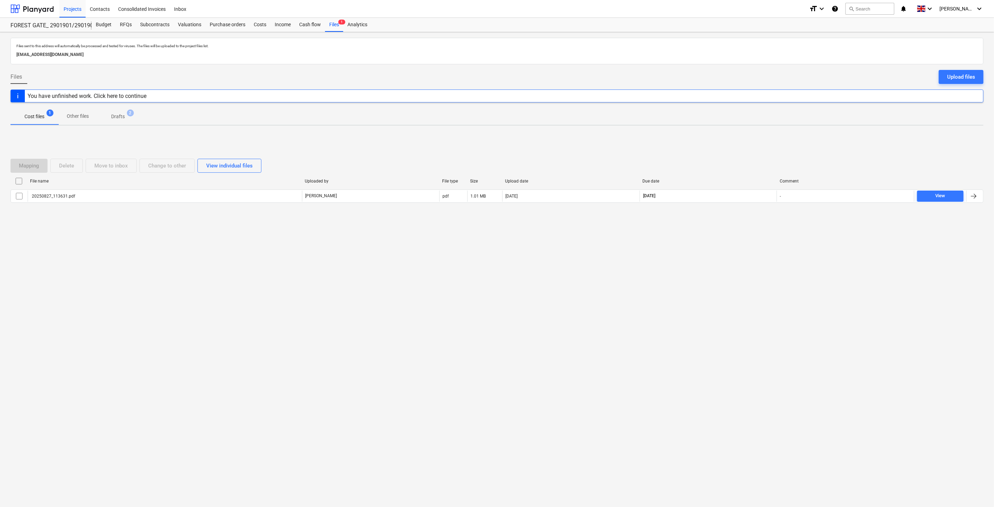
click at [732, 230] on div "Mapping Delete Move to inbox Change to other View individual files File name Up…" at bounding box center [496, 183] width 973 height 105
click at [739, 212] on div "Mapping Delete Move to inbox Change to other View individual files File name Up…" at bounding box center [496, 183] width 973 height 66
drag, startPoint x: 728, startPoint y: 330, endPoint x: 733, endPoint y: 315, distance: 15.8
click at [728, 329] on div "Files sent to this address will automatically be processed and tested for virus…" at bounding box center [497, 269] width 994 height 475
drag, startPoint x: 735, startPoint y: 311, endPoint x: 541, endPoint y: 264, distance: 200.3
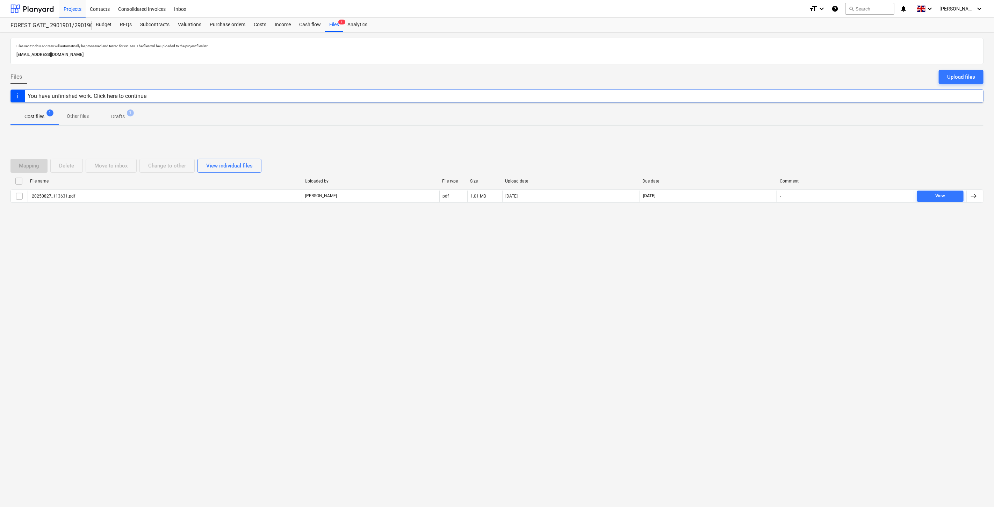
click at [732, 308] on div "Files sent to this address will automatically be processed and tested for virus…" at bounding box center [497, 269] width 994 height 475
click at [34, 12] on div at bounding box center [31, 8] width 43 height 17
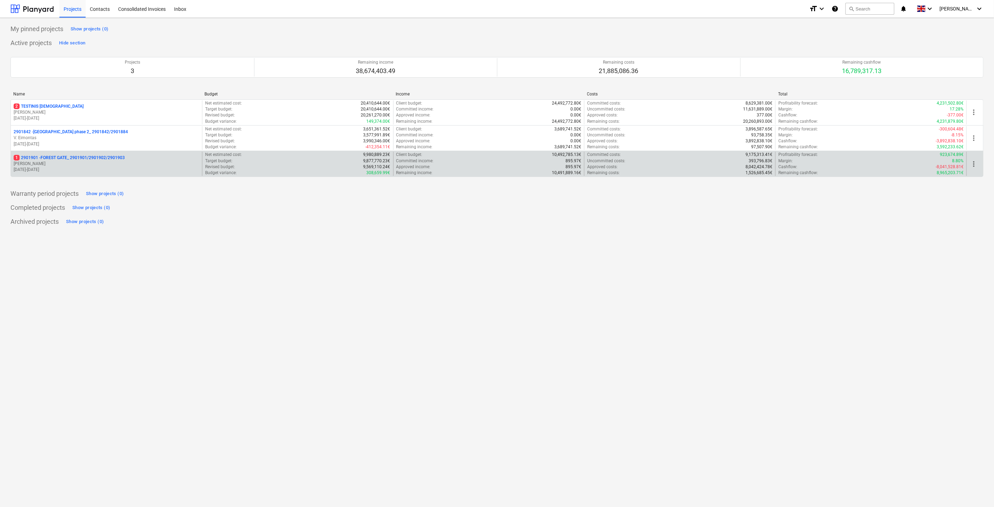
click at [79, 166] on p "[PERSON_NAME]" at bounding box center [107, 164] width 186 height 6
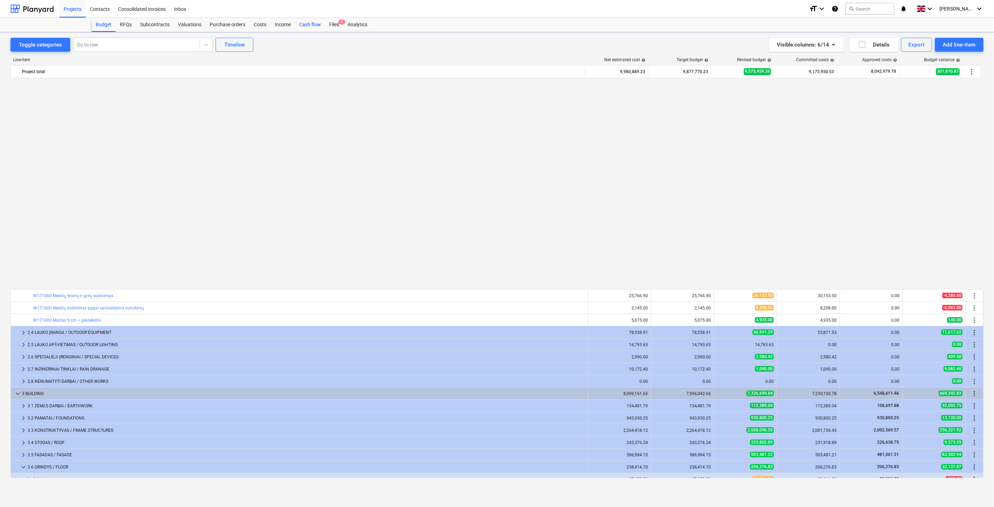
scroll to position [453, 0]
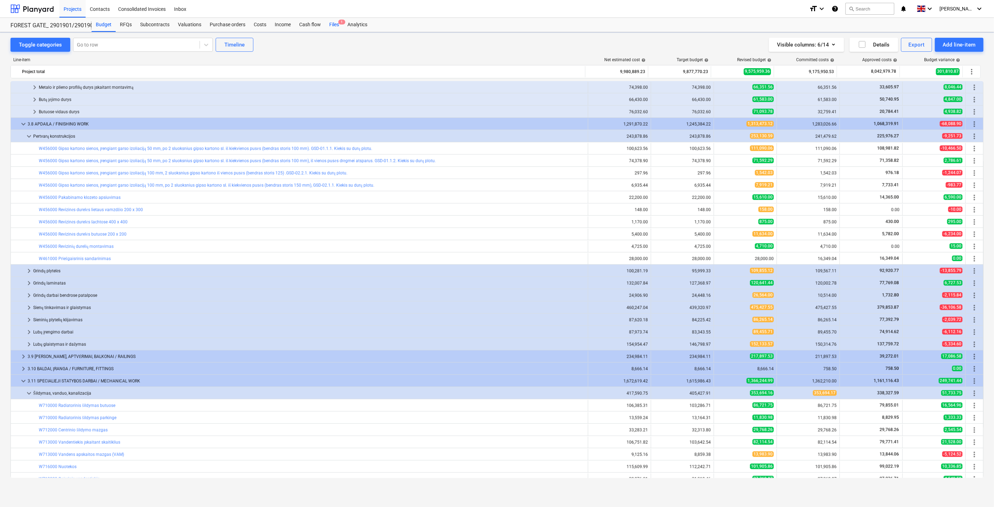
click at [335, 25] on div "Files 1" at bounding box center [334, 25] width 18 height 14
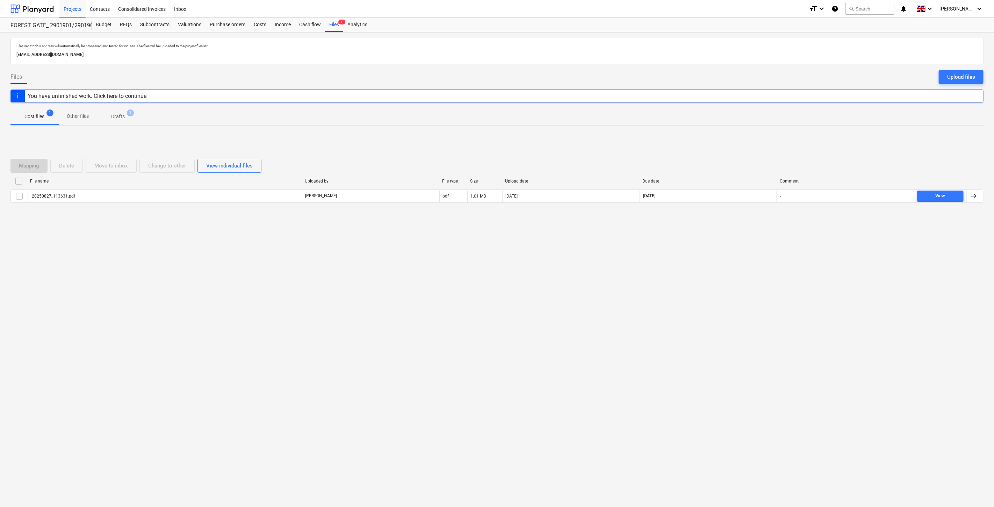
click at [706, 282] on div "Files sent to this address will automatically be processed and tested for virus…" at bounding box center [497, 269] width 994 height 475
drag, startPoint x: 729, startPoint y: 260, endPoint x: 736, endPoint y: 245, distance: 16.7
click at [730, 258] on div "Files sent to this address will automatically be processed and tested for virus…" at bounding box center [497, 269] width 994 height 475
drag, startPoint x: 736, startPoint y: 245, endPoint x: 746, endPoint y: 230, distance: 17.8
click at [738, 243] on div "Files sent to this address will automatically be processed and tested for virus…" at bounding box center [497, 269] width 994 height 475
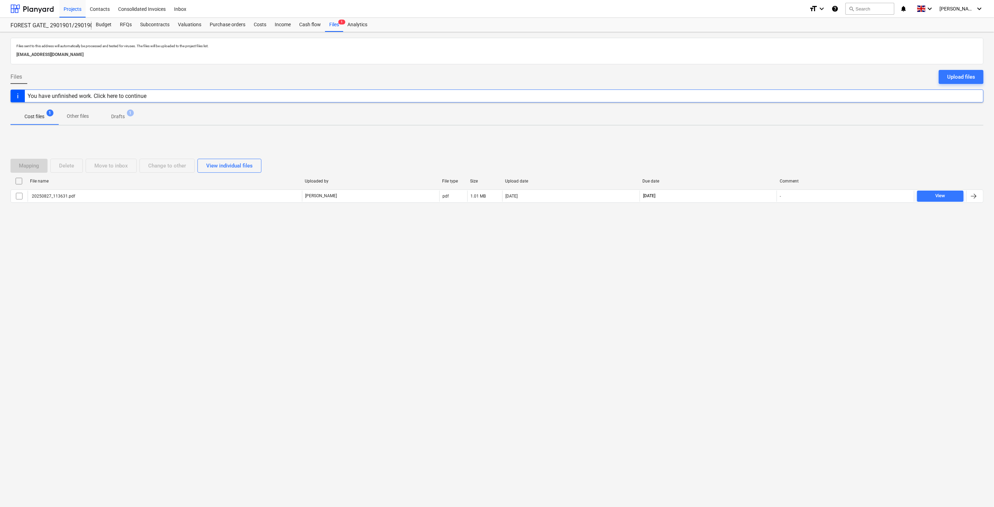
click at [746, 230] on div "Mapping Delete Move to inbox Change to other View individual files File name Up…" at bounding box center [496, 183] width 973 height 105
click at [42, 8] on div at bounding box center [31, 8] width 43 height 17
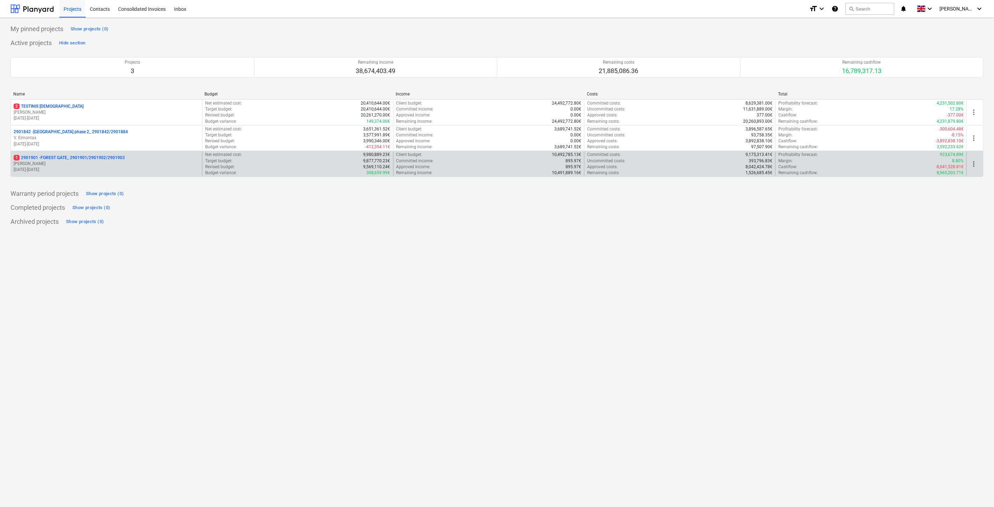
click at [86, 161] on p "1 2901901 - FOREST GATE_ 2901901/2901902/2901903" at bounding box center [69, 158] width 111 height 6
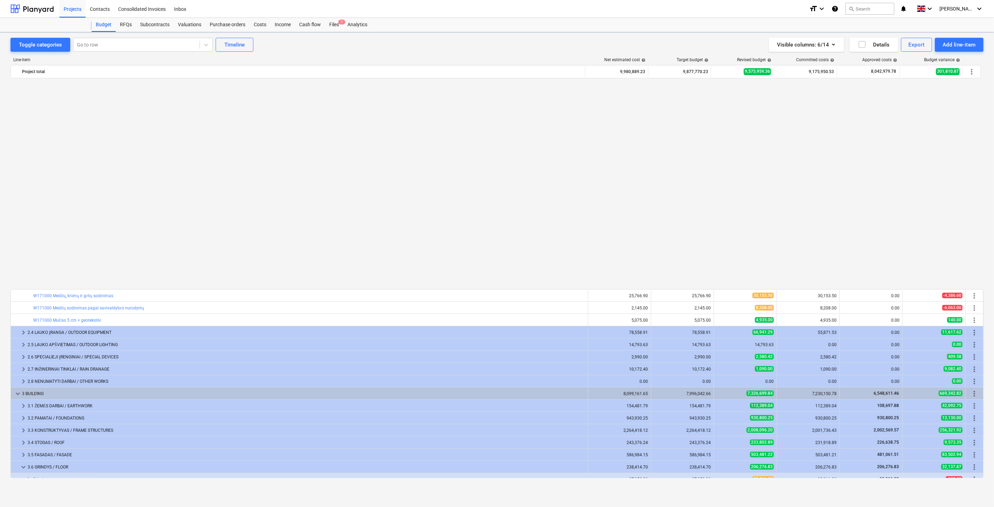
scroll to position [453, 0]
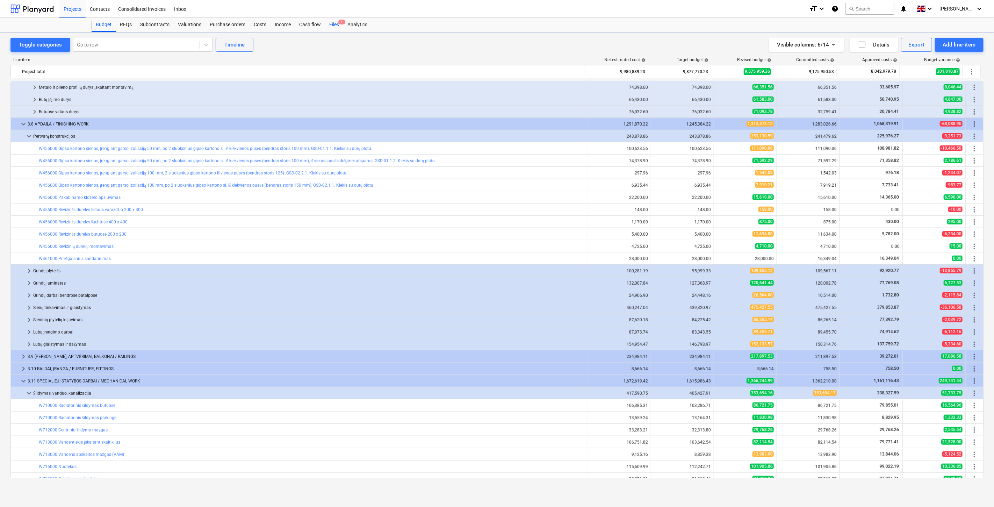
click at [336, 28] on div "Files 1" at bounding box center [334, 25] width 18 height 14
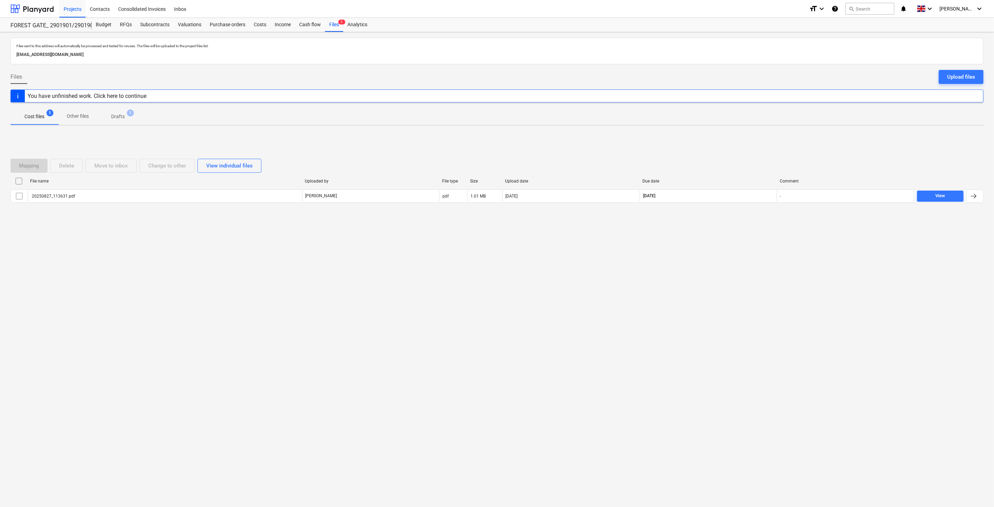
click at [667, 243] on div "Files sent to this address will automatically be processed and tested for virus…" at bounding box center [497, 269] width 994 height 475
click at [670, 241] on div "Files sent to this address will automatically be processed and tested for virus…" at bounding box center [497, 269] width 994 height 475
drag, startPoint x: 733, startPoint y: 249, endPoint x: 747, endPoint y: 235, distance: 19.5
click at [736, 246] on div "Files sent to this address will automatically be processed and tested for virus…" at bounding box center [497, 269] width 994 height 475
click at [747, 235] on div "Mapping Delete Move to inbox Change to other View individual files File name Up…" at bounding box center [496, 183] width 973 height 105
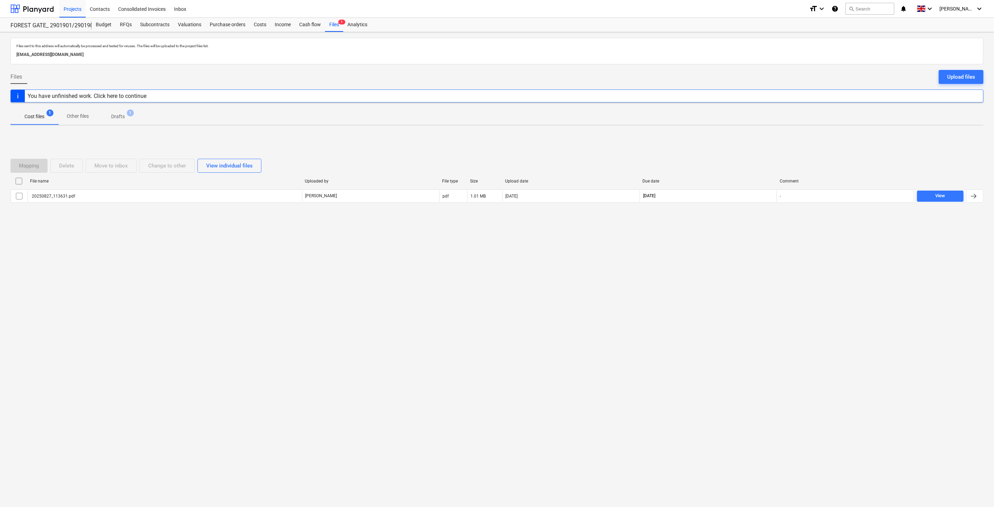
click at [718, 285] on div "Files sent to this address will automatically be processed and tested for virus…" at bounding box center [497, 269] width 994 height 475
click at [731, 261] on div "Files sent to this address will automatically be processed and tested for virus…" at bounding box center [497, 269] width 994 height 475
click at [43, 12] on div at bounding box center [31, 8] width 43 height 17
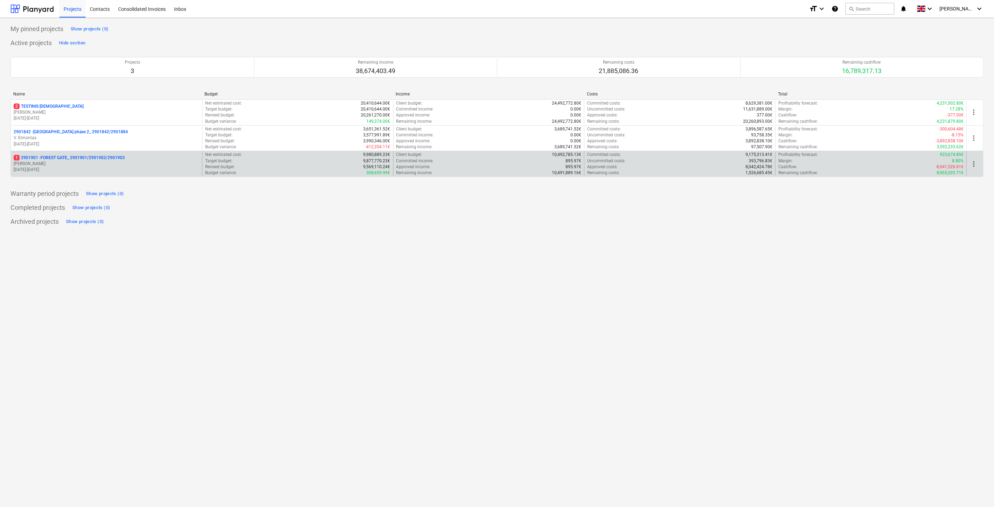
click at [130, 160] on div "1 2901901 - FOREST GATE_ 2901901/2901902/2901903" at bounding box center [107, 158] width 186 height 6
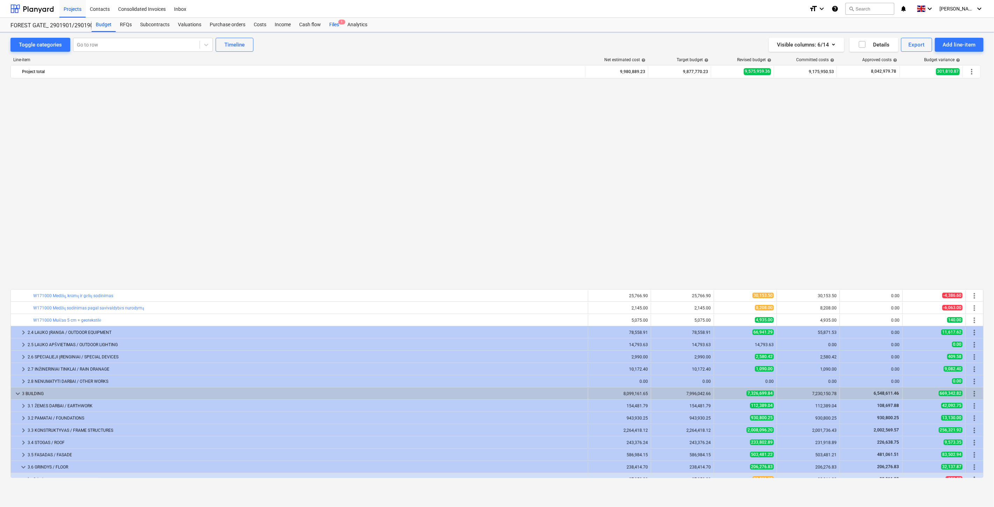
scroll to position [453, 0]
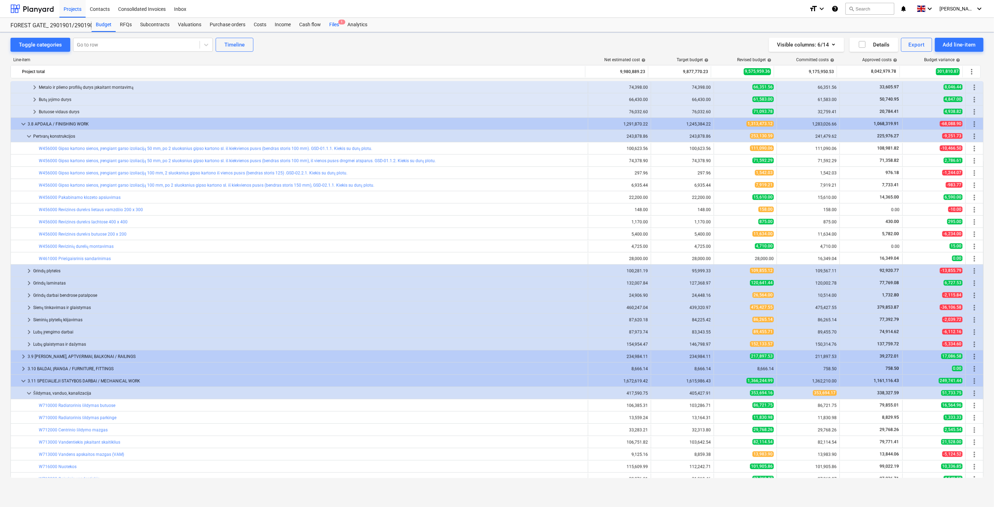
click at [331, 21] on div "Files 1" at bounding box center [334, 25] width 18 height 14
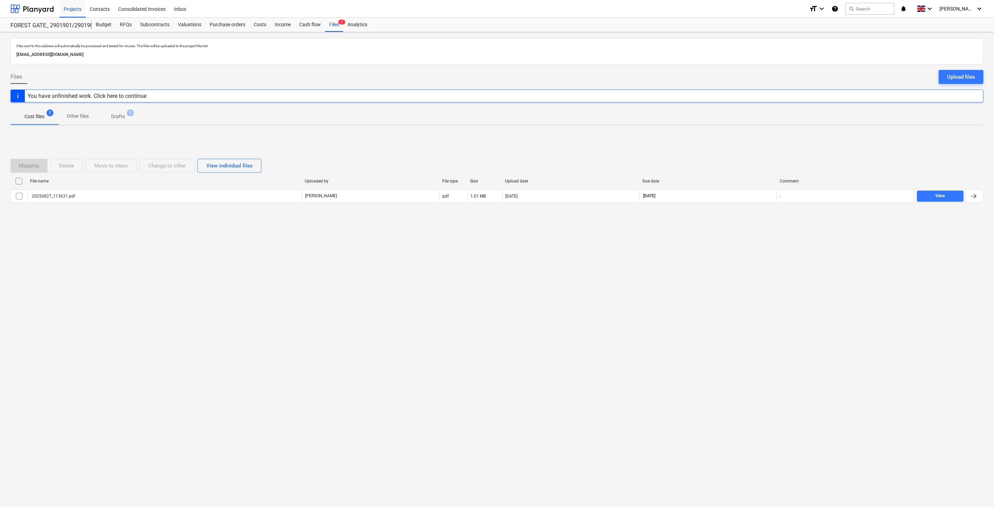
drag, startPoint x: 744, startPoint y: 254, endPoint x: 749, endPoint y: 231, distance: 23.7
click at [744, 251] on div "Files sent to this address will automatically be processed and tested for virus…" at bounding box center [497, 269] width 994 height 475
click at [749, 230] on div "Mapping Delete Move to inbox Change to other View individual files File name Up…" at bounding box center [496, 183] width 973 height 105
drag, startPoint x: 733, startPoint y: 263, endPoint x: 753, endPoint y: 249, distance: 24.3
click at [734, 263] on div "Files sent to this address will automatically be processed and tested for virus…" at bounding box center [497, 269] width 994 height 475
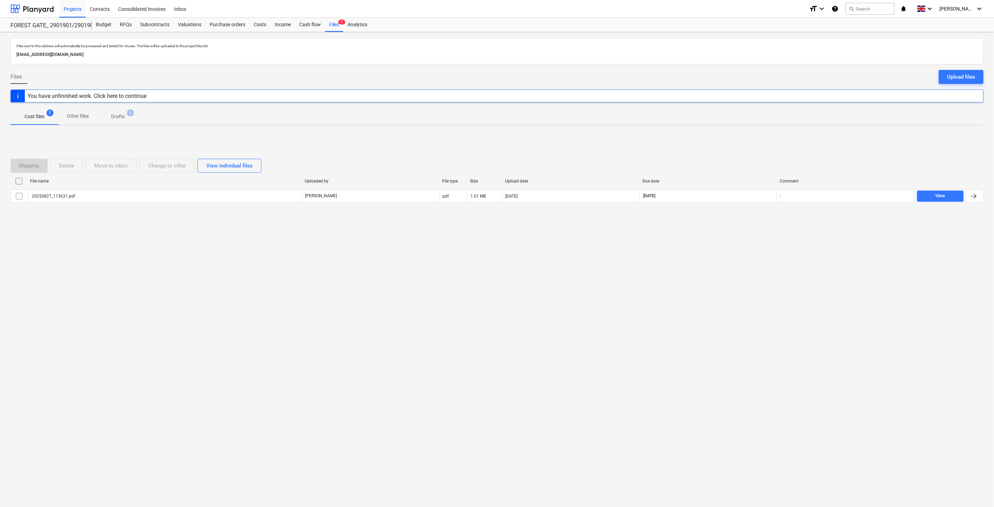
click at [753, 249] on div "Files sent to this address will automatically be processed and tested for virus…" at bounding box center [497, 269] width 994 height 475
drag, startPoint x: 747, startPoint y: 231, endPoint x: 754, endPoint y: 223, distance: 11.4
click at [747, 231] on div "Mapping Delete Move to inbox Change to other View individual files File name Up…" at bounding box center [496, 183] width 973 height 105
click at [759, 219] on div "Mapping Delete Move to inbox Change to other View individual files File name Up…" at bounding box center [496, 183] width 973 height 105
drag, startPoint x: 642, startPoint y: 317, endPoint x: 652, endPoint y: 312, distance: 10.6
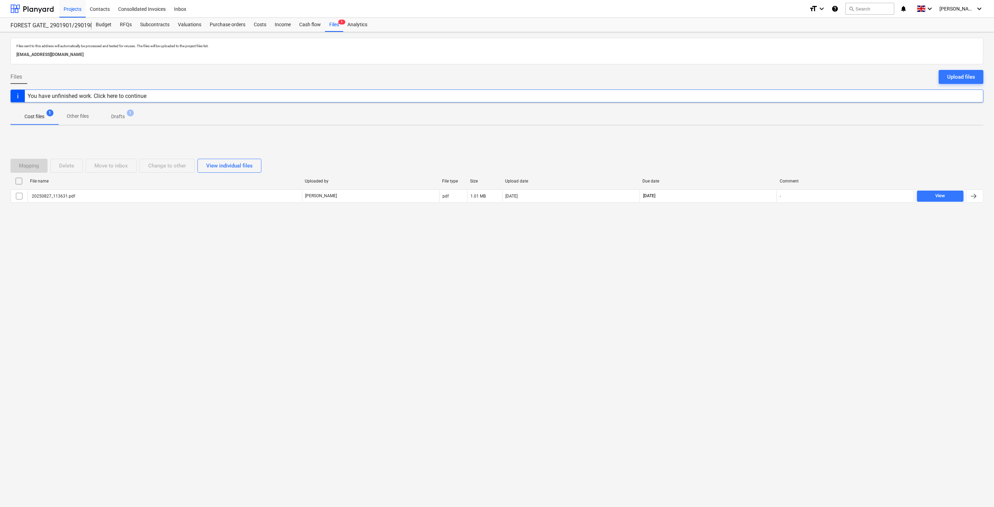
click at [646, 316] on div "Files sent to this address will automatically be processed and tested for virus…" at bounding box center [497, 269] width 994 height 475
click at [716, 281] on div "Files sent to this address will automatically be processed and tested for virus…" at bounding box center [497, 269] width 994 height 475
click at [744, 144] on div "Mapping Delete Move to inbox Change to other View individual files File name Up…" at bounding box center [496, 183] width 973 height 105
click at [757, 129] on div "Files sent to this address will automatically be processed and tested for virus…" at bounding box center [497, 269] width 994 height 475
drag, startPoint x: 695, startPoint y: 259, endPoint x: 701, endPoint y: 256, distance: 7.4
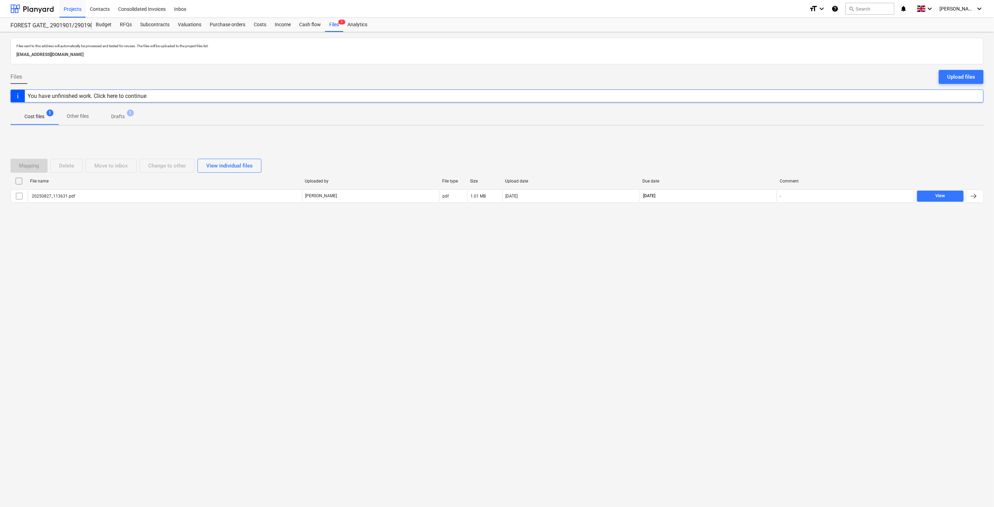
click at [695, 259] on div "Files sent to this address will automatically be processed and tested for virus…" at bounding box center [497, 269] width 994 height 475
click at [708, 253] on div "Files sent to this address will automatically be processed and tested for virus…" at bounding box center [497, 269] width 994 height 475
click at [723, 245] on div "Files sent to this address will automatically be processed and tested for virus…" at bounding box center [497, 269] width 994 height 475
click at [736, 237] on div "Files sent to this address will automatically be processed and tested for virus…" at bounding box center [497, 269] width 994 height 475
click at [742, 228] on div "Mapping Delete Move to inbox Change to other View individual files File name Up…" at bounding box center [496, 183] width 973 height 105
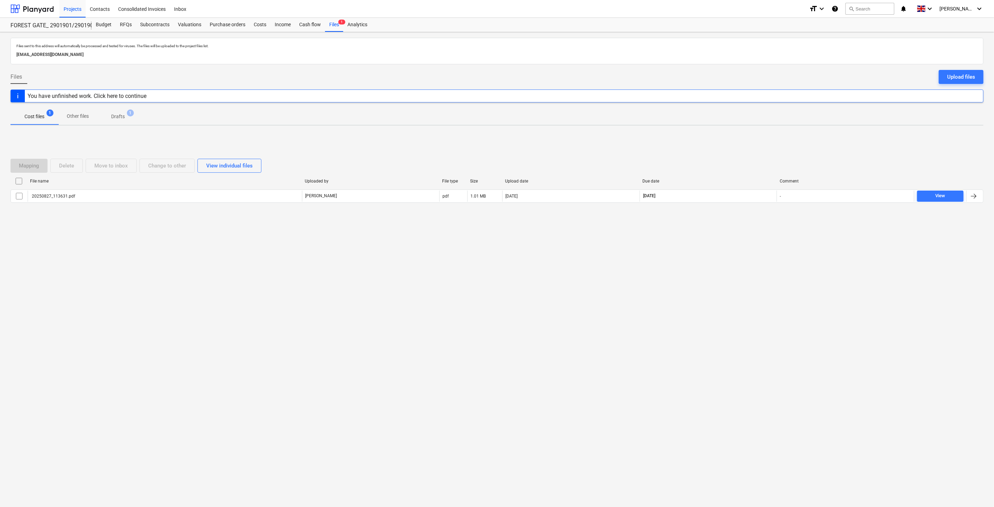
click at [757, 214] on div "Mapping Delete Move to inbox Change to other View individual files File name Up…" at bounding box center [496, 183] width 973 height 66
click at [734, 156] on div "Mapping Delete Move to inbox Change to other View individual files" at bounding box center [496, 166] width 973 height 20
click at [743, 148] on div "Mapping Delete Move to inbox Change to other View individual files File name Up…" at bounding box center [496, 183] width 973 height 105
click at [752, 136] on div "Mapping Delete Move to inbox Change to other View individual files File name Up…" at bounding box center [496, 183] width 973 height 105
click at [759, 128] on div "Files sent to this address will automatically be processed and tested for virus…" at bounding box center [497, 269] width 994 height 475
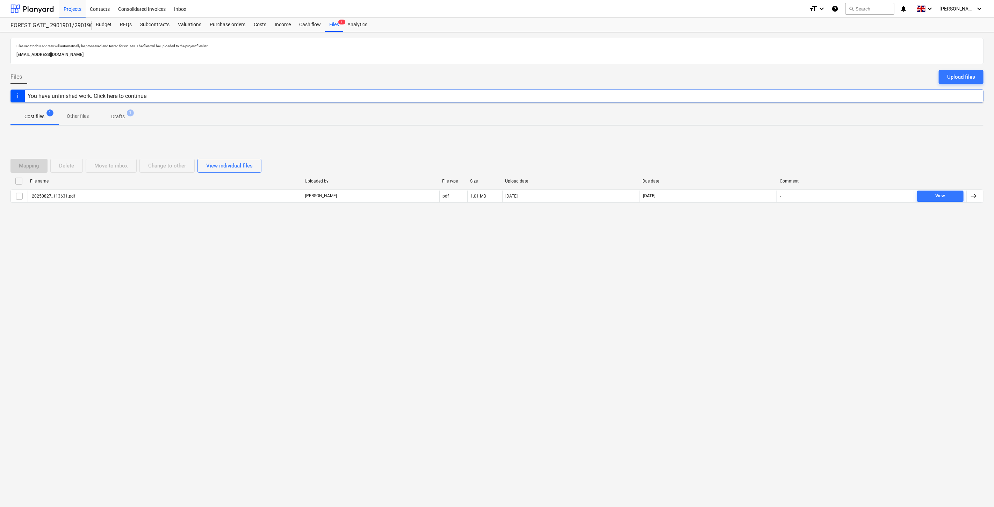
drag, startPoint x: 710, startPoint y: 267, endPoint x: 744, endPoint y: 241, distance: 42.6
click at [710, 266] on div "Files sent to this address will automatically be processed and tested for virus…" at bounding box center [497, 269] width 994 height 475
click at [744, 241] on div "Files sent to this address will automatically be processed and tested for virus…" at bounding box center [497, 269] width 994 height 475
click at [739, 249] on div "Files sent to this address will automatically be processed and tested for virus…" at bounding box center [497, 269] width 994 height 475
click at [747, 241] on div "Files sent to this address will automatically be processed and tested for virus…" at bounding box center [497, 269] width 994 height 475
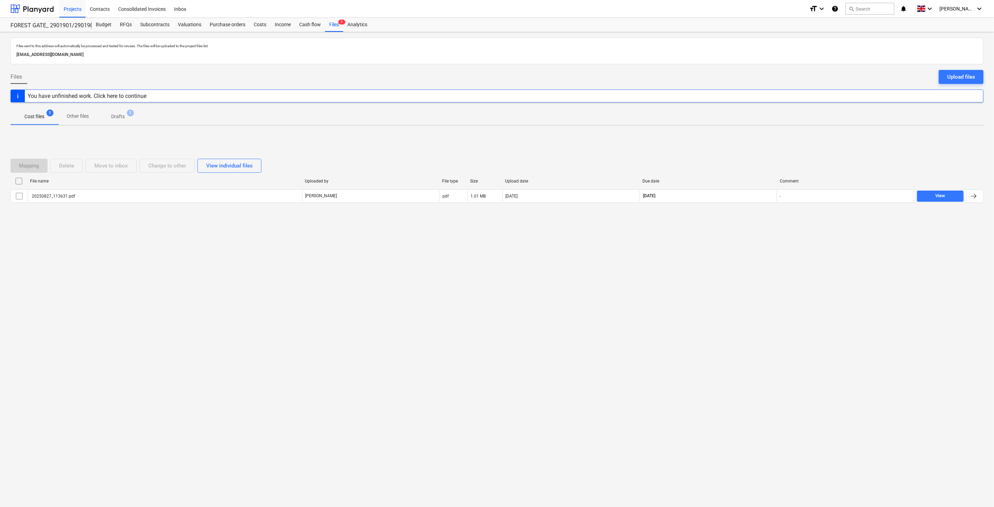
drag, startPoint x: 737, startPoint y: 242, endPoint x: 746, endPoint y: 235, distance: 11.5
click at [738, 241] on div "Files sent to this address will automatically be processed and tested for virus…" at bounding box center [497, 269] width 994 height 475
click at [746, 235] on div "Mapping Delete Move to inbox Change to other View individual files File name Up…" at bounding box center [496, 183] width 973 height 105
drag, startPoint x: 750, startPoint y: 230, endPoint x: 761, endPoint y: 220, distance: 15.1
click at [750, 230] on div "Mapping Delete Move to inbox Change to other View individual files File name Up…" at bounding box center [496, 183] width 973 height 105
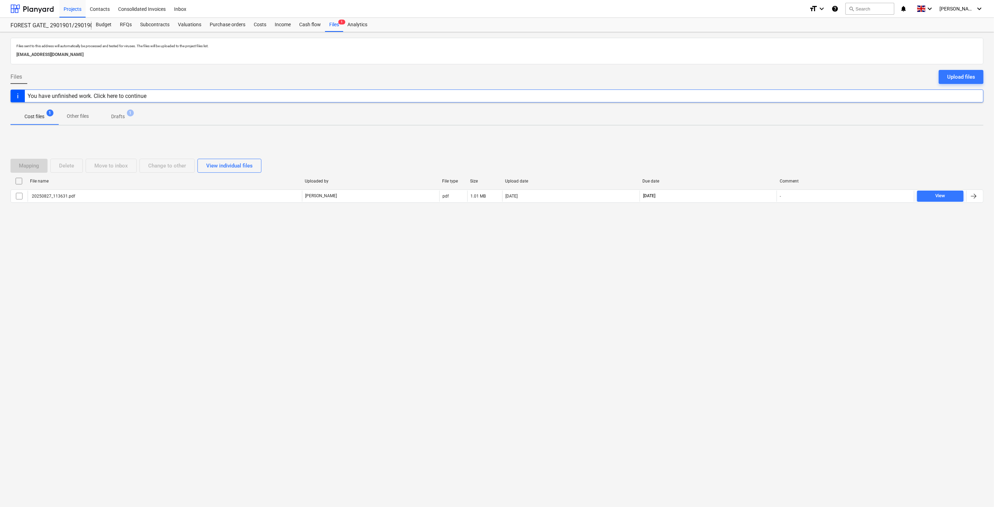
click at [761, 220] on div "Mapping Delete Move to inbox Change to other View individual files File name Up…" at bounding box center [496, 183] width 973 height 105
click at [713, 292] on div "Files sent to this address will automatically be processed and tested for virus…" at bounding box center [497, 269] width 994 height 475
click at [730, 265] on div "Files sent to this address will automatically be processed and tested for virus…" at bounding box center [497, 269] width 994 height 475
click at [41, 7] on div at bounding box center [31, 8] width 43 height 17
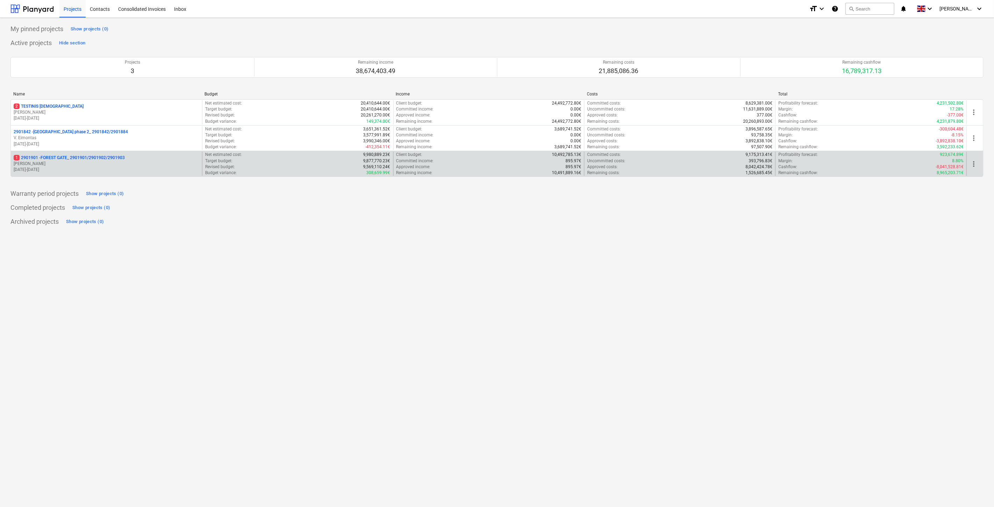
click at [95, 161] on p "1 2901901 - FOREST GATE_ 2901901/2901902/2901903" at bounding box center [69, 158] width 111 height 6
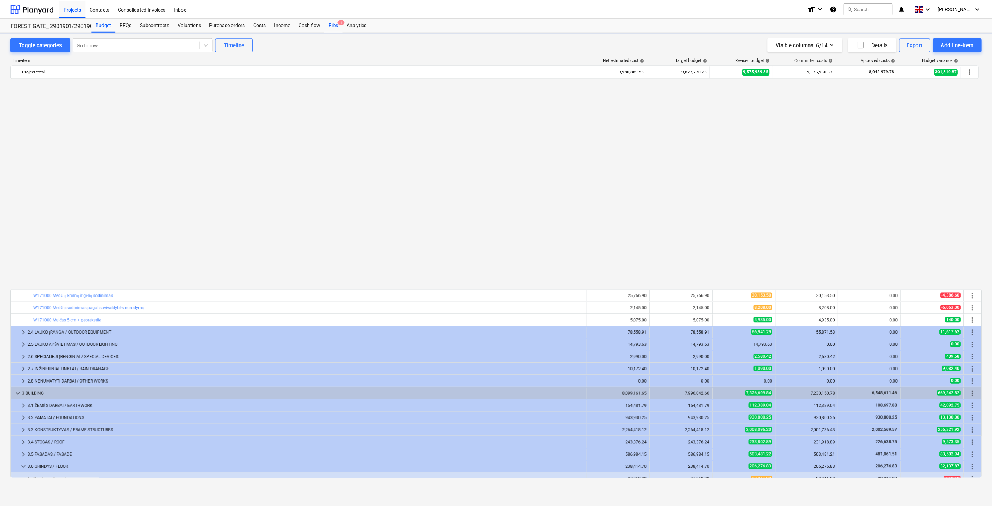
scroll to position [453, 0]
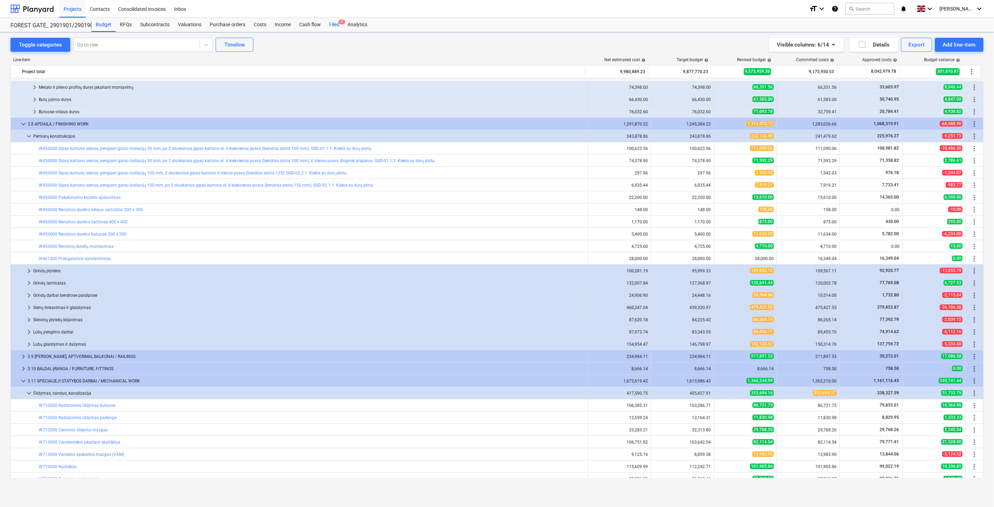
click at [332, 24] on div "Files 1" at bounding box center [334, 25] width 18 height 14
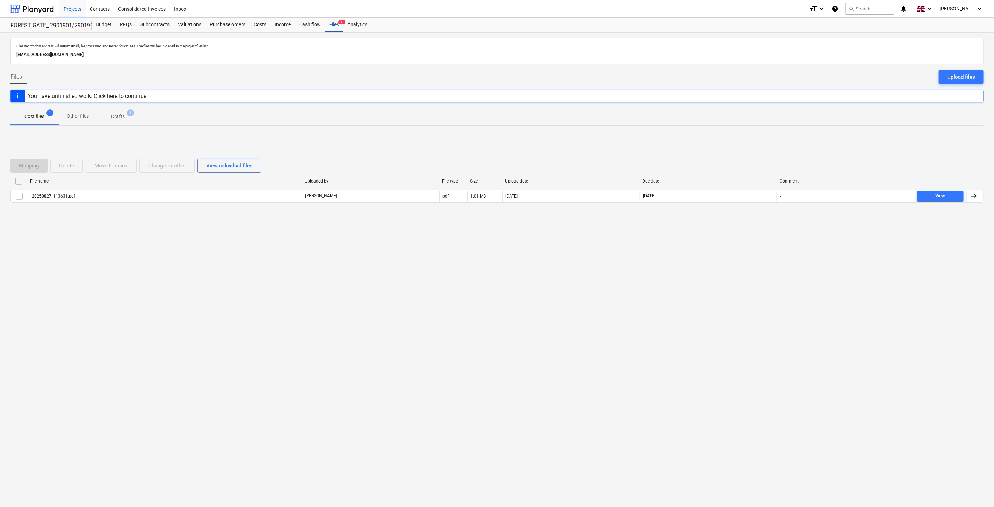
drag, startPoint x: 717, startPoint y: 262, endPoint x: 735, endPoint y: 244, distance: 25.0
click at [719, 260] on div "Files sent to this address will automatically be processed and tested for virus…" at bounding box center [497, 269] width 994 height 475
click at [751, 226] on div "Mapping Delete Move to inbox Change to other View individual files File name Up…" at bounding box center [496, 183] width 973 height 105
click at [753, 221] on div "Mapping Delete Move to inbox Change to other View individual files File name Up…" at bounding box center [496, 183] width 973 height 105
click at [757, 213] on div "Mapping Delete Move to inbox Change to other View individual files File name Up…" at bounding box center [496, 183] width 973 height 66
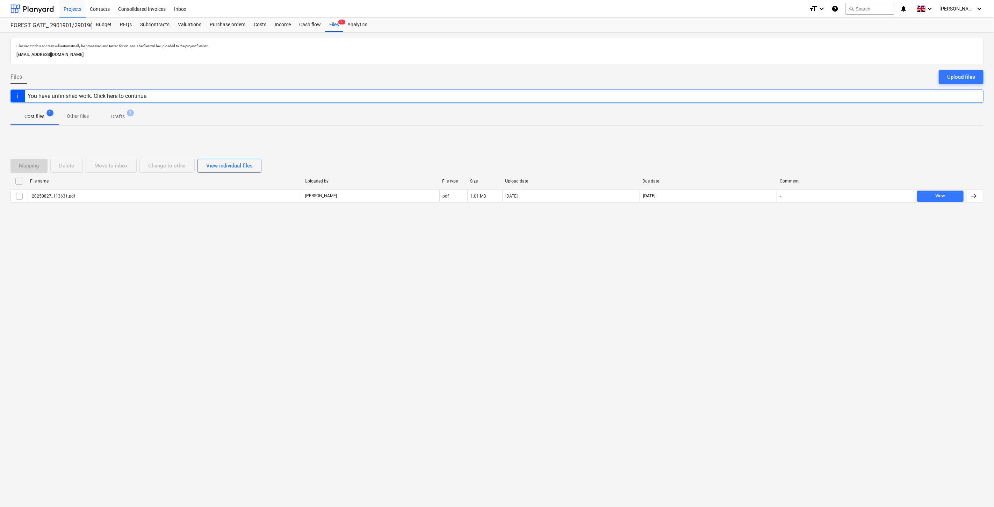
drag, startPoint x: 749, startPoint y: 239, endPoint x: 763, endPoint y: 217, distance: 26.1
click at [749, 238] on div "Files sent to this address will automatically be processed and tested for virus…" at bounding box center [497, 269] width 994 height 475
click at [763, 217] on div "Mapping Delete Move to inbox Change to other View individual files File name Up…" at bounding box center [496, 183] width 973 height 66
drag, startPoint x: 614, startPoint y: 257, endPoint x: 629, endPoint y: 245, distance: 19.9
click at [618, 253] on div "Files sent to this address will automatically be processed and tested for virus…" at bounding box center [497, 269] width 994 height 475
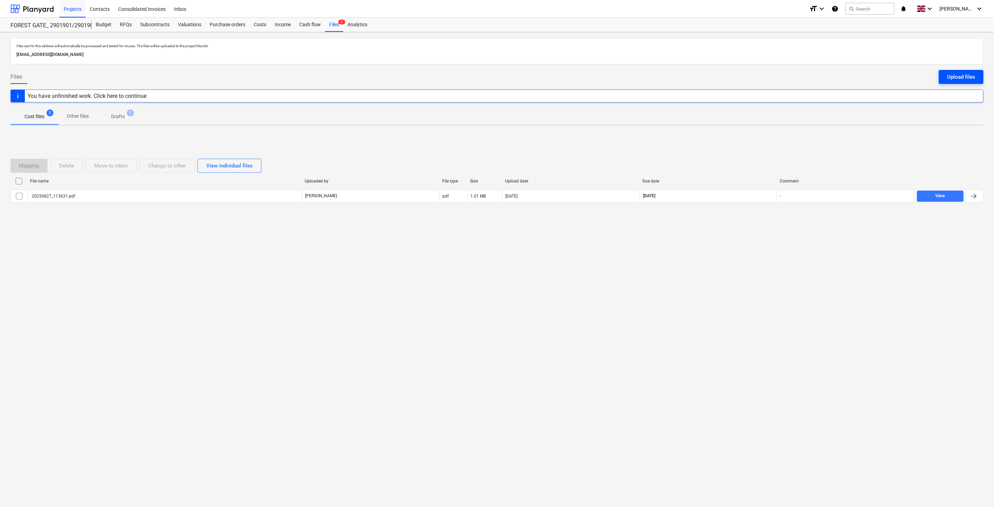
click at [974, 77] on div "Upload files" at bounding box center [961, 76] width 28 height 9
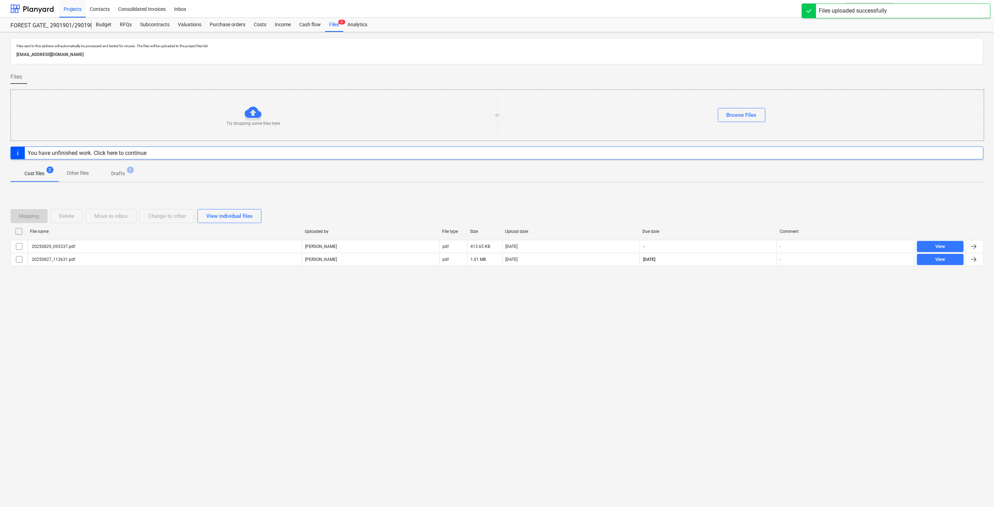
drag, startPoint x: 369, startPoint y: 325, endPoint x: 379, endPoint y: 325, distance: 10.1
click at [373, 325] on div "Files sent to this address will automatically be processed and tested for virus…" at bounding box center [497, 269] width 994 height 475
drag, startPoint x: 471, startPoint y: 317, endPoint x: 460, endPoint y: 317, distance: 11.2
click at [470, 317] on div "Files sent to this address will automatically be processed and tested for virus…" at bounding box center [497, 269] width 994 height 475
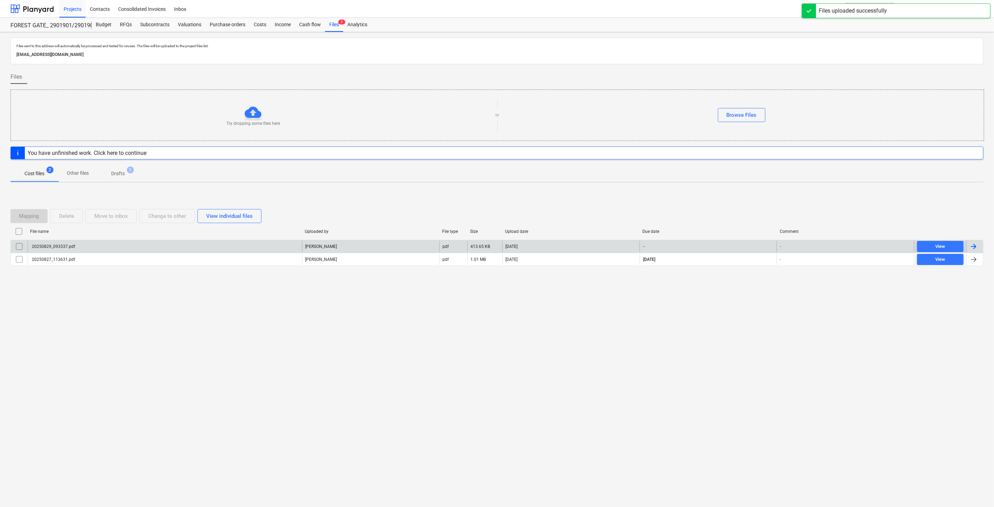
click at [403, 248] on div "[PERSON_NAME]" at bounding box center [370, 246] width 137 height 11
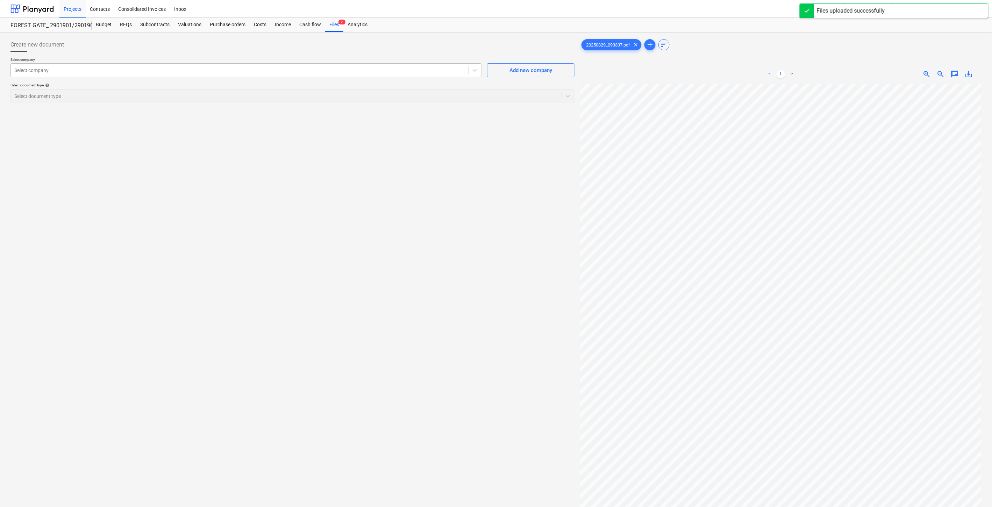
click at [396, 70] on div at bounding box center [239, 70] width 450 height 7
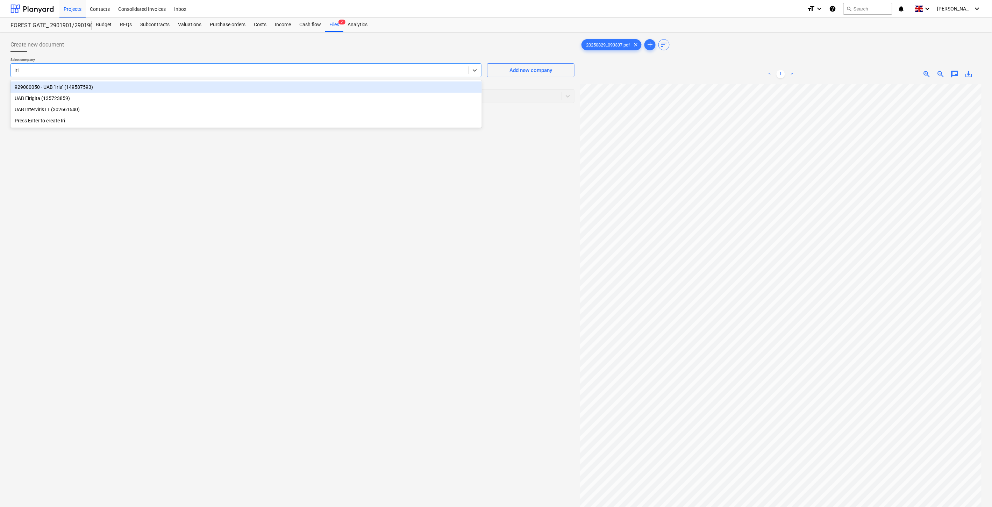
type input "Iris"
click at [417, 90] on div "929000050 - UAB "Iris" (149587593)" at bounding box center [245, 86] width 471 height 11
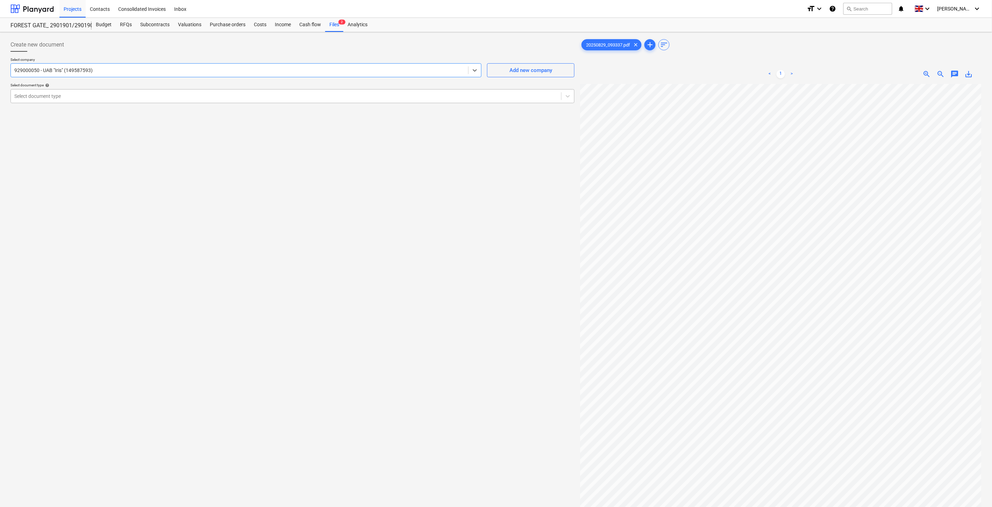
click at [397, 100] on div "Select document type" at bounding box center [286, 96] width 550 height 10
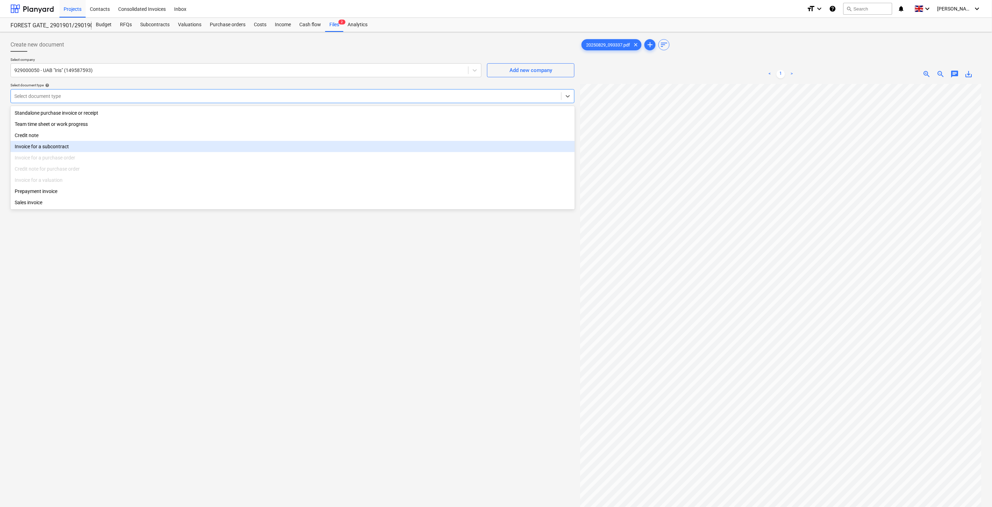
click at [171, 147] on div "Invoice for a subcontract" at bounding box center [292, 146] width 564 height 11
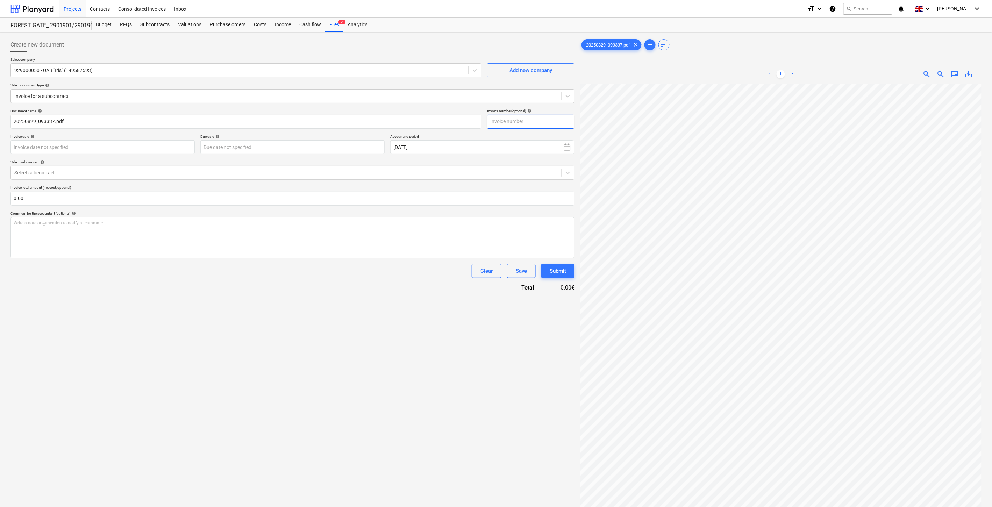
click at [541, 120] on input "text" at bounding box center [530, 122] width 87 height 14
type input "IRIS0538842"
click at [183, 150] on body "Projects Contacts Consolidated Invoices Inbox format_size keyboard_arrow_down h…" at bounding box center [496, 253] width 992 height 507
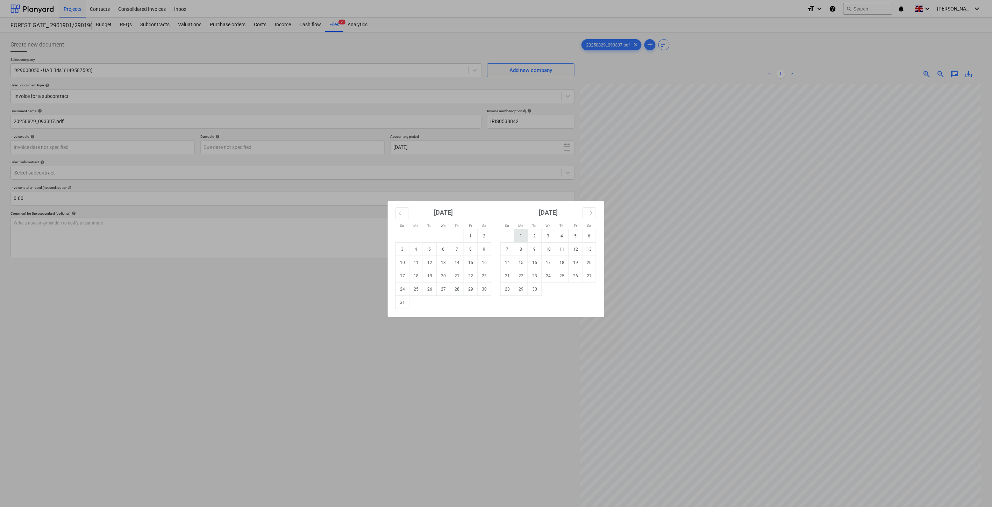
click at [524, 234] on td "1" at bounding box center [521, 235] width 14 height 13
type input "[DATE]"
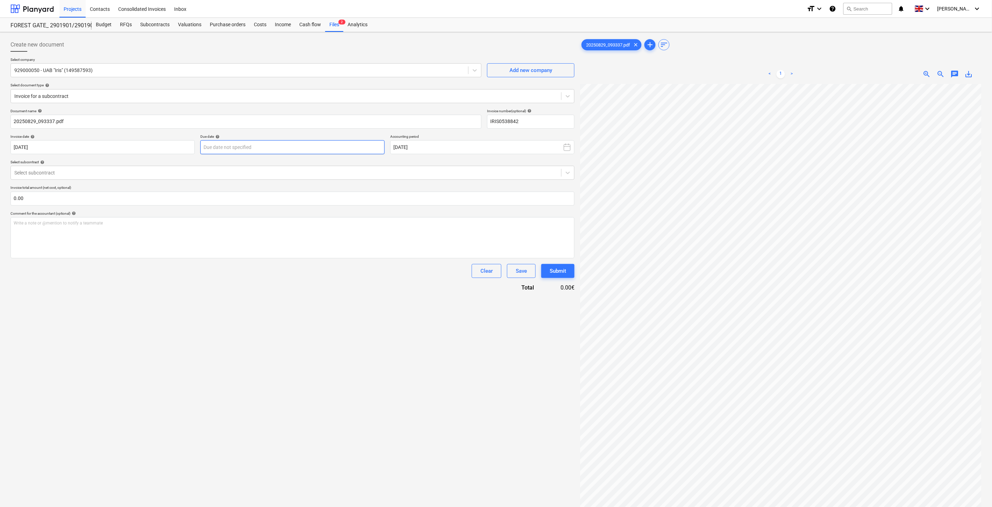
click at [299, 148] on body "Projects Contacts Consolidated Invoices Inbox format_size keyboard_arrow_down h…" at bounding box center [496, 253] width 992 height 507
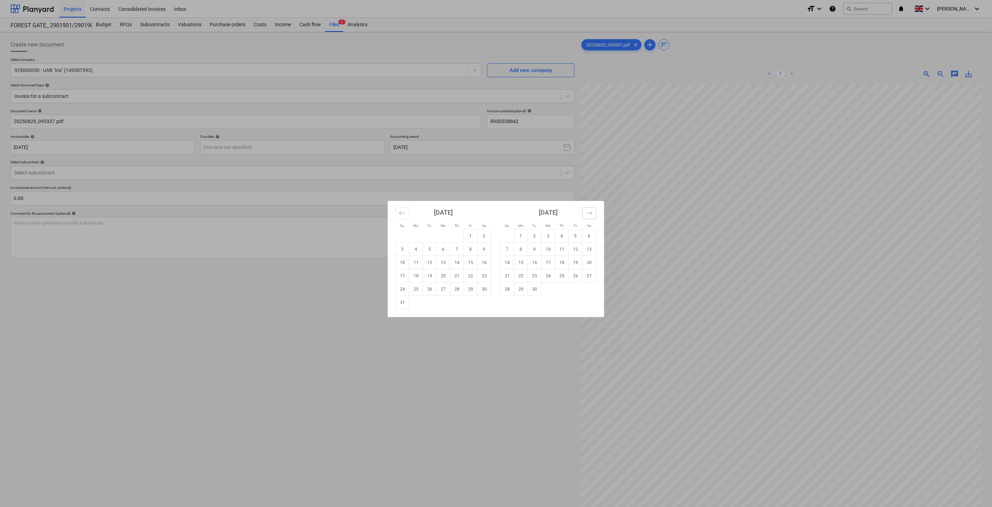
click at [593, 214] on button "Move forward to switch to the next month." at bounding box center [589, 213] width 14 height 12
click at [546, 231] on td "1" at bounding box center [549, 235] width 14 height 13
type input "[DATE]"
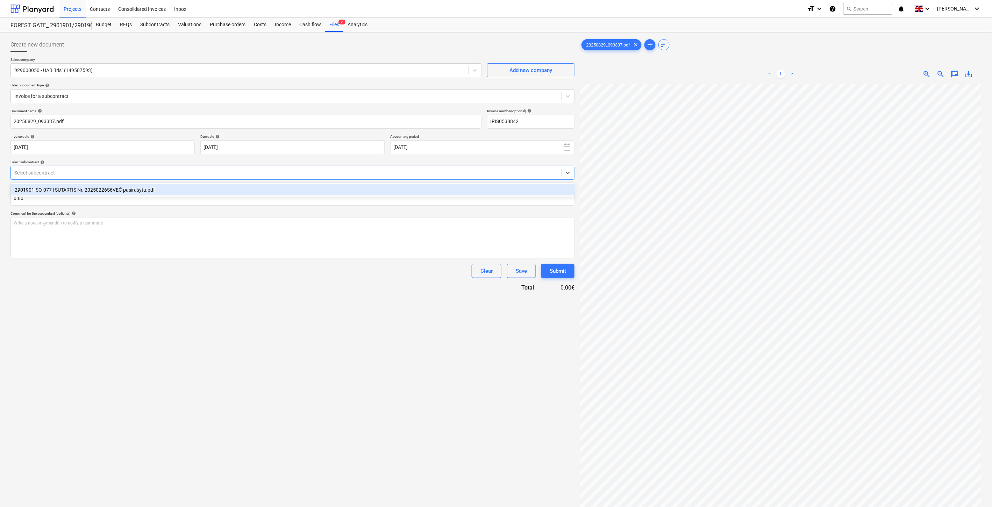
click at [205, 172] on div at bounding box center [285, 172] width 543 height 7
click at [199, 190] on div "2901901-SO-077 | SUTARTIS Nr. 20250226S6VEČ pasirašyta.pdf" at bounding box center [292, 189] width 564 height 11
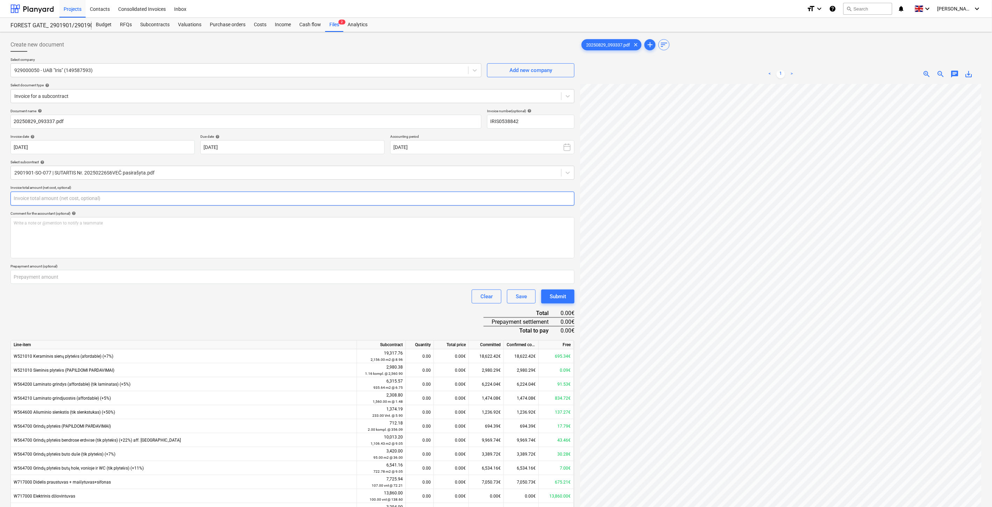
click at [259, 197] on input "text" at bounding box center [292, 199] width 564 height 14
type input "0.00"
click at [271, 197] on input "text" at bounding box center [292, 199] width 564 height 14
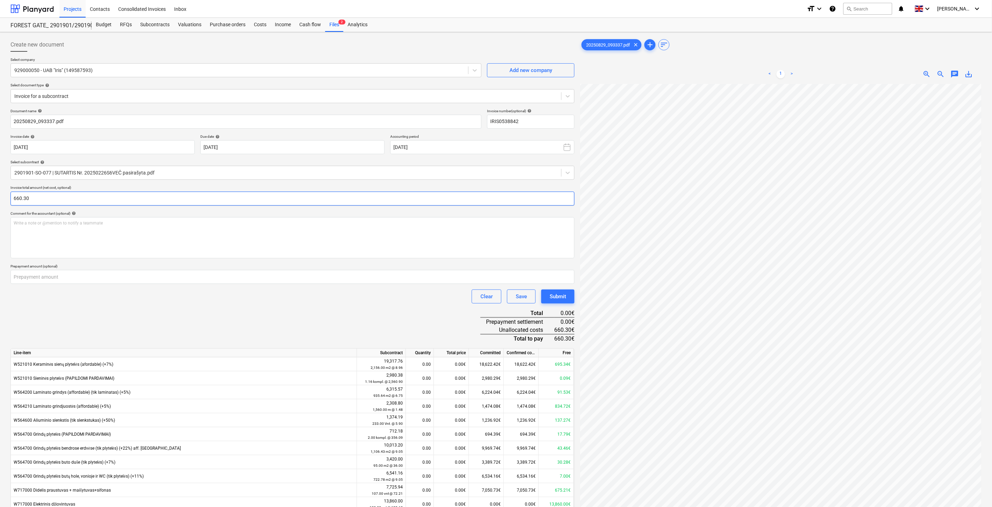
type input "660.30"
click at [242, 315] on div "Document name help 20250829_093337.pdf Invoice number (optional) help IRIS05388…" at bounding box center [292, 342] width 564 height 467
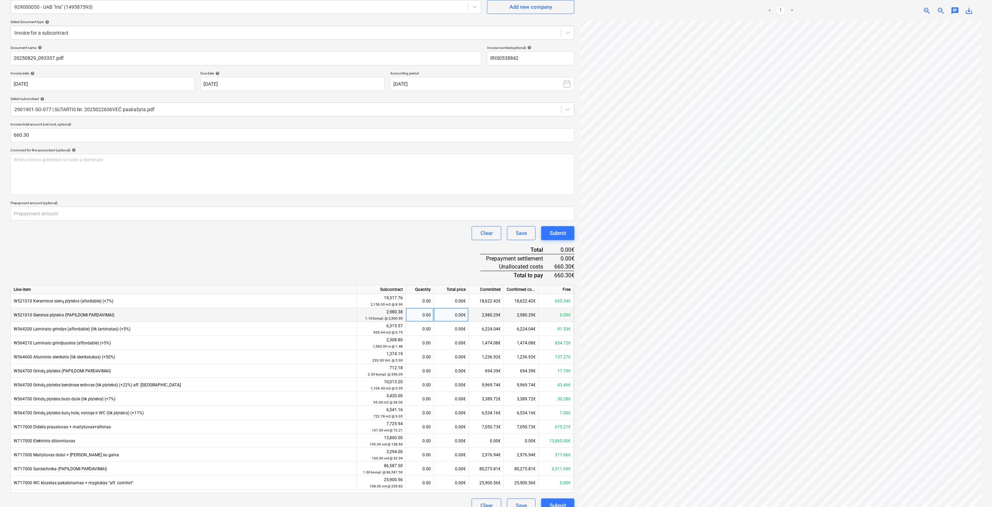
scroll to position [75, 0]
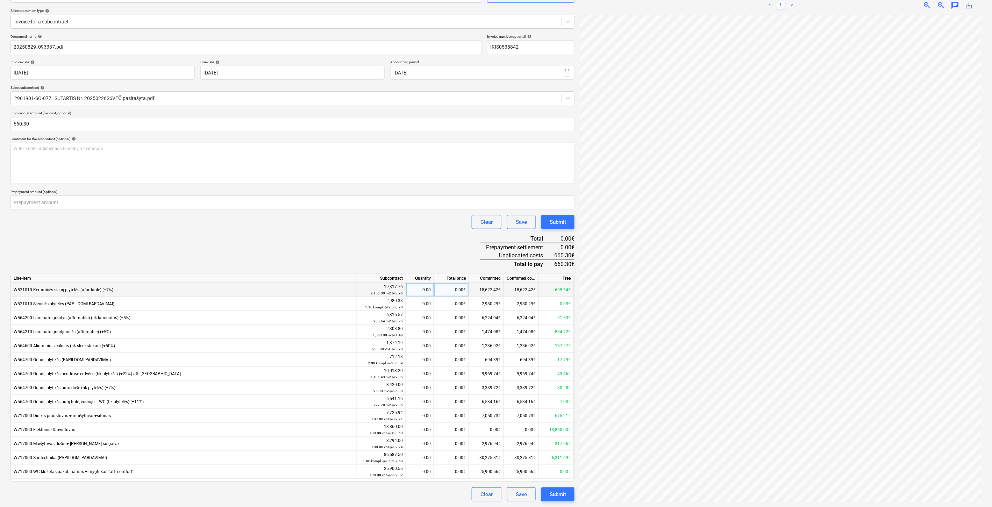
click at [452, 287] on div "0.00€" at bounding box center [451, 290] width 35 height 14
type input "660.30"
click at [442, 244] on div "Document name help 20250829_093337.pdf Invoice number (optional) help IRIS05388…" at bounding box center [292, 267] width 564 height 467
click at [513, 495] on button "Save" at bounding box center [521, 494] width 29 height 14
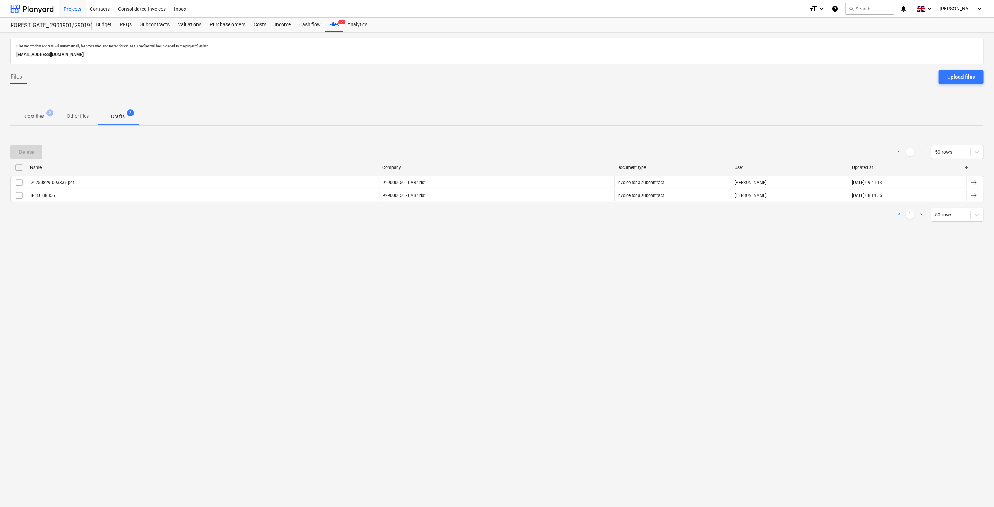
click at [559, 281] on div "Files sent to this address will automatically be processed and tested for virus…" at bounding box center [497, 269] width 994 height 475
click at [568, 267] on div "Files sent to this address will automatically be processed and tested for virus…" at bounding box center [497, 269] width 994 height 475
drag, startPoint x: 581, startPoint y: 252, endPoint x: 589, endPoint y: 244, distance: 10.9
click at [582, 251] on div "Files sent to this address will automatically be processed and tested for virus…" at bounding box center [497, 269] width 994 height 475
click at [589, 243] on div "Files sent to this address will automatically be processed and tested for virus…" at bounding box center [497, 269] width 994 height 475
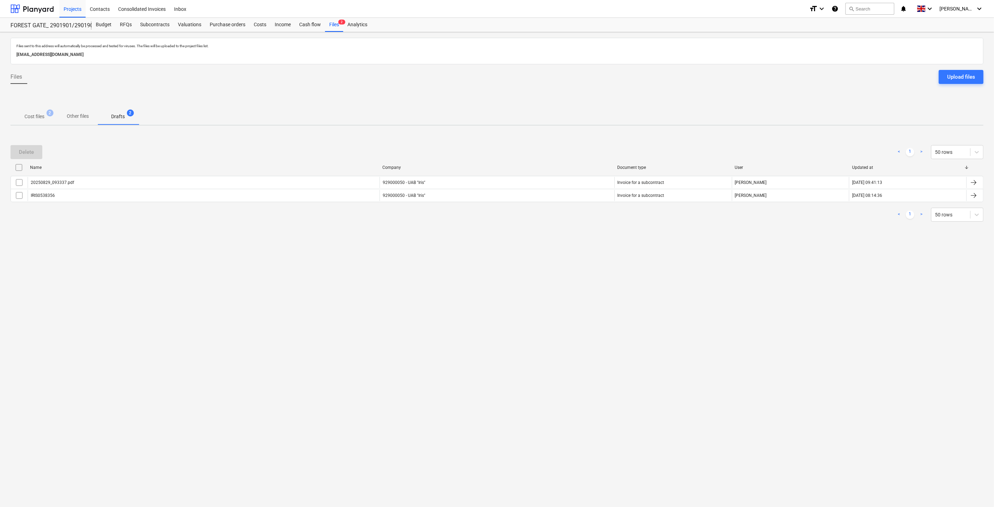
click at [550, 245] on div "Files sent to this address will automatically be processed and tested for virus…" at bounding box center [497, 269] width 994 height 475
click at [574, 226] on div "Delete < 1 > 50 rows Name Company Document type User Updated at 20250829_093337…" at bounding box center [496, 183] width 973 height 93
click at [586, 215] on div "< 1 > 50 rows" at bounding box center [496, 215] width 973 height 14
click at [592, 210] on div "< 1 > 50 rows" at bounding box center [496, 215] width 973 height 14
drag, startPoint x: 574, startPoint y: 236, endPoint x: 597, endPoint y: 213, distance: 32.6
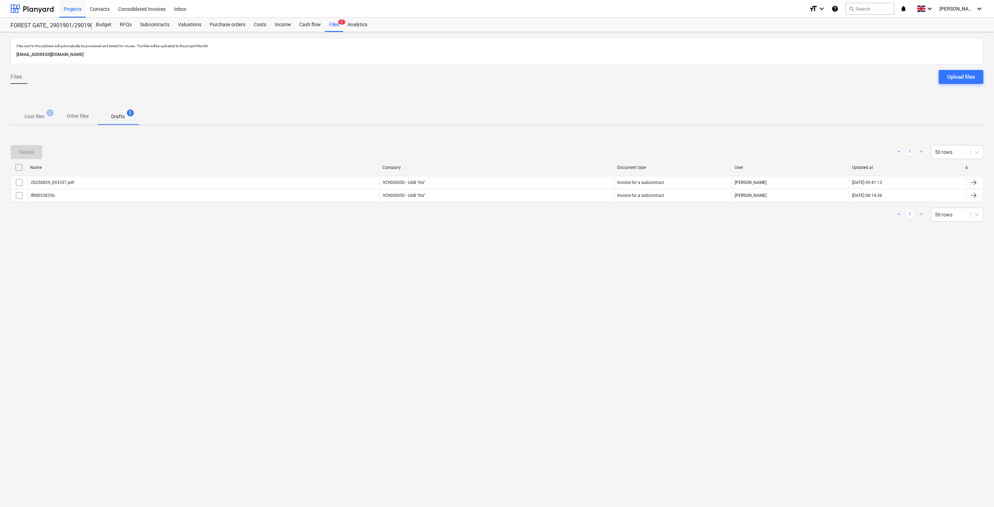
click at [575, 236] on div "Files sent to this address will automatically be processed and tested for virus…" at bounding box center [497, 269] width 994 height 475
click at [597, 213] on div "< 1 > 50 rows" at bounding box center [496, 215] width 973 height 14
click at [561, 239] on div "Files sent to this address will automatically be processed and tested for virus…" at bounding box center [497, 269] width 994 height 475
click at [581, 224] on div "Delete < 1 > 50 rows Name Company Document type User Updated at 20250829_093337…" at bounding box center [496, 183] width 973 height 93
click at [44, 121] on span "Cost files 2" at bounding box center [34, 116] width 48 height 13
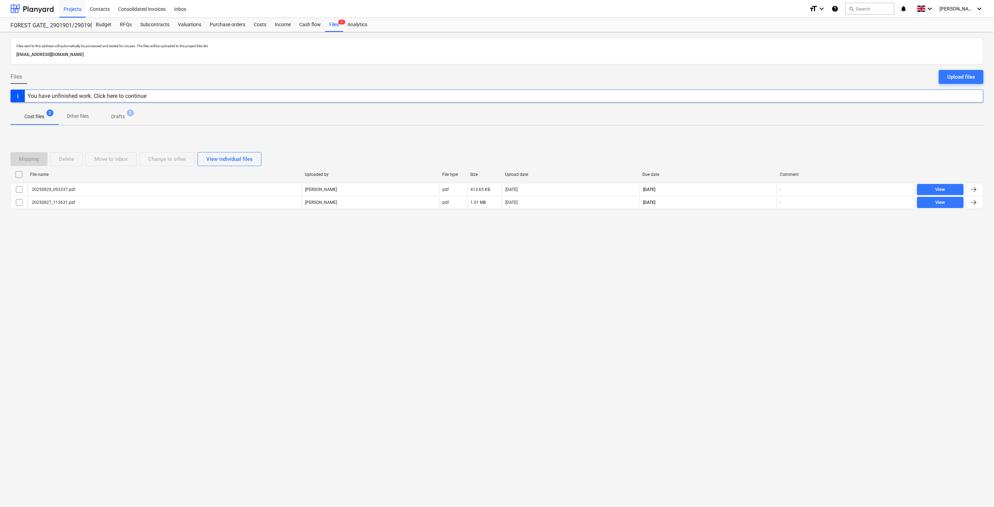
drag, startPoint x: 733, startPoint y: 259, endPoint x: 739, endPoint y: 244, distance: 16.8
click at [734, 255] on div "Files sent to this address will automatically be processed and tested for virus…" at bounding box center [497, 269] width 994 height 475
click at [739, 244] on div "Files sent to this address will automatically be processed and tested for virus…" at bounding box center [497, 269] width 994 height 475
click at [729, 257] on div "Files sent to this address will automatically be processed and tested for virus…" at bounding box center [497, 269] width 994 height 475
click at [743, 234] on div "Mapping Delete Move to inbox Change to other View individual files File name Up…" at bounding box center [496, 183] width 973 height 105
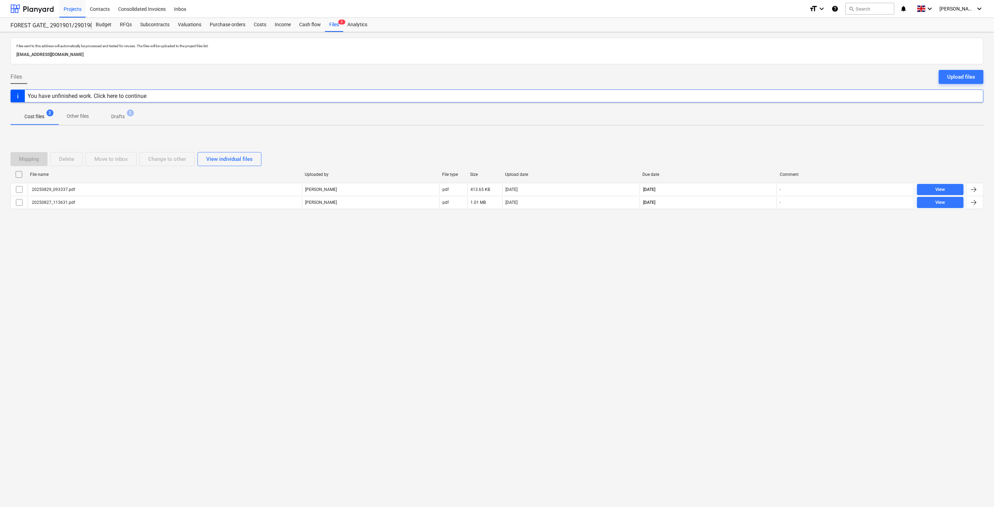
drag, startPoint x: 748, startPoint y: 227, endPoint x: 750, endPoint y: 220, distance: 7.2
click at [748, 227] on div "Mapping Delete Move to inbox Change to other View individual files File name Up…" at bounding box center [496, 183] width 973 height 105
click at [750, 220] on div "Mapping Delete Move to inbox Change to other View individual files File name Up…" at bounding box center [496, 183] width 973 height 79
drag, startPoint x: 722, startPoint y: 254, endPoint x: 747, endPoint y: 234, distance: 32.1
click at [725, 252] on div "Files sent to this address will automatically be processed and tested for virus…" at bounding box center [497, 269] width 994 height 475
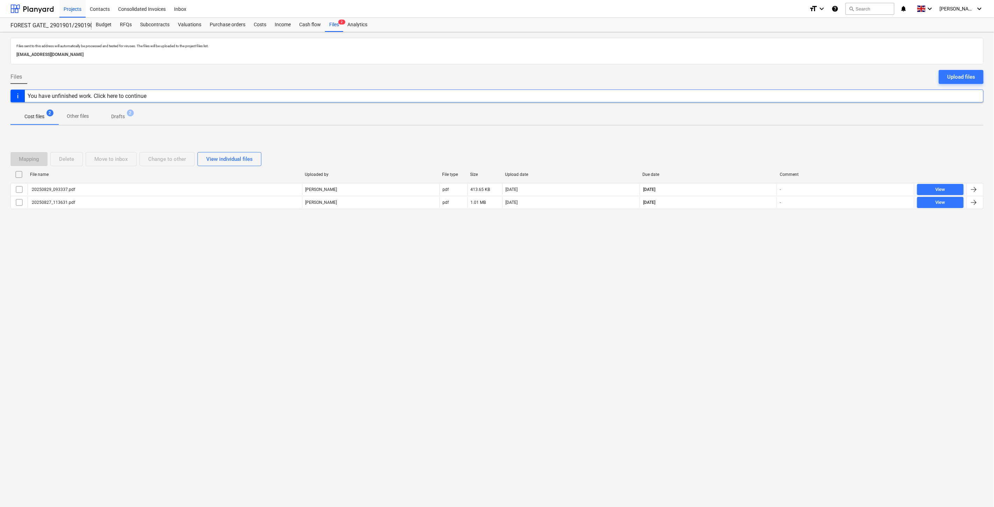
click at [750, 231] on div "Mapping Delete Move to inbox Change to other View individual files File name Up…" at bounding box center [496, 183] width 973 height 105
drag, startPoint x: 717, startPoint y: 245, endPoint x: 738, endPoint y: 230, distance: 25.7
click at [717, 245] on div "Files sent to this address will automatically be processed and tested for virus…" at bounding box center [497, 269] width 994 height 475
click at [738, 230] on div "Mapping Delete Move to inbox Change to other View individual files File name Up…" at bounding box center [496, 183] width 973 height 105
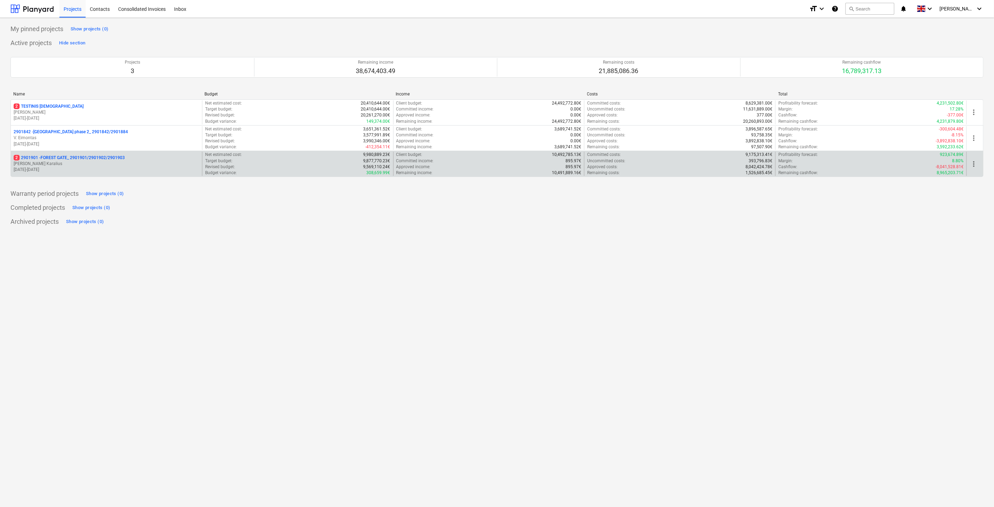
click at [122, 170] on p "18.03.2024 - 03.11.2025" at bounding box center [107, 170] width 186 height 6
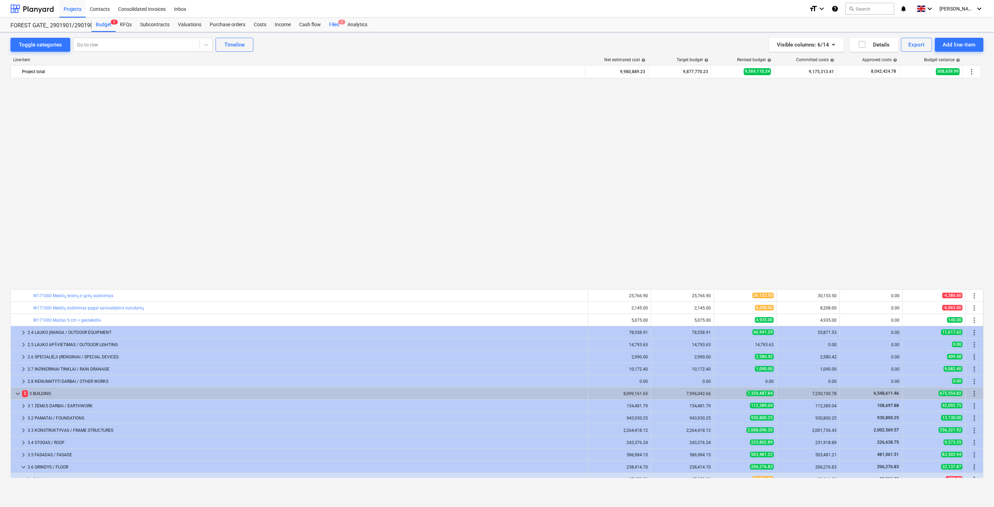
scroll to position [453, 0]
click at [873, 11] on button "search Search" at bounding box center [870, 9] width 49 height 12
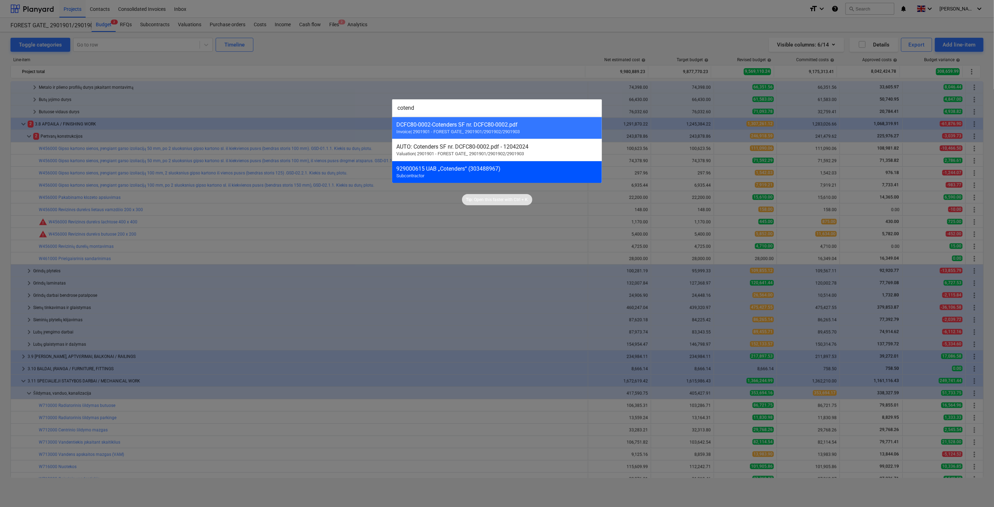
type input "cotend"
click at [533, 172] on div "929000615 UAB „Cotenders“ (303488967)" at bounding box center [496, 168] width 201 height 7
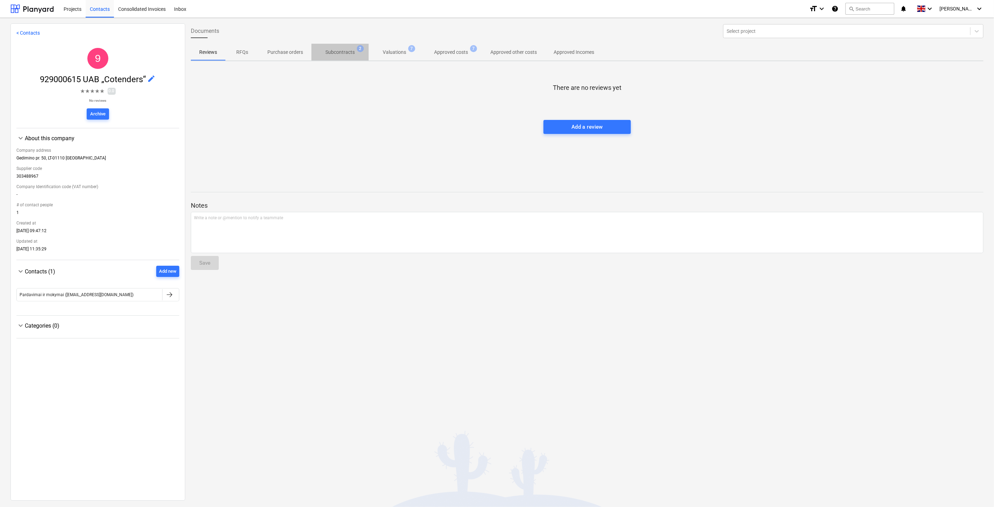
click at [353, 50] on p "Subcontracts" at bounding box center [339, 52] width 29 height 7
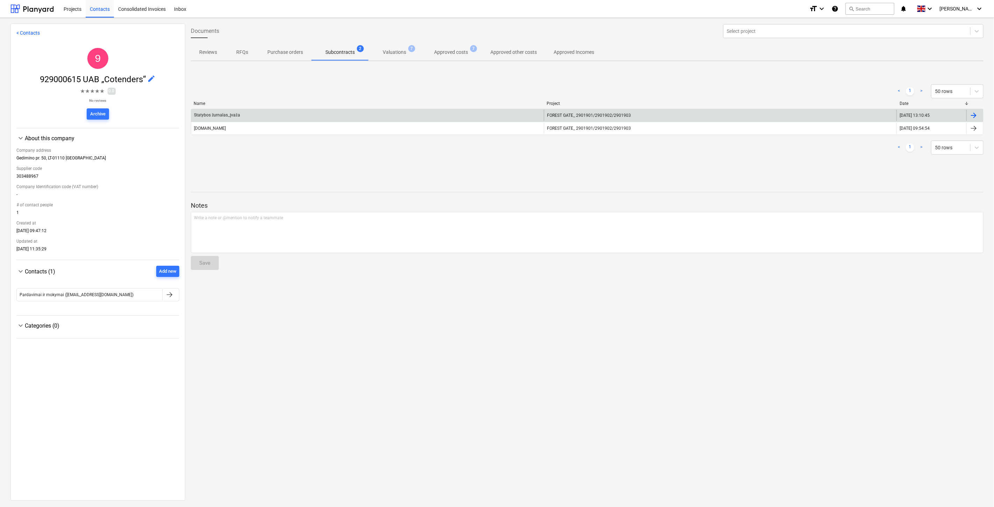
click at [312, 115] on div "Statybos žurnalas_Įvaža" at bounding box center [367, 115] width 353 height 11
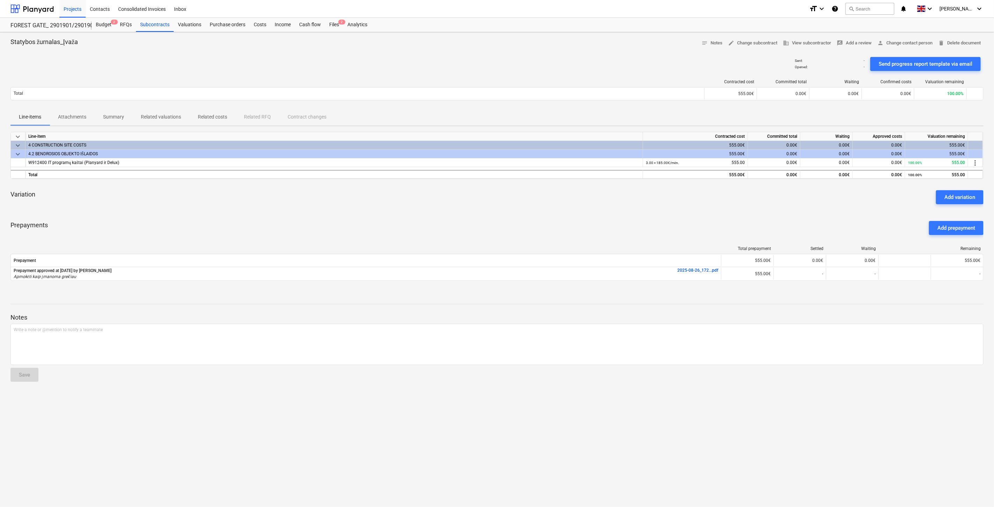
click at [597, 227] on div "Prepayments Add prepayment" at bounding box center [496, 227] width 973 height 25
click at [625, 215] on div "Prepayments Add prepayment" at bounding box center [496, 227] width 973 height 25
drag, startPoint x: 648, startPoint y: 207, endPoint x: 667, endPoint y: 200, distance: 20.3
click at [652, 206] on div "Variation Add variation" at bounding box center [496, 197] width 973 height 25
click at [667, 200] on div "Variation Add variation" at bounding box center [496, 197] width 973 height 25
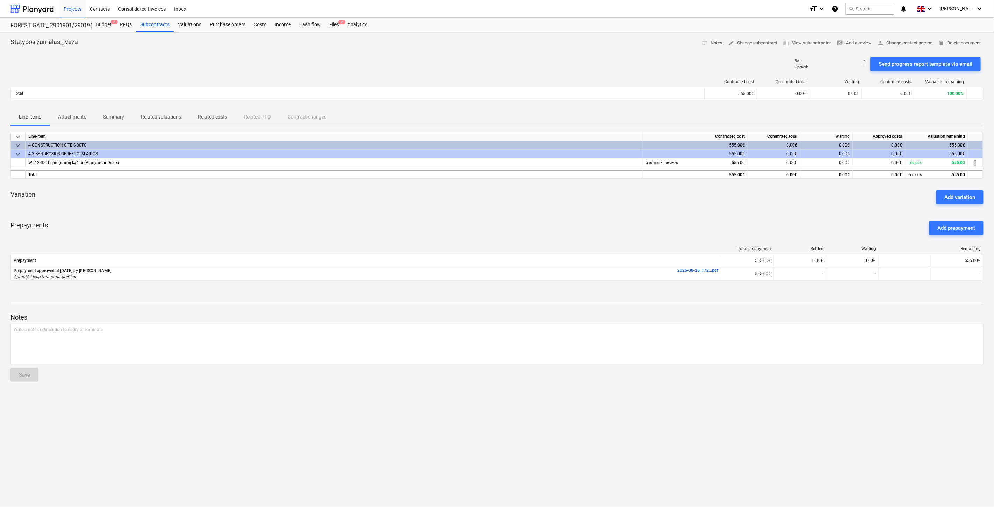
click at [527, 204] on div "Variation Add variation" at bounding box center [496, 197] width 973 height 25
click at [546, 197] on div "Variation Add variation" at bounding box center [496, 197] width 973 height 25
click at [573, 193] on div "Variation Add variation" at bounding box center [496, 197] width 973 height 25
click at [578, 191] on div "Variation Add variation" at bounding box center [496, 197] width 973 height 25
click at [464, 219] on div "Prepayments Add prepayment" at bounding box center [496, 227] width 973 height 25
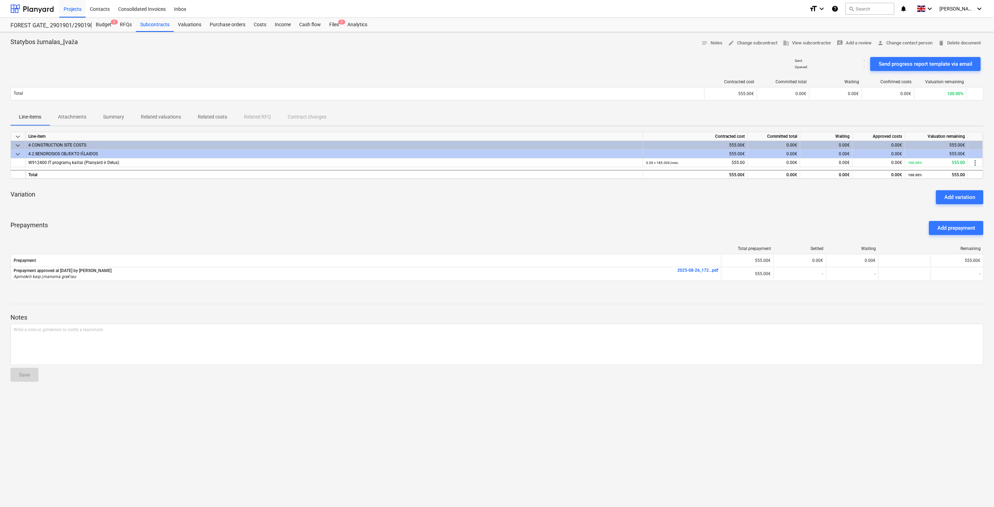
drag, startPoint x: 479, startPoint y: 214, endPoint x: 513, endPoint y: 208, distance: 34.4
click at [484, 213] on div "keyboard_arrow_down Line-item Contracted cost Committed total Waiting Approved …" at bounding box center [496, 210] width 973 height 157
click at [518, 208] on div "Variation Add variation" at bounding box center [496, 197] width 973 height 25
drag, startPoint x: 539, startPoint y: 203, endPoint x: 375, endPoint y: 222, distance: 165.7
click at [539, 203] on div "Variation Add variation" at bounding box center [496, 197] width 973 height 25
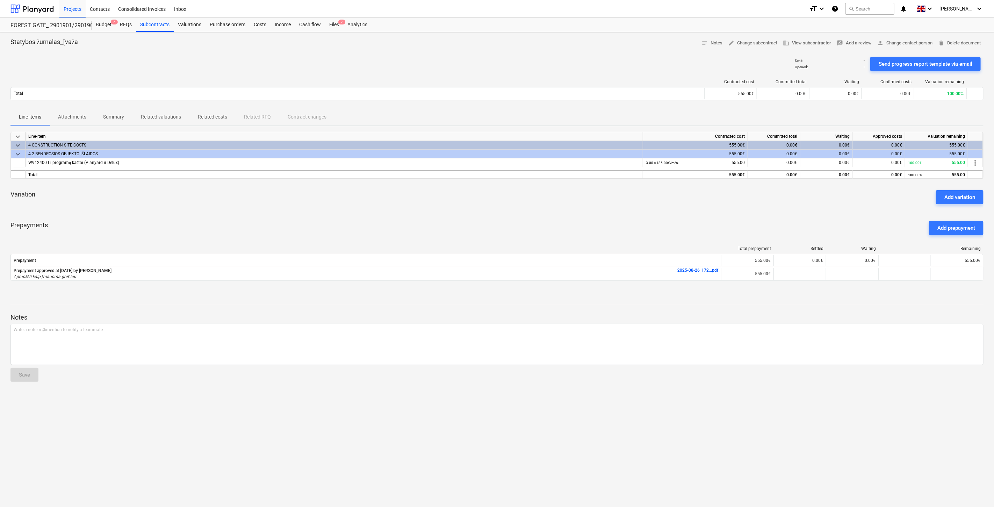
drag, startPoint x: 530, startPoint y: 232, endPoint x: 568, endPoint y: 210, distance: 43.4
click at [536, 229] on div "Prepayments Add prepayment" at bounding box center [496, 227] width 973 height 25
click at [568, 210] on div "keyboard_arrow_down Line-item Contracted cost Committed total Waiting Approved …" at bounding box center [496, 210] width 973 height 157
drag, startPoint x: 572, startPoint y: 204, endPoint x: 593, endPoint y: 195, distance: 22.5
click at [576, 202] on div "Variation Add variation" at bounding box center [496, 197] width 973 height 25
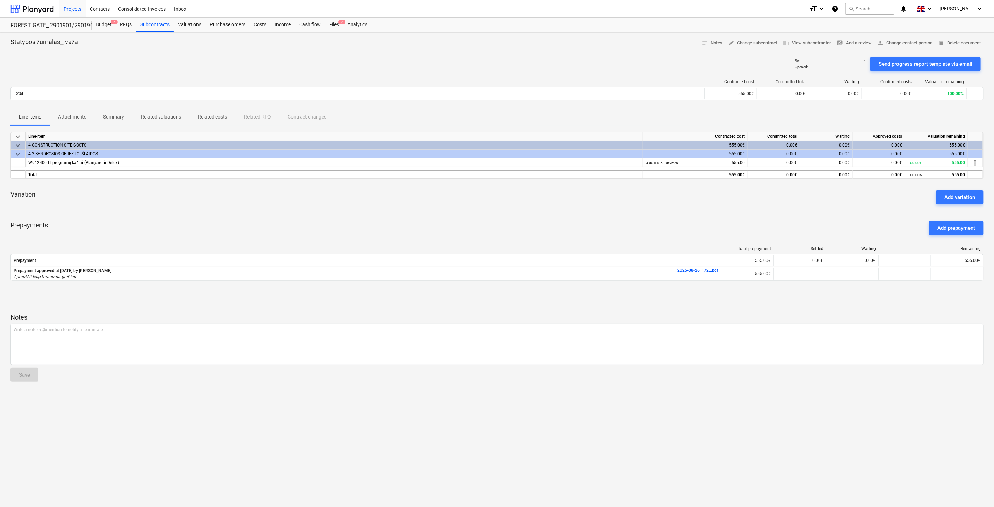
drag, startPoint x: 593, startPoint y: 195, endPoint x: 364, endPoint y: 208, distance: 229.0
click at [590, 195] on div "Variation Add variation" at bounding box center [496, 197] width 973 height 25
